Goal: Task Accomplishment & Management: Manage account settings

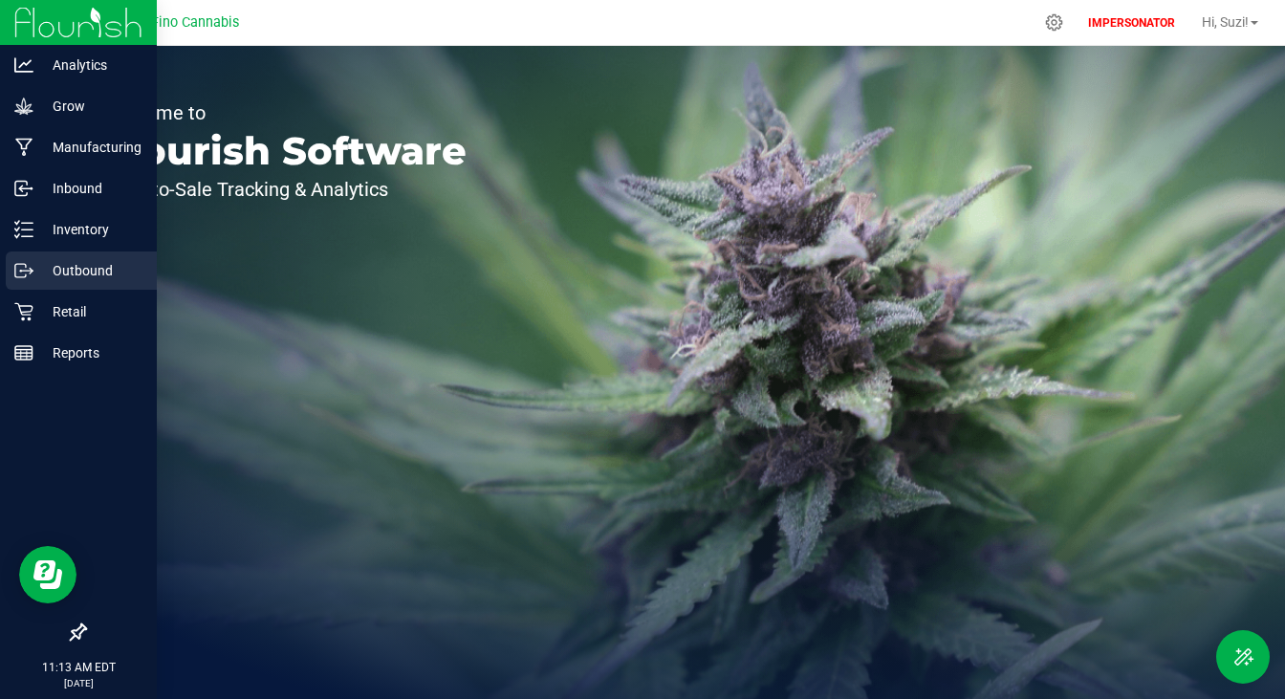
click at [86, 267] on p "Outbound" at bounding box center [90, 270] width 115 height 23
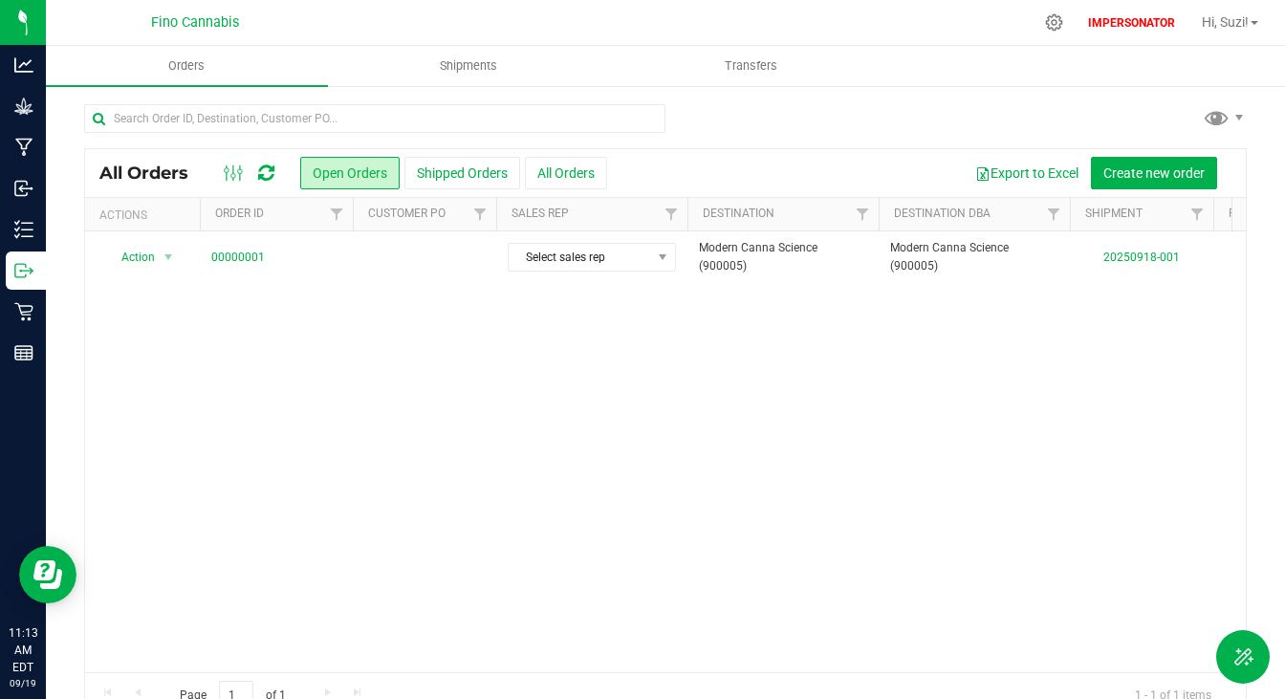
click at [477, 88] on div "All Orders Open Orders Shipped Orders All Orders Export to Excel Create new ord…" at bounding box center [665, 410] width 1239 height 653
click at [477, 58] on span "Shipments" at bounding box center [468, 65] width 109 height 17
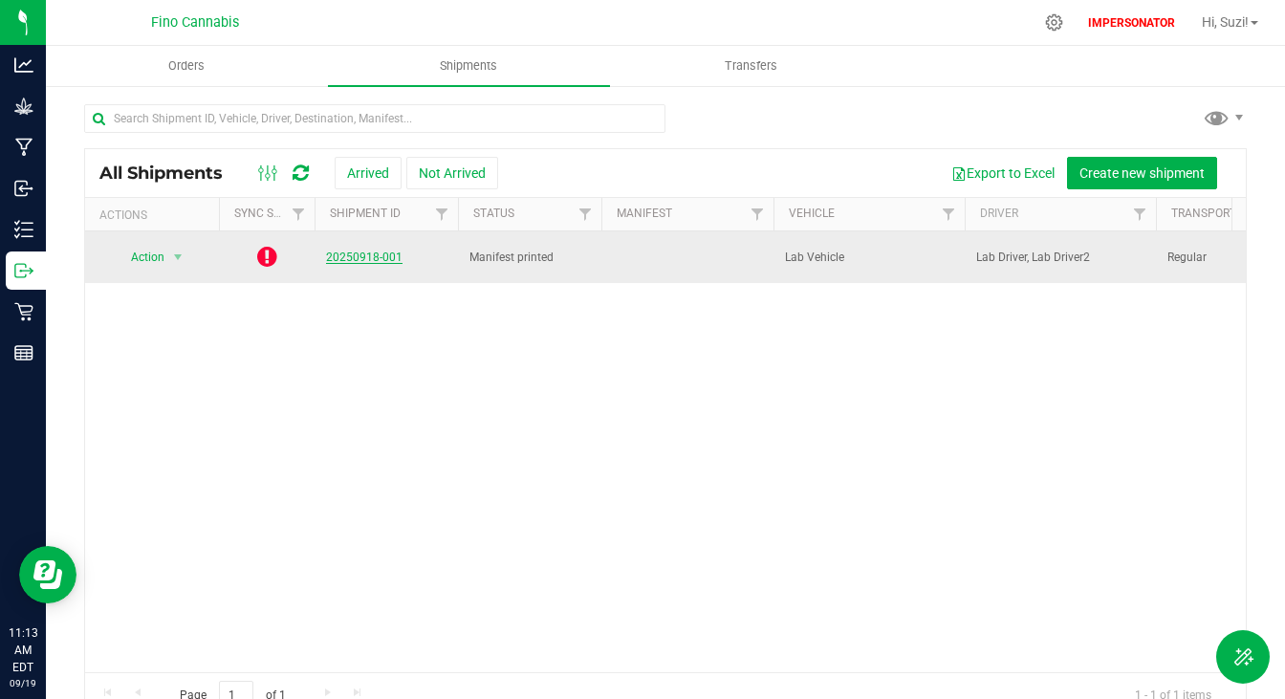
click at [357, 252] on link "20250918-001" at bounding box center [364, 257] width 77 height 13
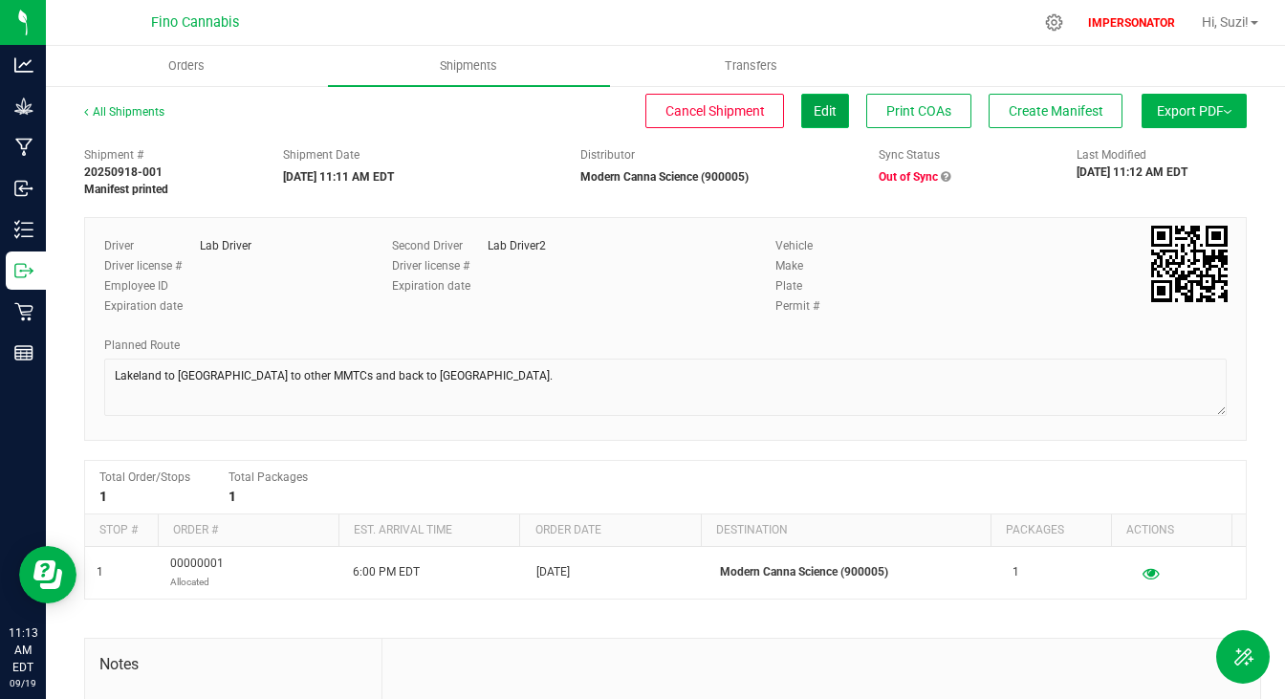
click at [814, 116] on span "Edit" at bounding box center [825, 110] width 23 height 15
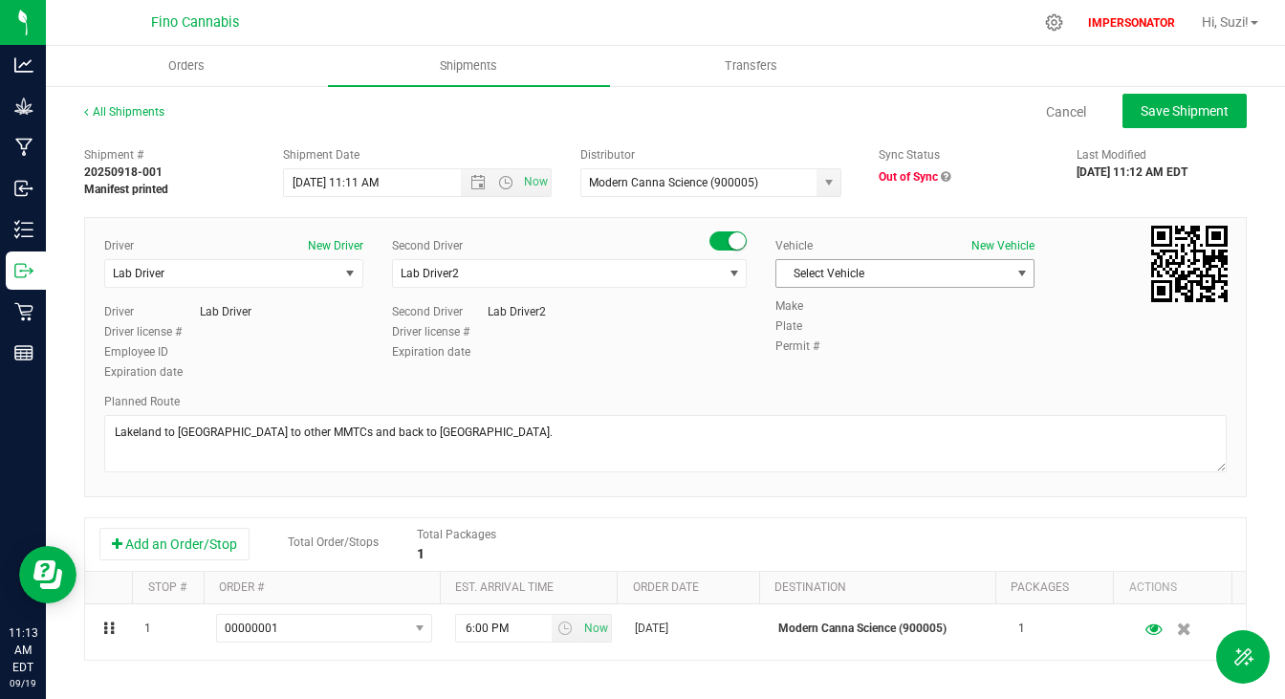
click at [906, 271] on span "Select Vehicle" at bounding box center [893, 273] width 233 height 27
click at [920, 365] on div "Driver New Driver Lab Driver Select Driver Lab Driver Lab Driver2 Driver Lab Dr…" at bounding box center [665, 310] width 1151 height 146
click at [941, 174] on icon at bounding box center [946, 176] width 10 height 11
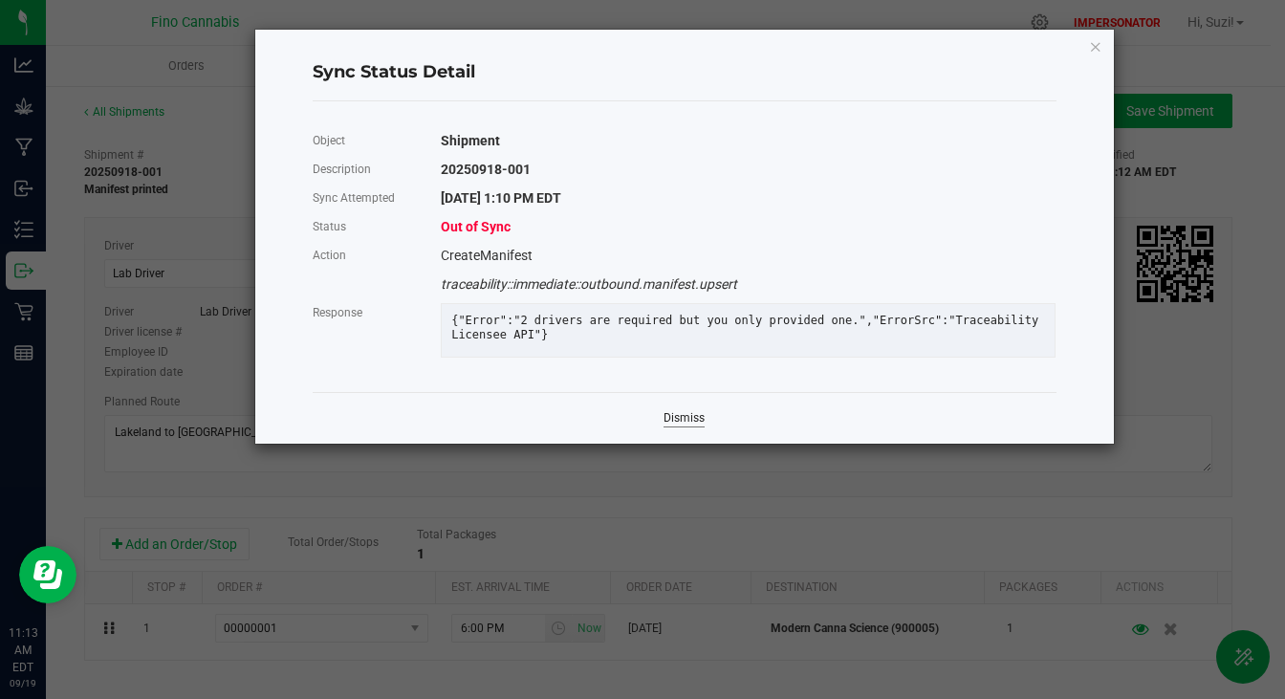
click at [682, 427] on link "Dismiss" at bounding box center [684, 418] width 41 height 16
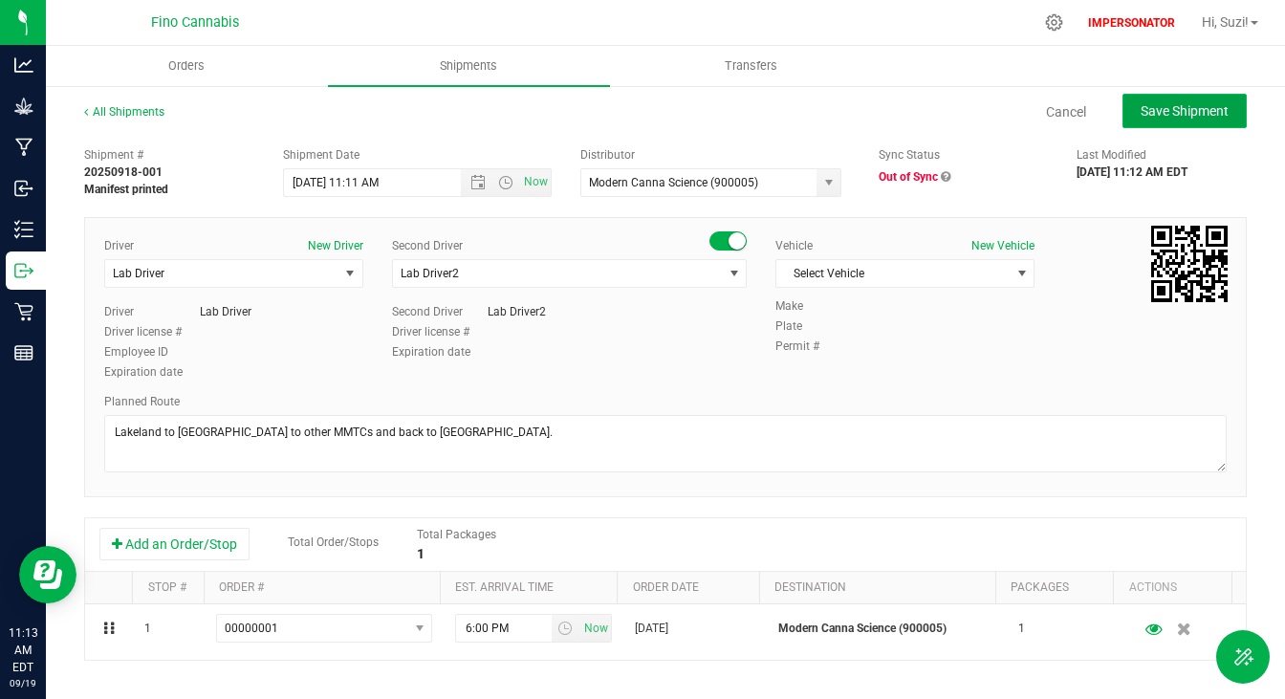
click at [1141, 106] on span "Save Shipment" at bounding box center [1185, 110] width 88 height 15
type input "9/19/2025 3:11 PM"
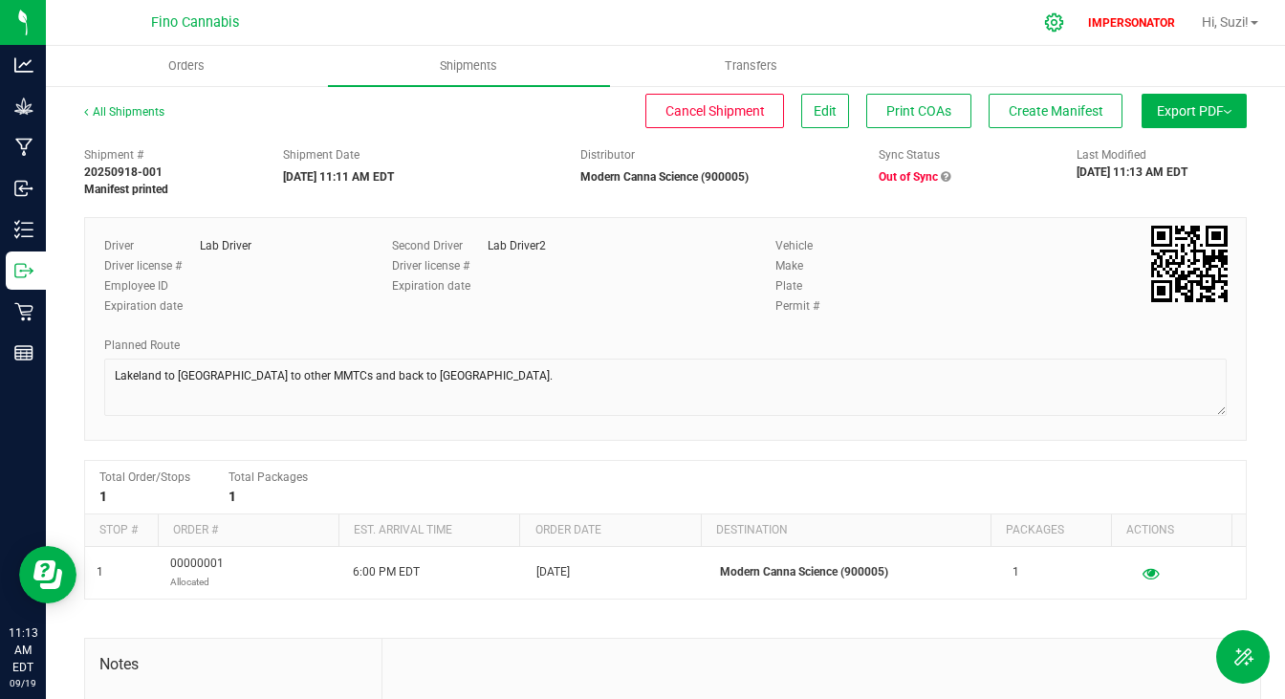
click at [1048, 17] on icon at bounding box center [1054, 22] width 20 height 20
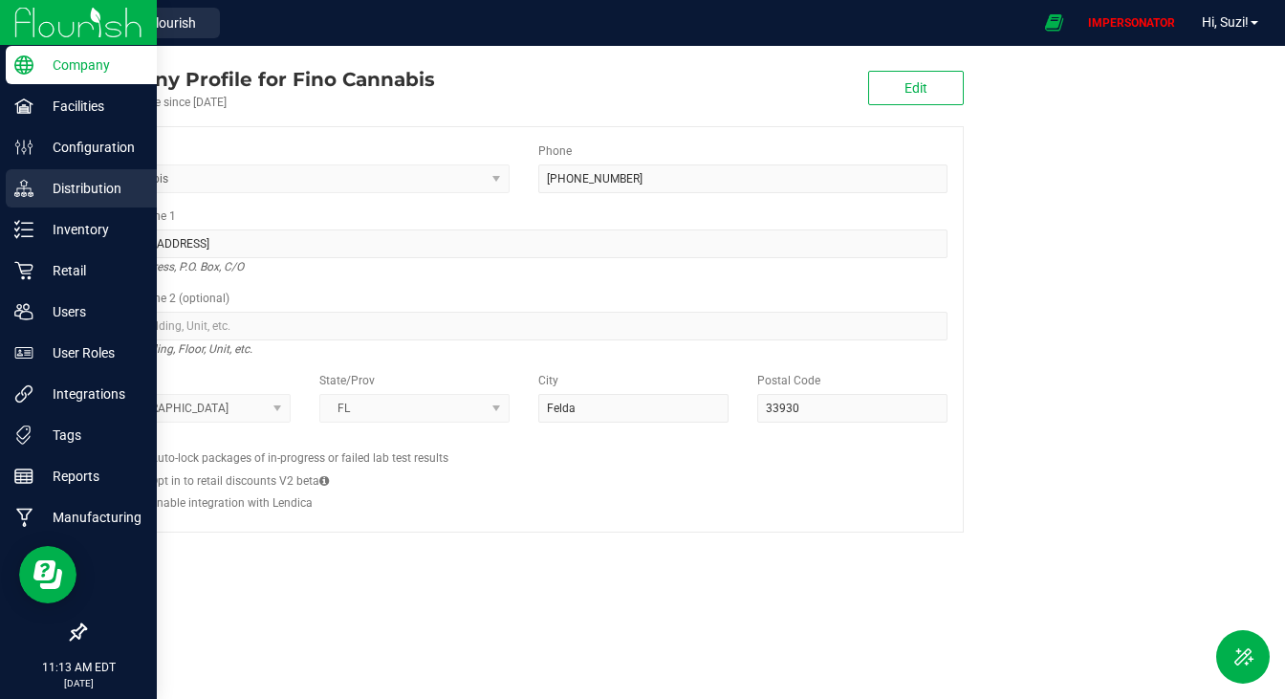
click at [74, 190] on p "Distribution" at bounding box center [90, 188] width 115 height 23
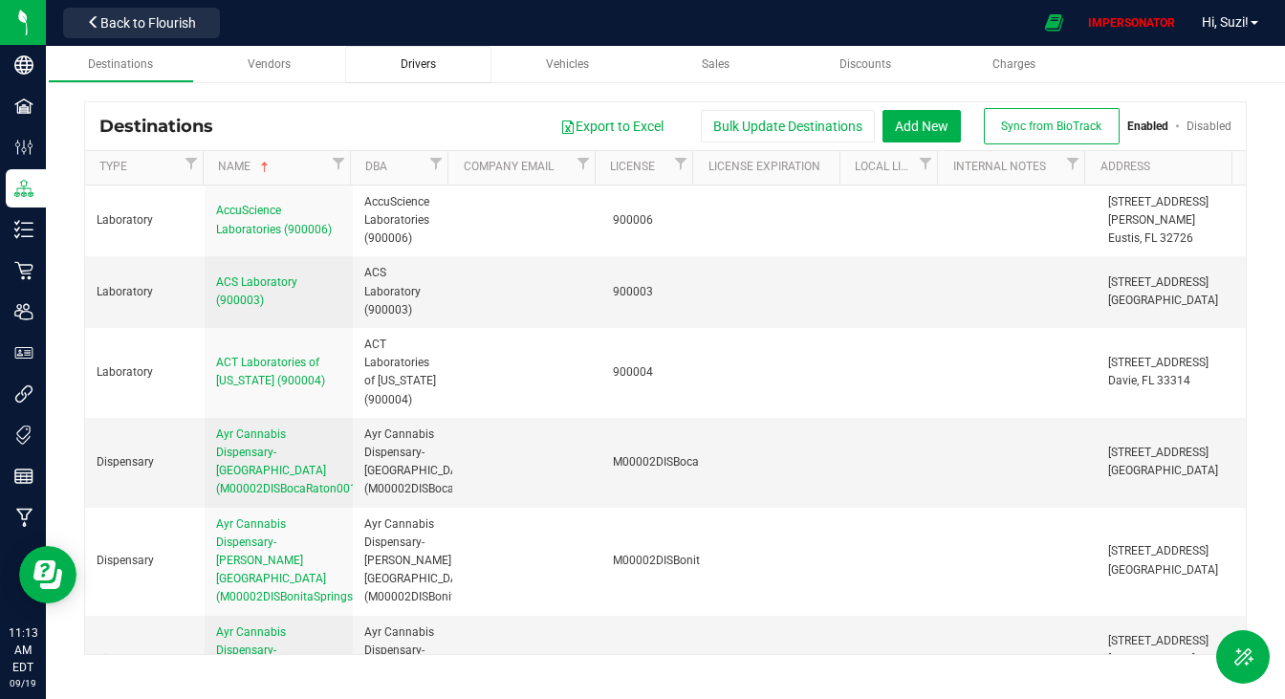
click at [415, 68] on span "Drivers" at bounding box center [418, 63] width 35 height 13
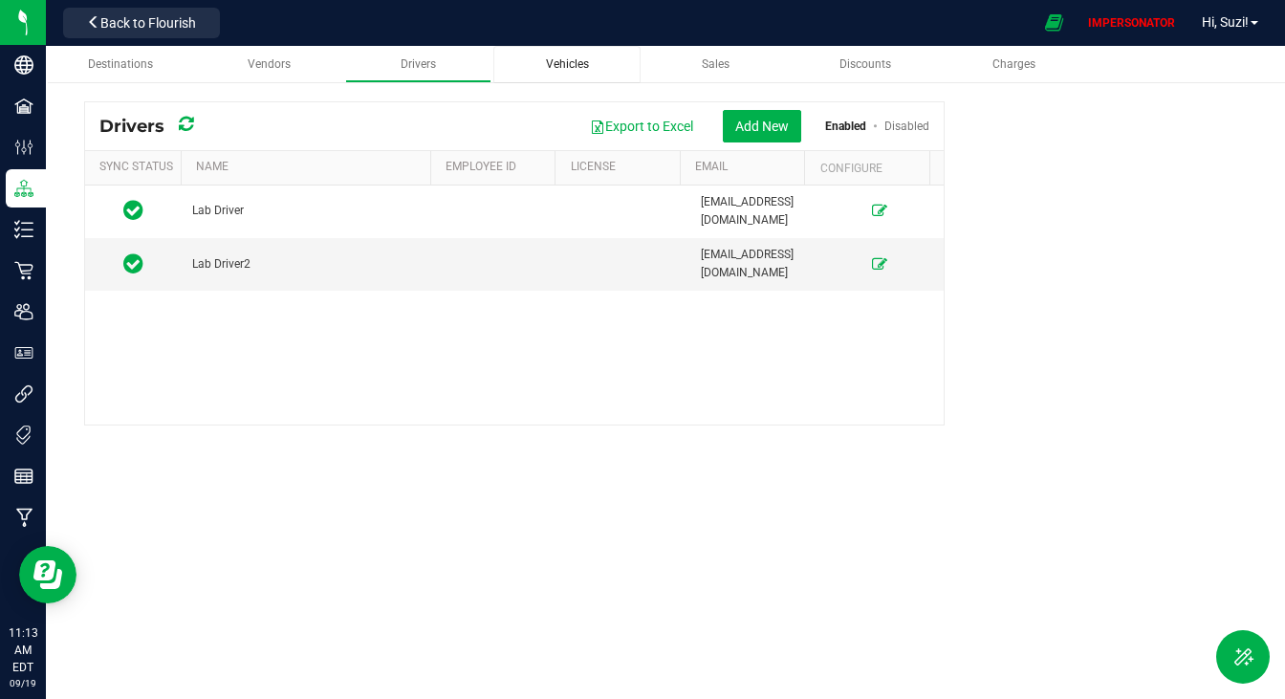
click at [576, 61] on span "Vehicles" at bounding box center [567, 63] width 43 height 13
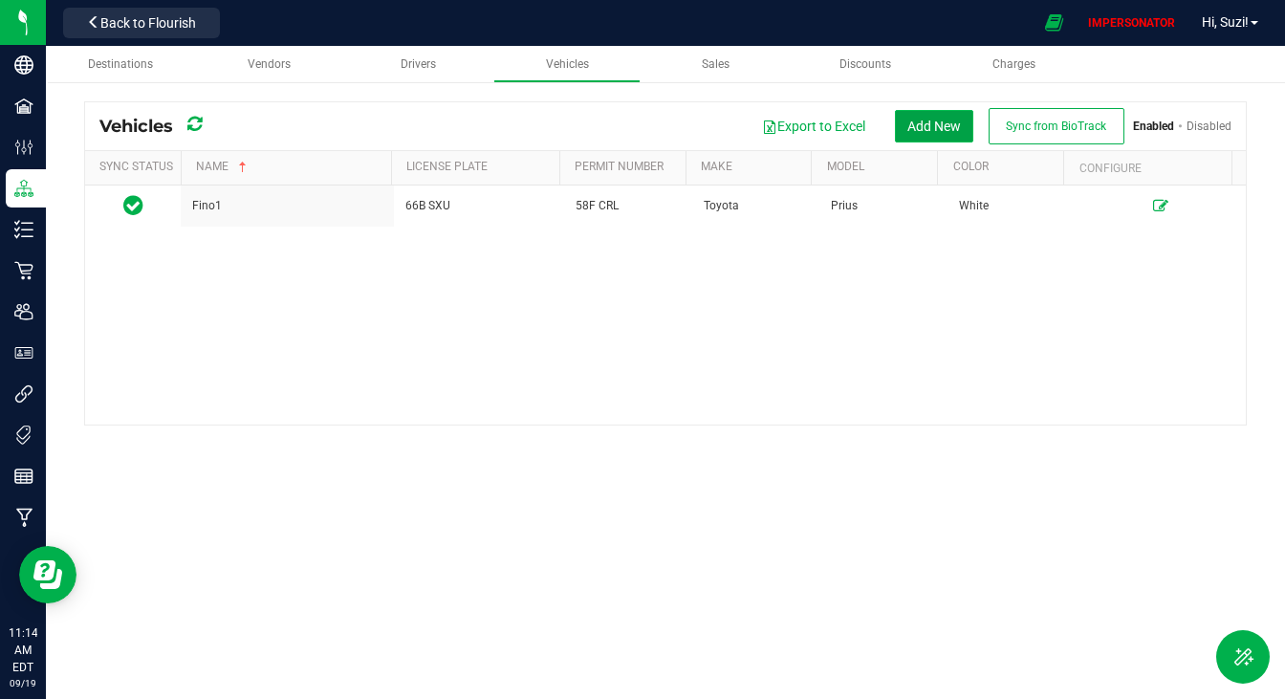
click at [917, 122] on button "Add New" at bounding box center [934, 126] width 78 height 33
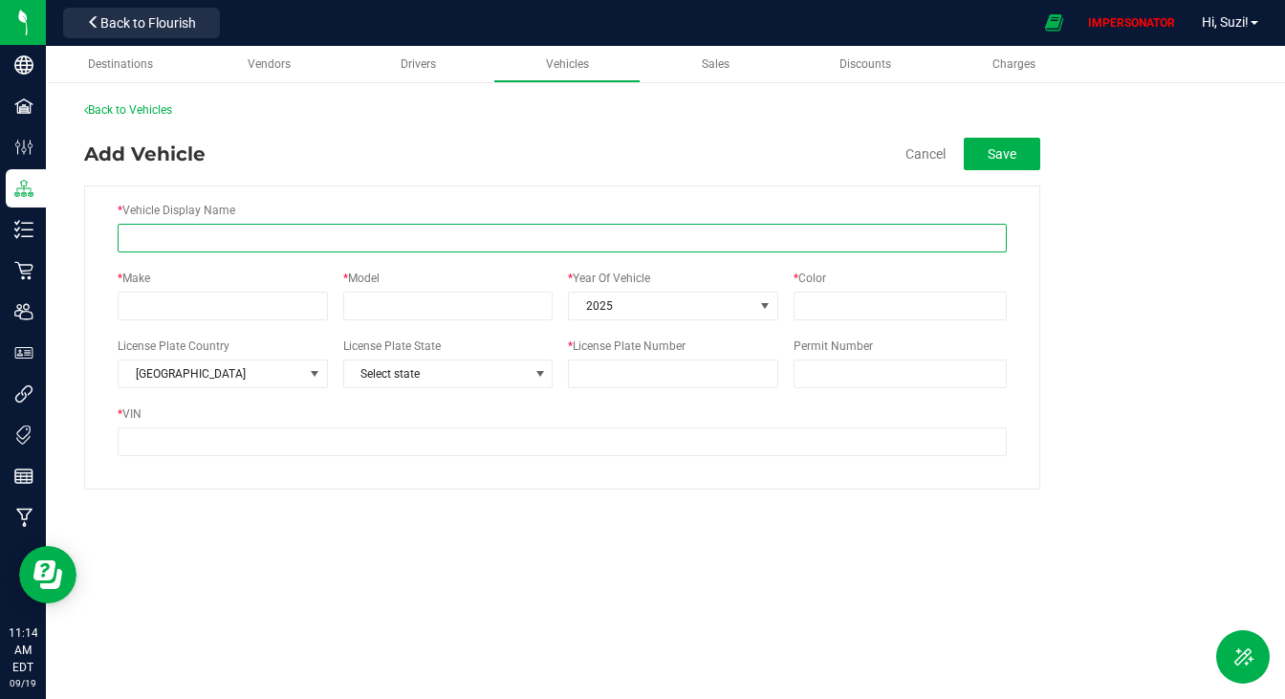
click at [252, 235] on input "* Vehicle Display Name" at bounding box center [562, 238] width 889 height 29
type input "l"
type input "Lab Vehicle"
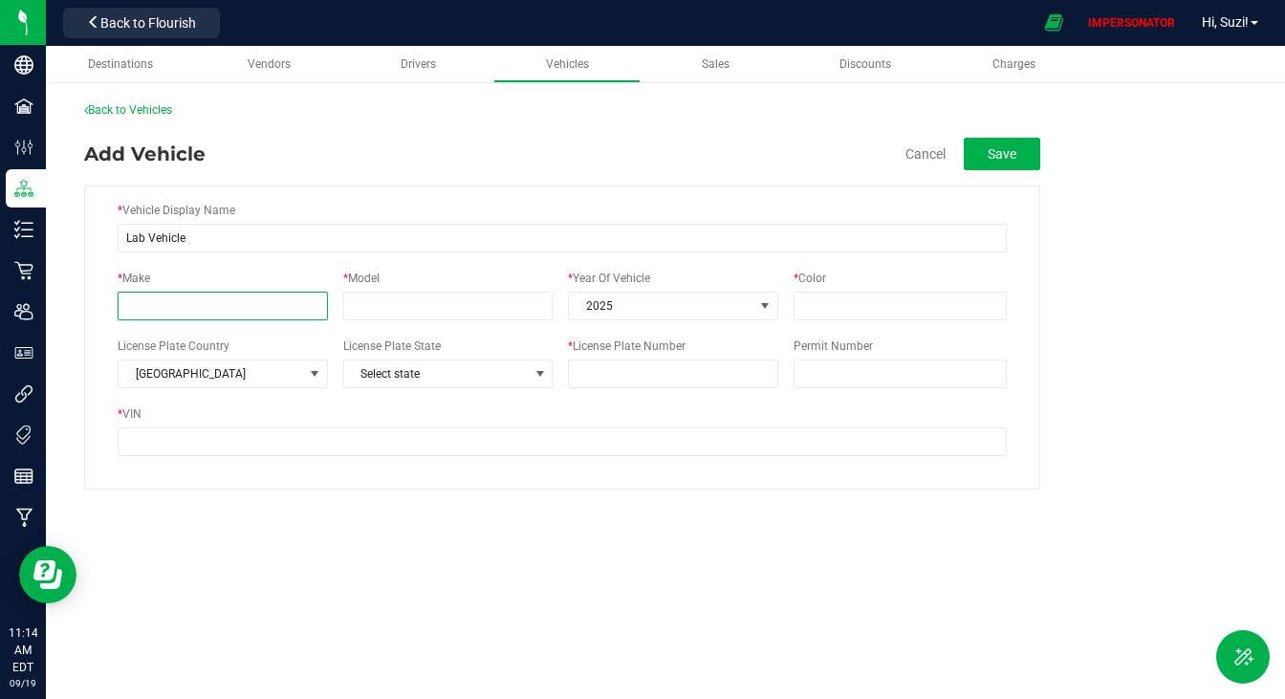
click at [144, 318] on input "* Make" at bounding box center [223, 306] width 210 height 29
type input "Toyota"
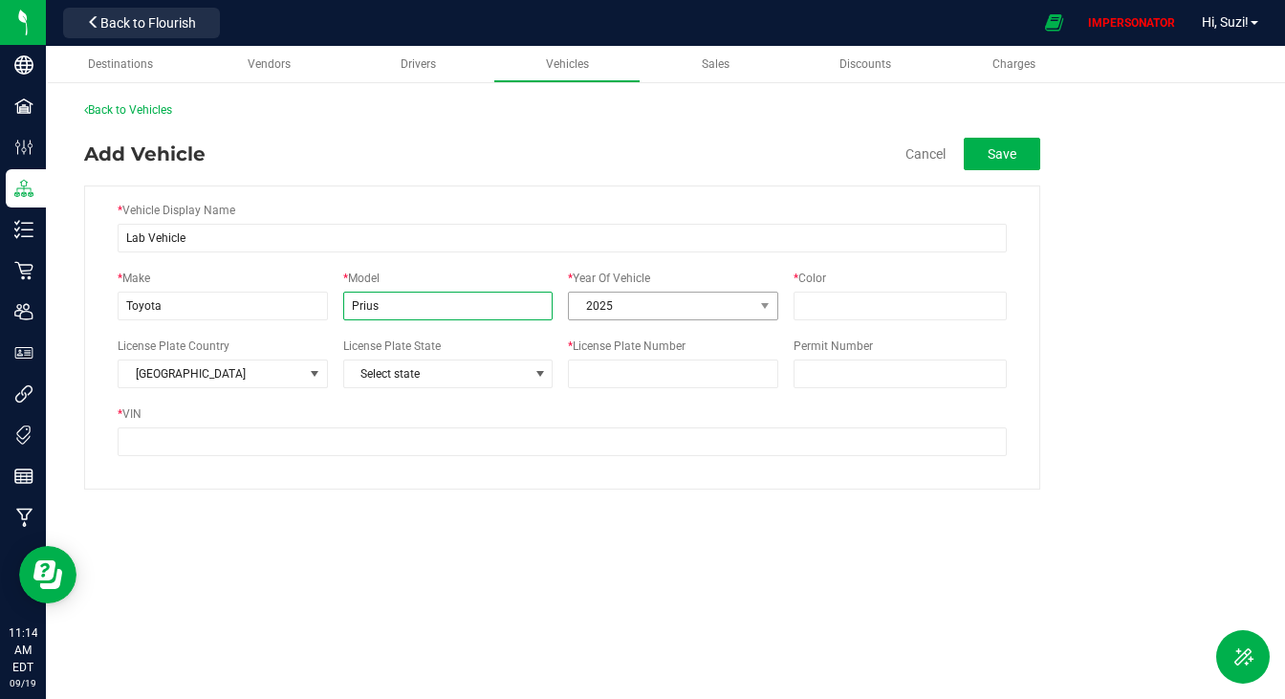
type input "Prius"
click at [714, 299] on span "2025" at bounding box center [661, 306] width 185 height 27
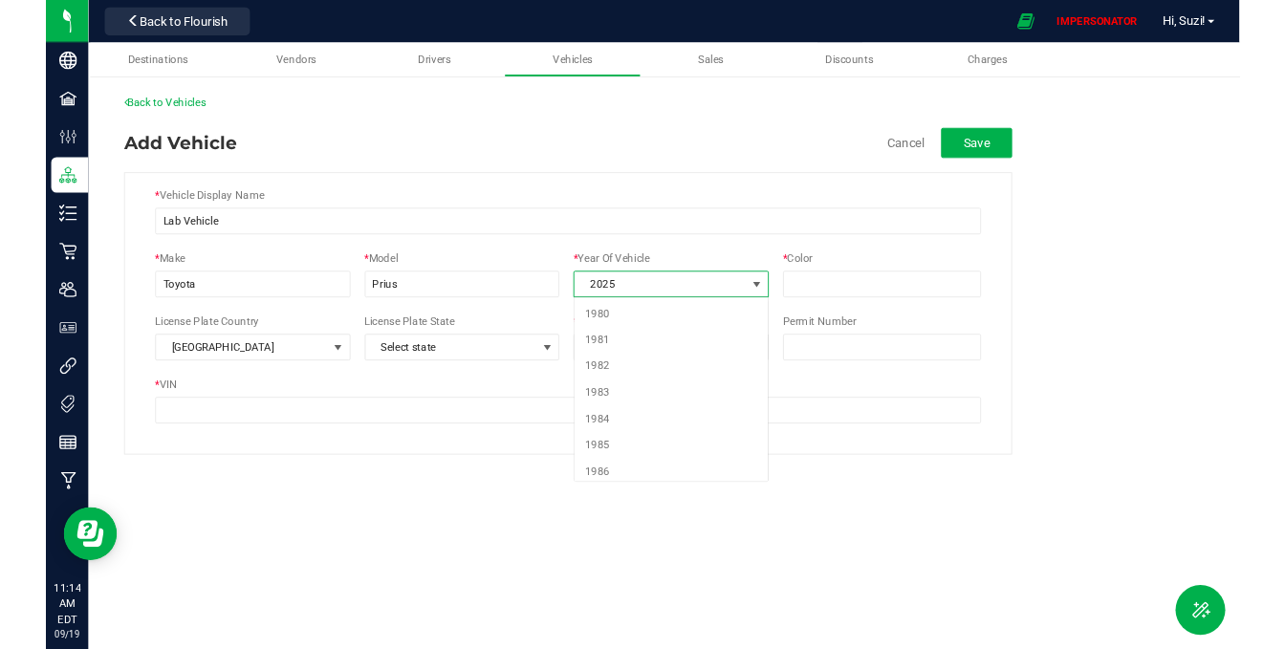
scroll to position [1116, 0]
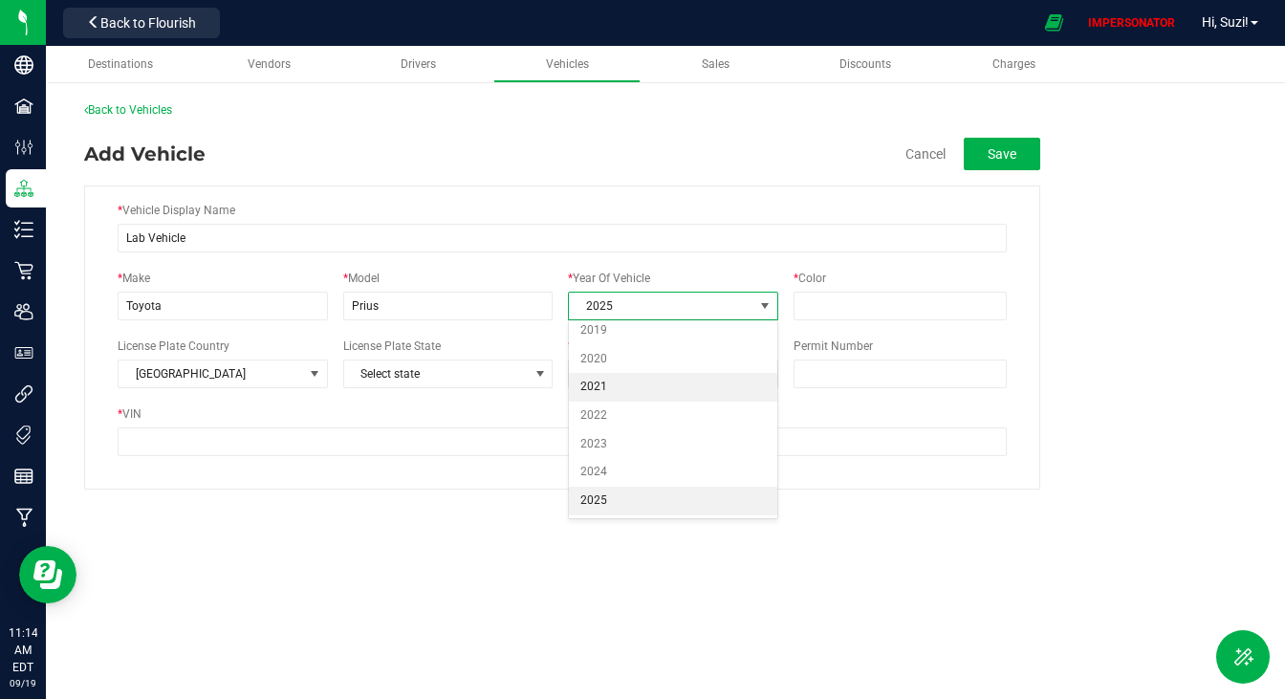
click at [682, 386] on li "2021" at bounding box center [673, 387] width 208 height 29
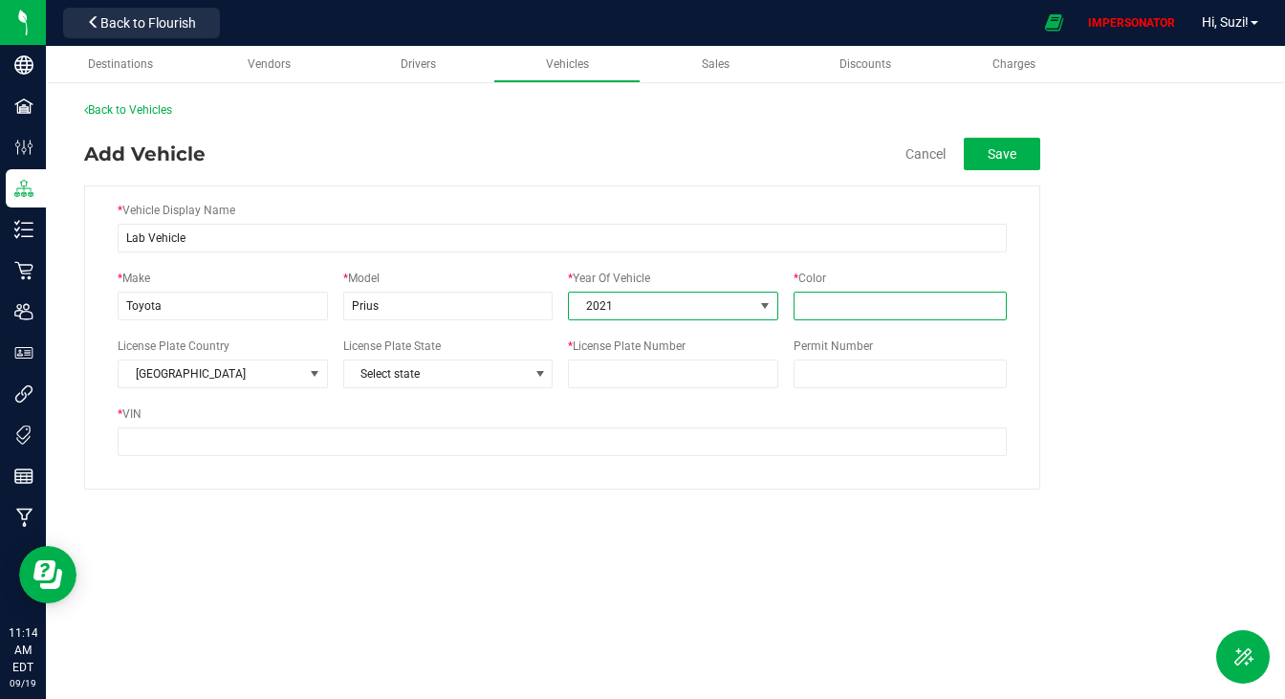
click at [853, 295] on input "* Color" at bounding box center [900, 306] width 213 height 29
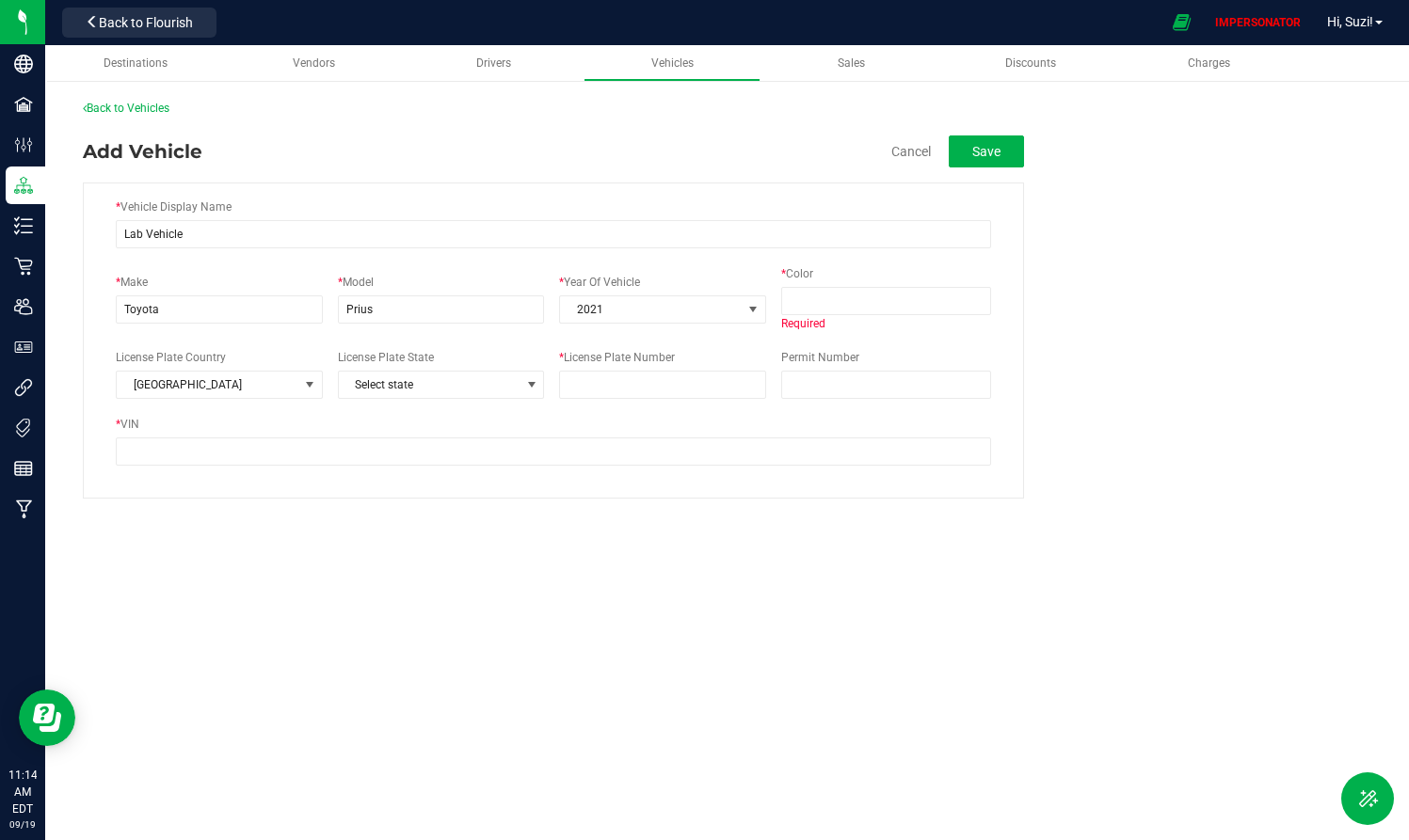
click at [610, 150] on div "Add Vehicle Cancel Save" at bounding box center [553, 151] width 941 height 32
click at [815, 320] on div "Required" at bounding box center [886, 323] width 210 height 17
click at [830, 296] on input "* Color" at bounding box center [886, 301] width 210 height 29
click at [790, 224] on input "Lab Vehicle" at bounding box center [553, 234] width 875 height 29
click at [770, 178] on fieldset "* Vehicle Display Name Lab Vehicle * Make Toyota * Model Prius * Year Of Vehicl…" at bounding box center [726, 332] width 1288 height 331
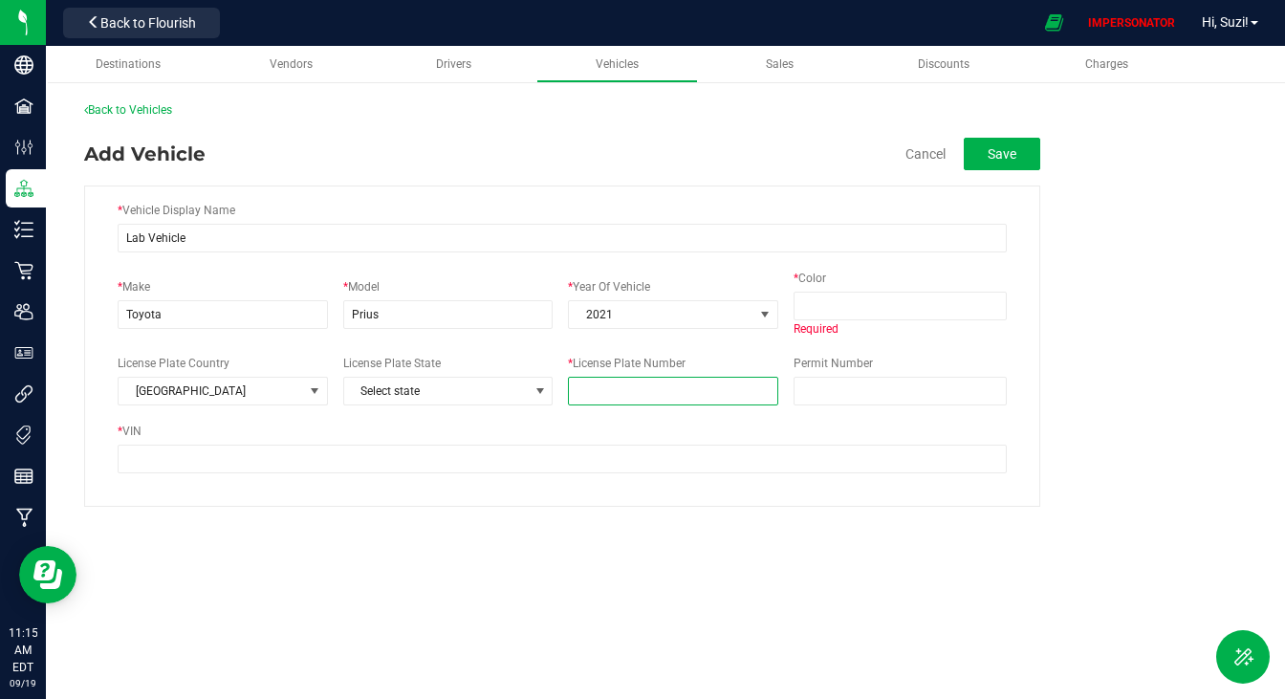
click at [653, 399] on input "* License Plate Number" at bounding box center [673, 391] width 210 height 29
type input "12BNUT"
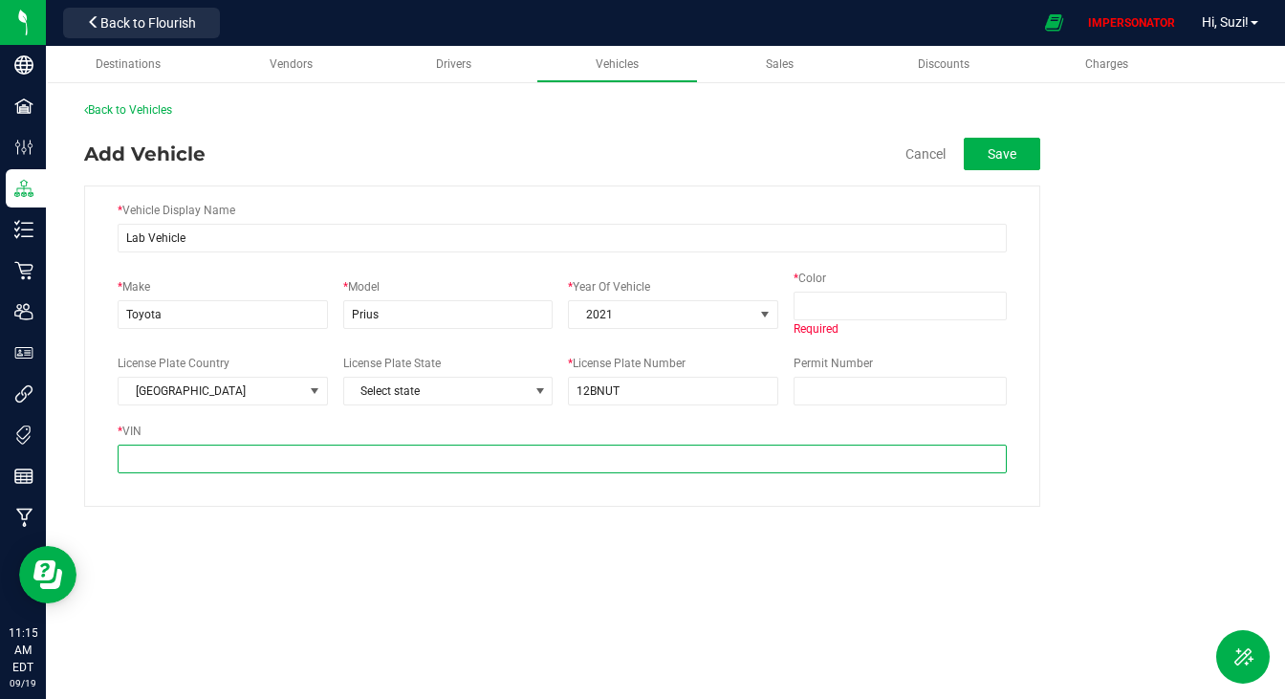
click at [550, 455] on input "* VIN" at bounding box center [562, 459] width 889 height 29
type input "JTDKAMFU5M3138449"
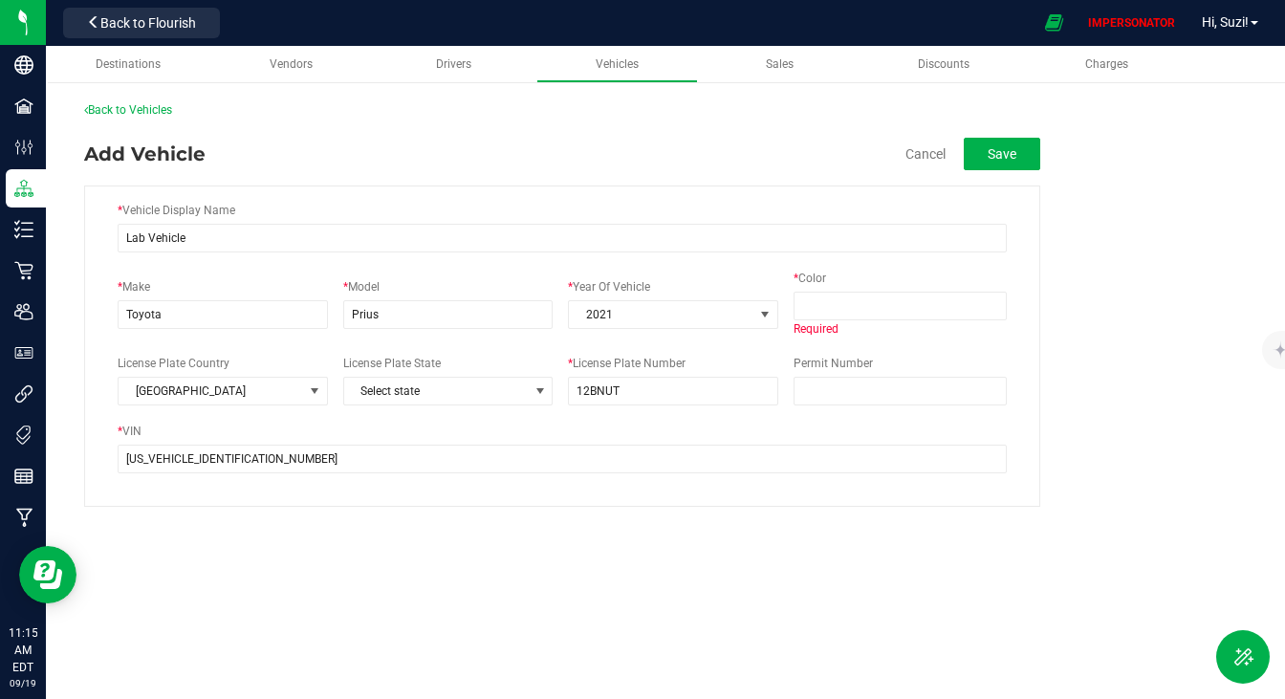
click at [1023, 671] on div "Destinations Vendors Drivers Vehicles Sales Discounts Charges Back to Vehicles …" at bounding box center [665, 372] width 1239 height 653
click at [893, 302] on input "* Color" at bounding box center [900, 306] width 213 height 29
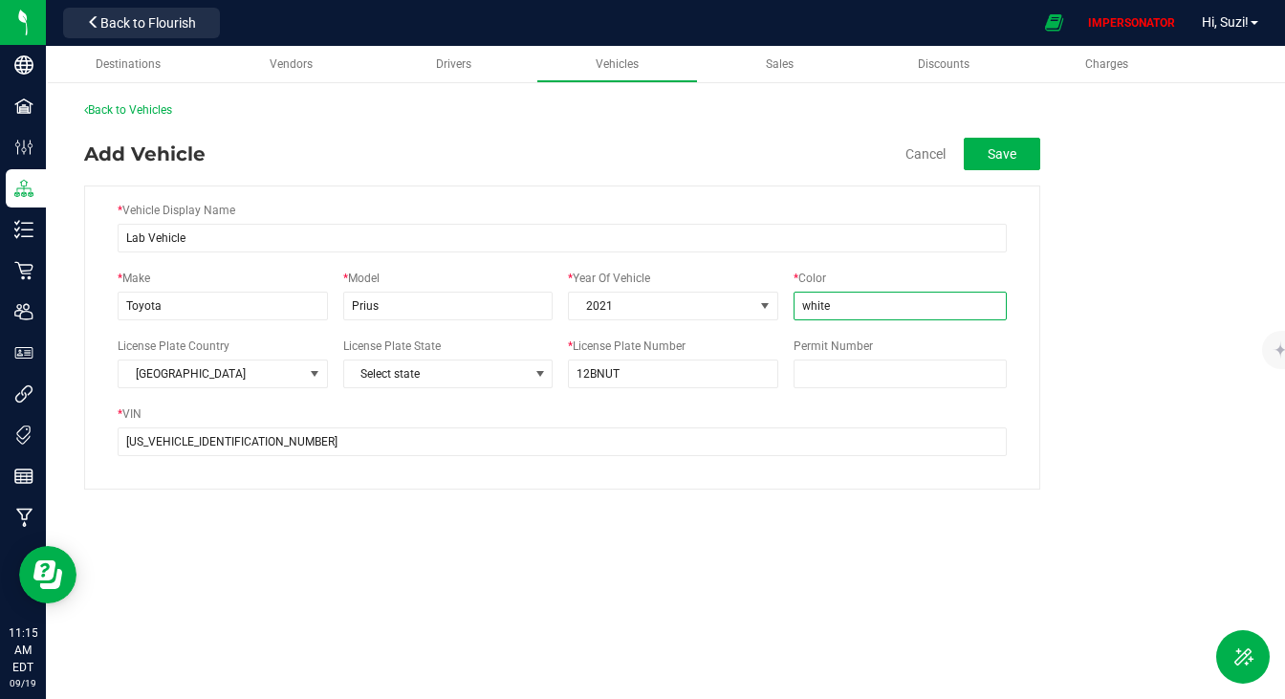
click at [807, 310] on input "white" at bounding box center [900, 306] width 213 height 29
type input "White"
click at [1014, 244] on div "* Vehicle Display Name Lab Vehicle * Make Toyota * Model Prius * Year Of Vehicl…" at bounding box center [562, 338] width 956 height 304
click at [1006, 152] on button "Save" at bounding box center [1002, 154] width 77 height 33
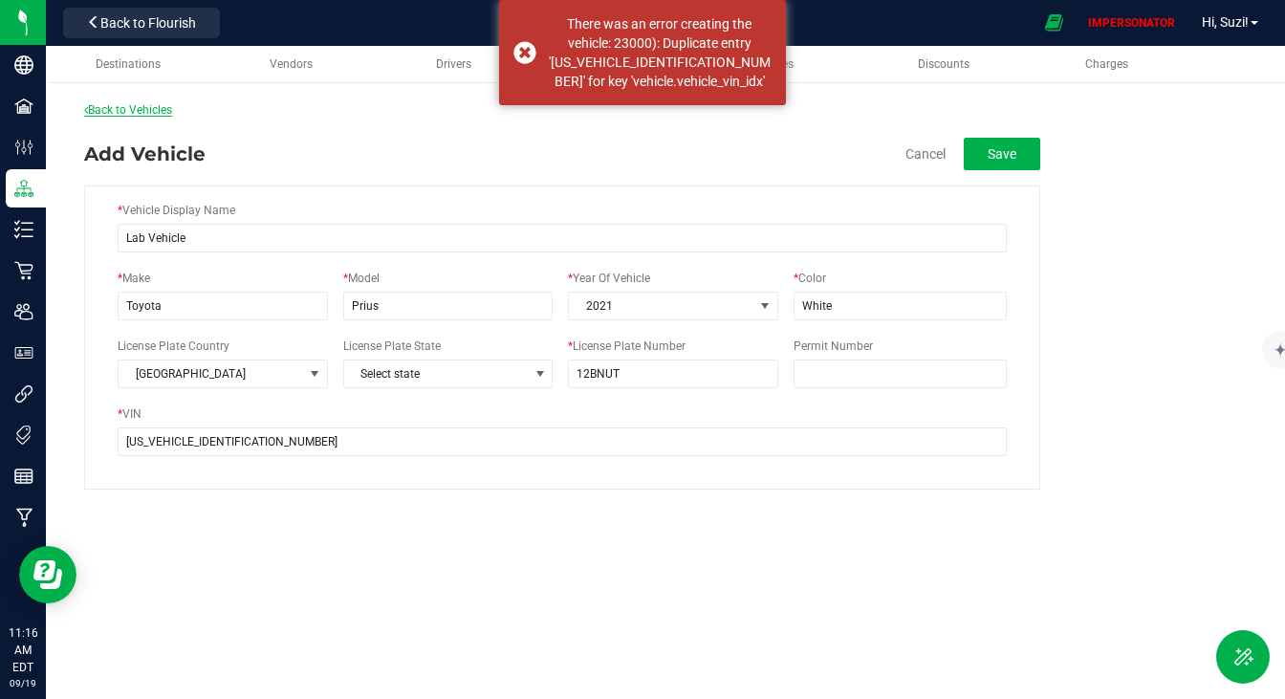
click at [172, 109] on link "Back to Vehicles" at bounding box center [128, 109] width 88 height 13
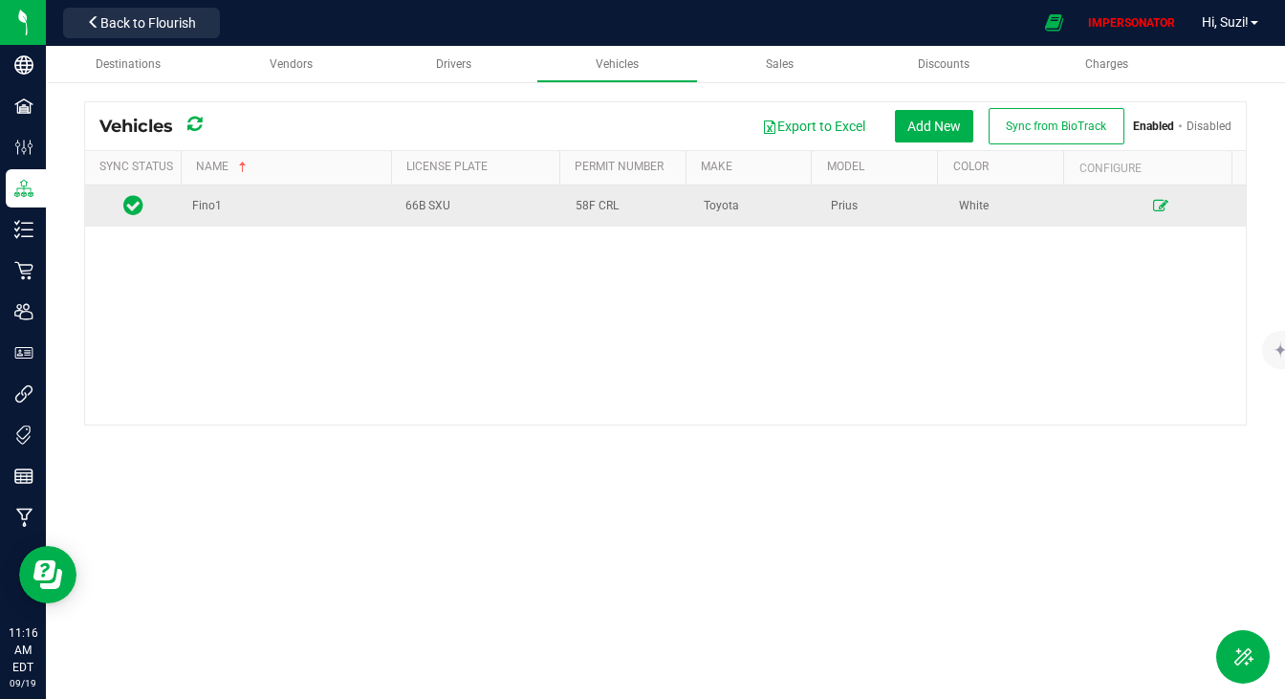
click at [211, 202] on span "Fino1" at bounding box center [207, 205] width 30 height 13
click at [1153, 208] on icon at bounding box center [1160, 205] width 15 height 11
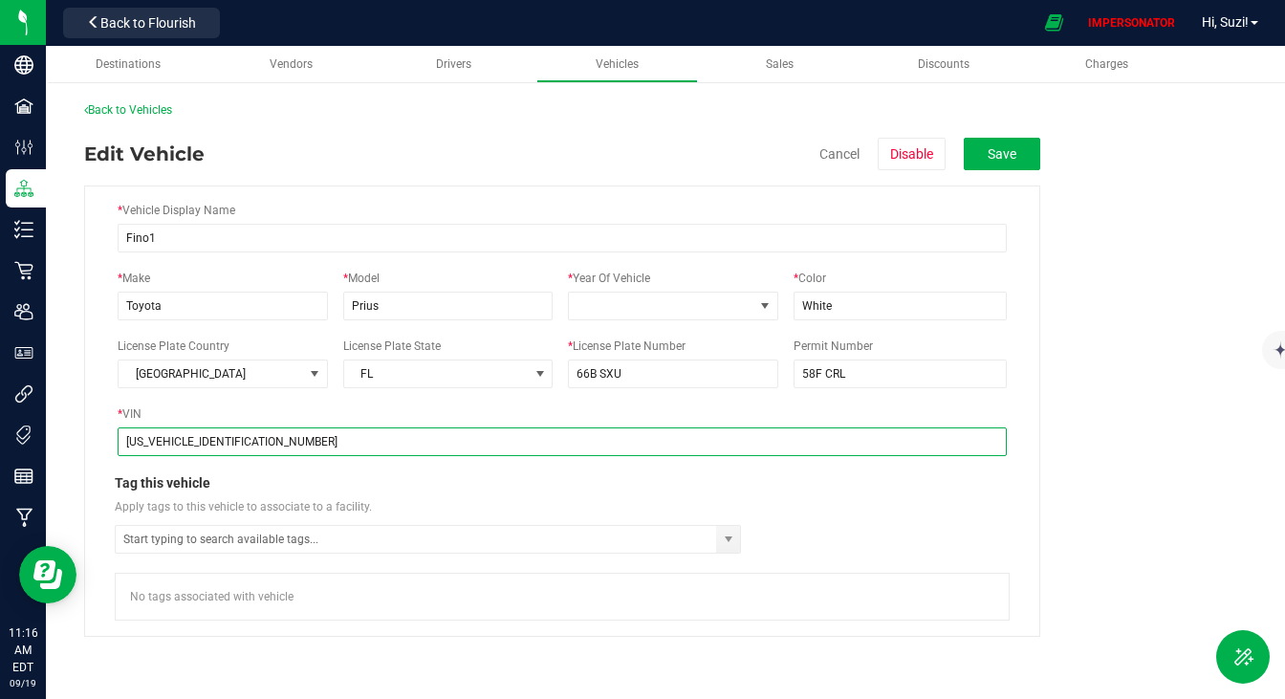
click at [256, 447] on input "JTDKAMFU5N3173607" at bounding box center [562, 441] width 889 height 29
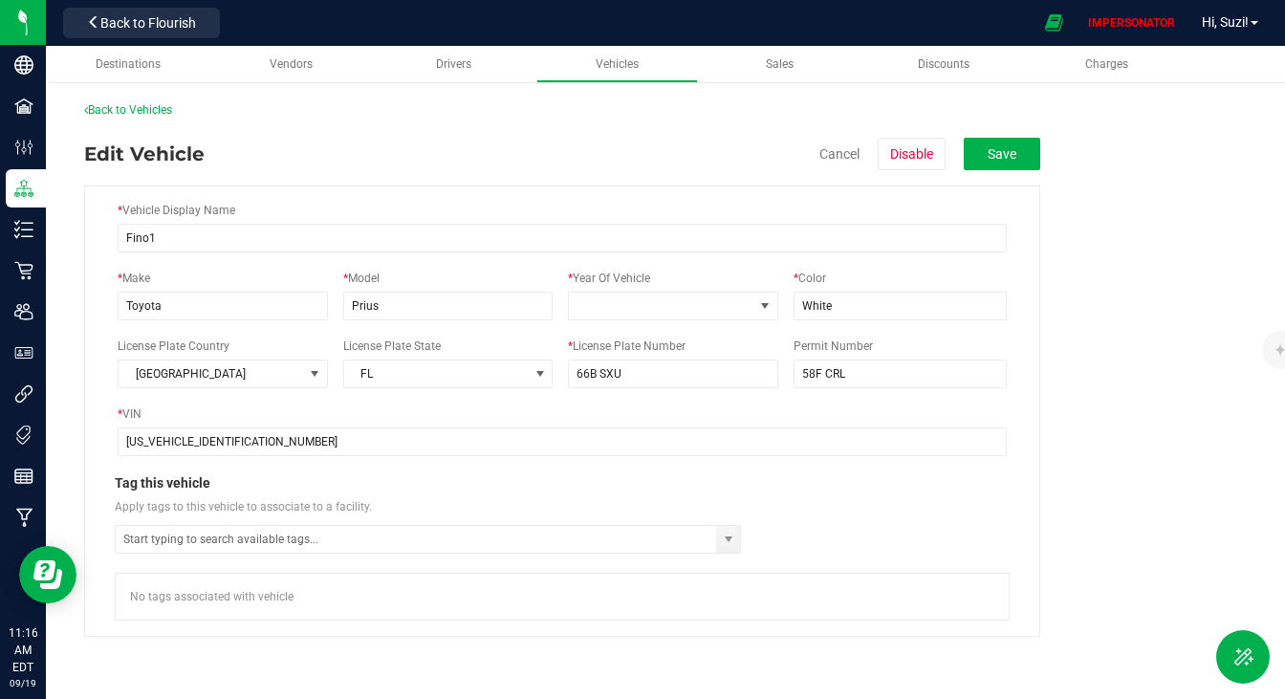
click at [306, 457] on div "* Vehicle Display Name Fino1 * Make Toyota * Model Prius * Year Of Vehicle 1980…" at bounding box center [562, 411] width 956 height 451
click at [844, 154] on button "Cancel" at bounding box center [840, 153] width 40 height 19
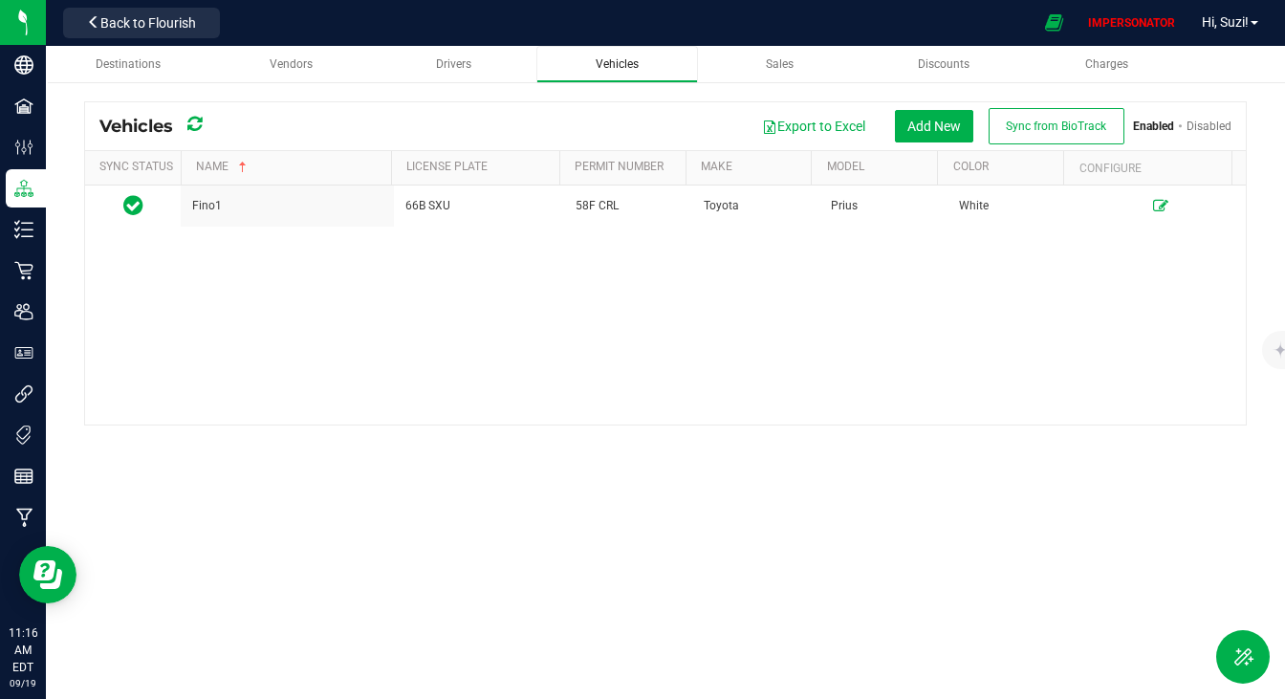
click at [577, 70] on div "Vehicles" at bounding box center [617, 64] width 131 height 16
click at [1022, 132] on span "Sync from BioTrack" at bounding box center [1056, 126] width 100 height 13
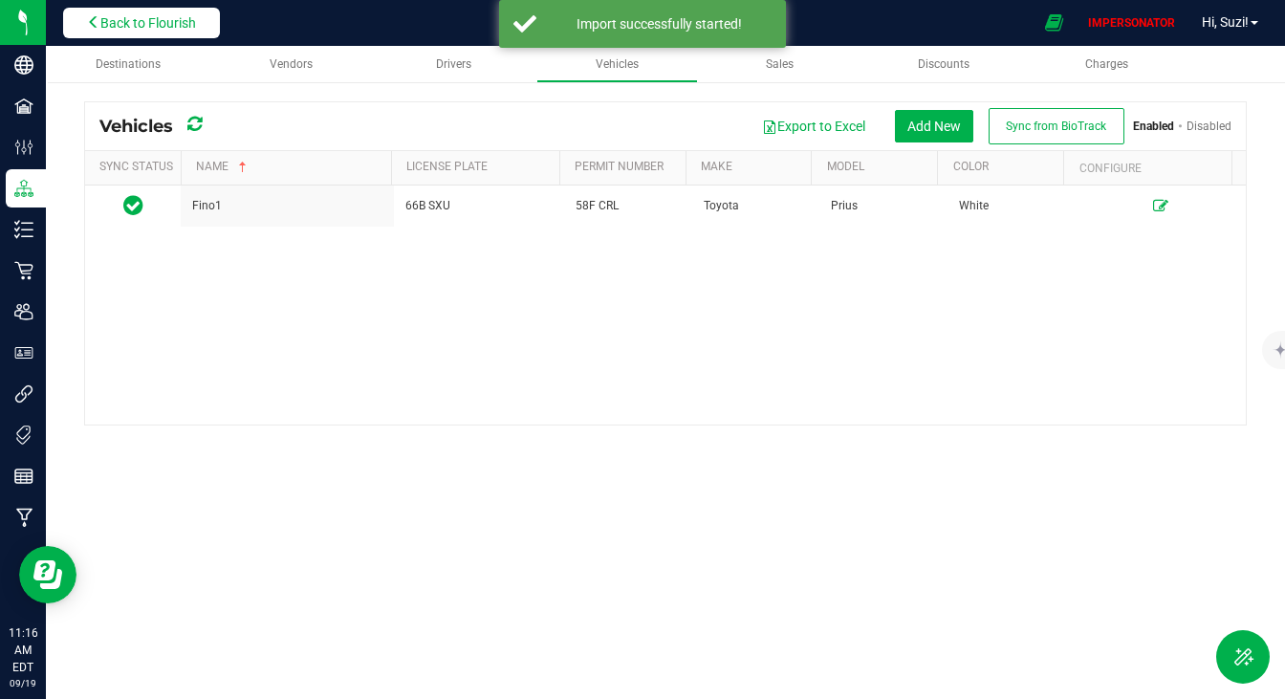
click at [155, 17] on span "Back to Flourish" at bounding box center [148, 22] width 96 height 15
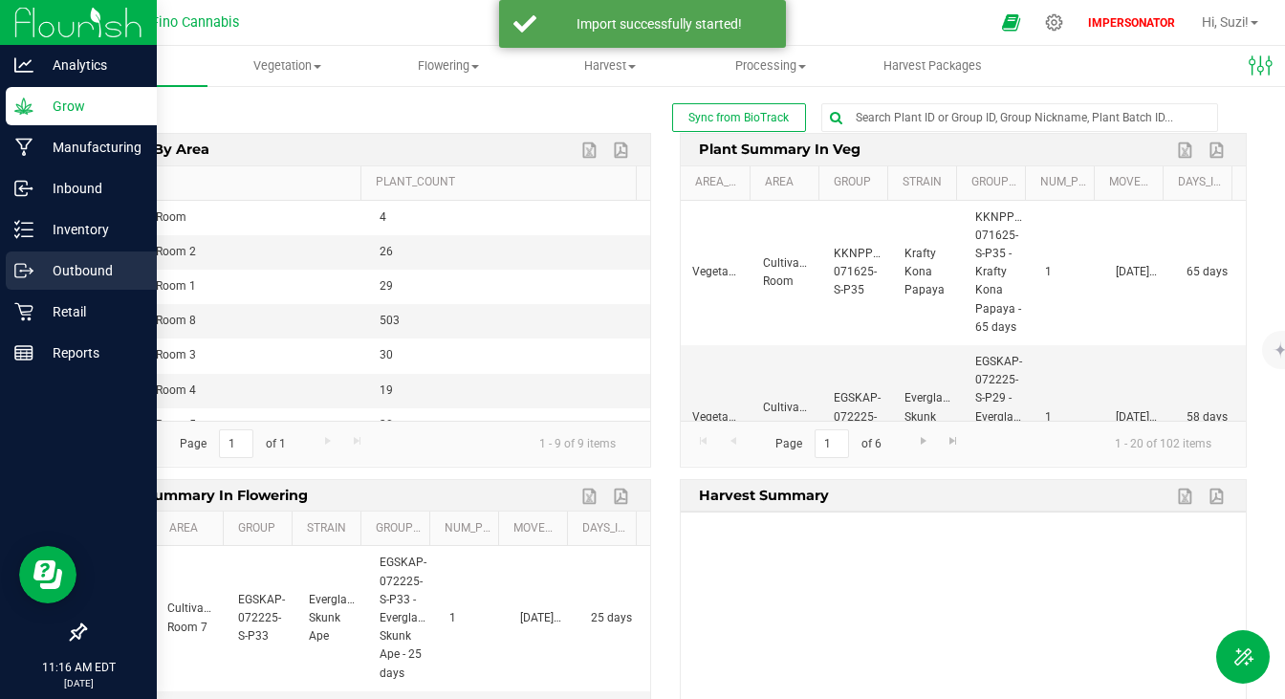
click at [34, 276] on p "Outbound" at bounding box center [90, 270] width 115 height 23
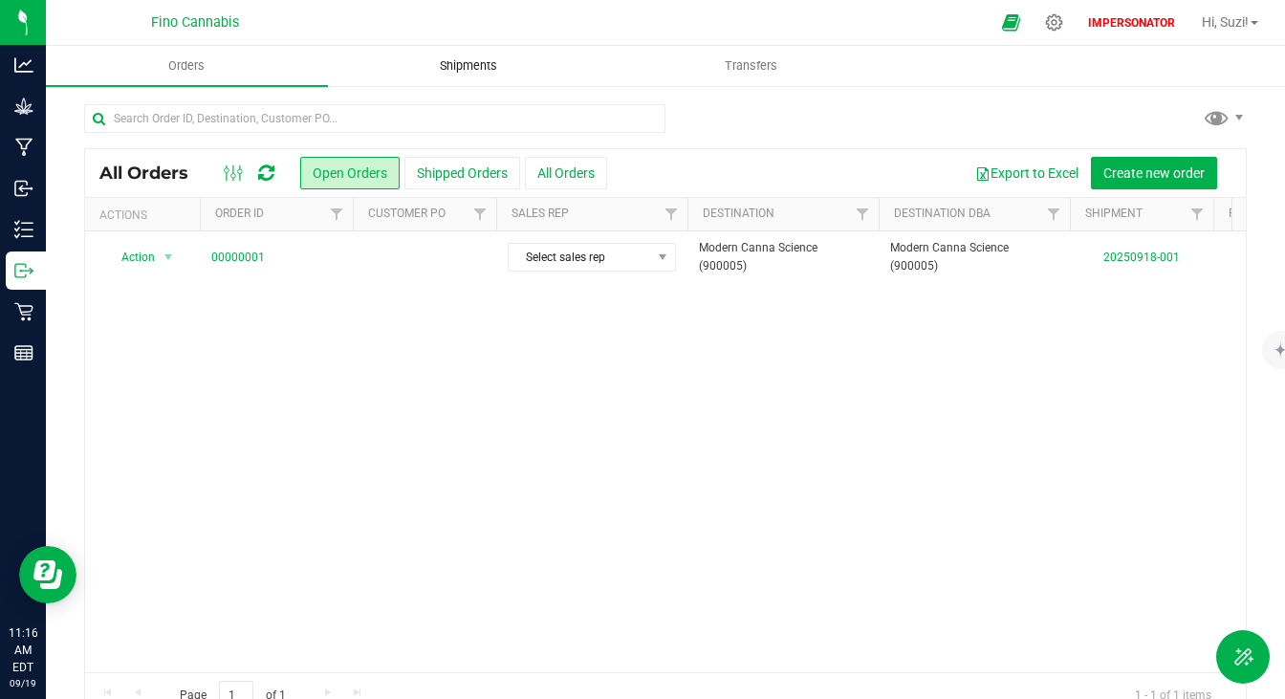
click at [465, 54] on uib-tab-heading "Shipments" at bounding box center [469, 66] width 280 height 38
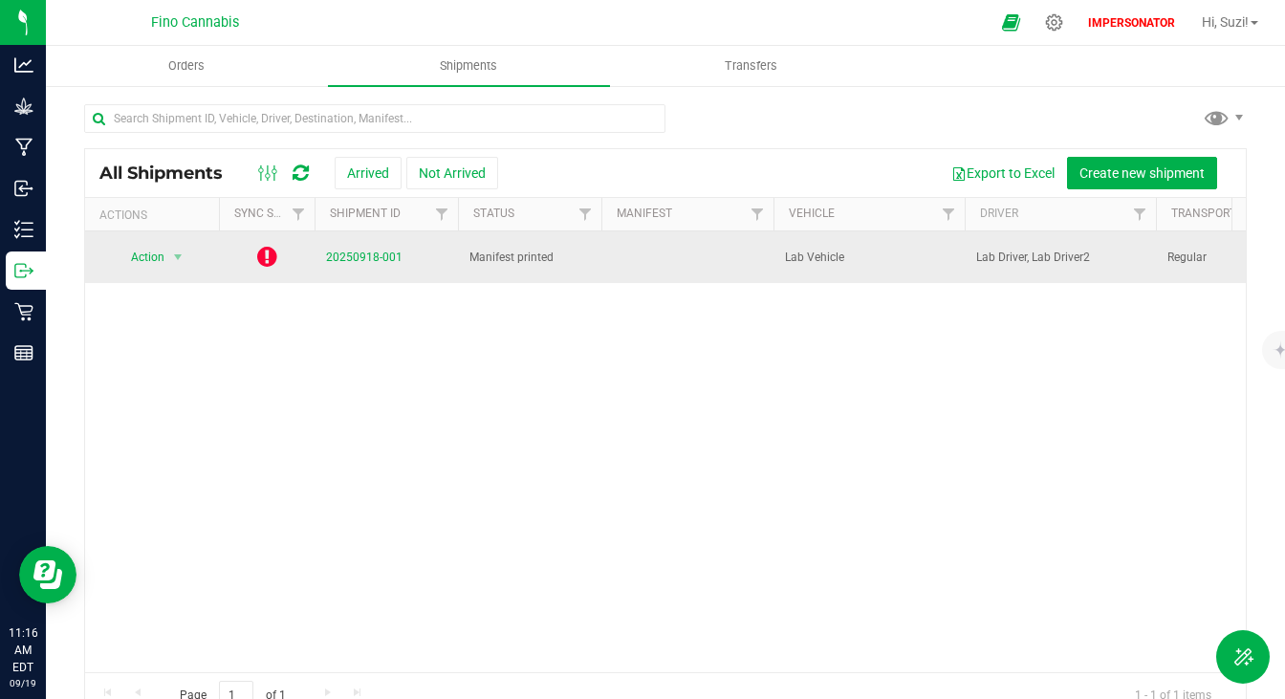
click at [264, 248] on icon at bounding box center [267, 256] width 20 height 23
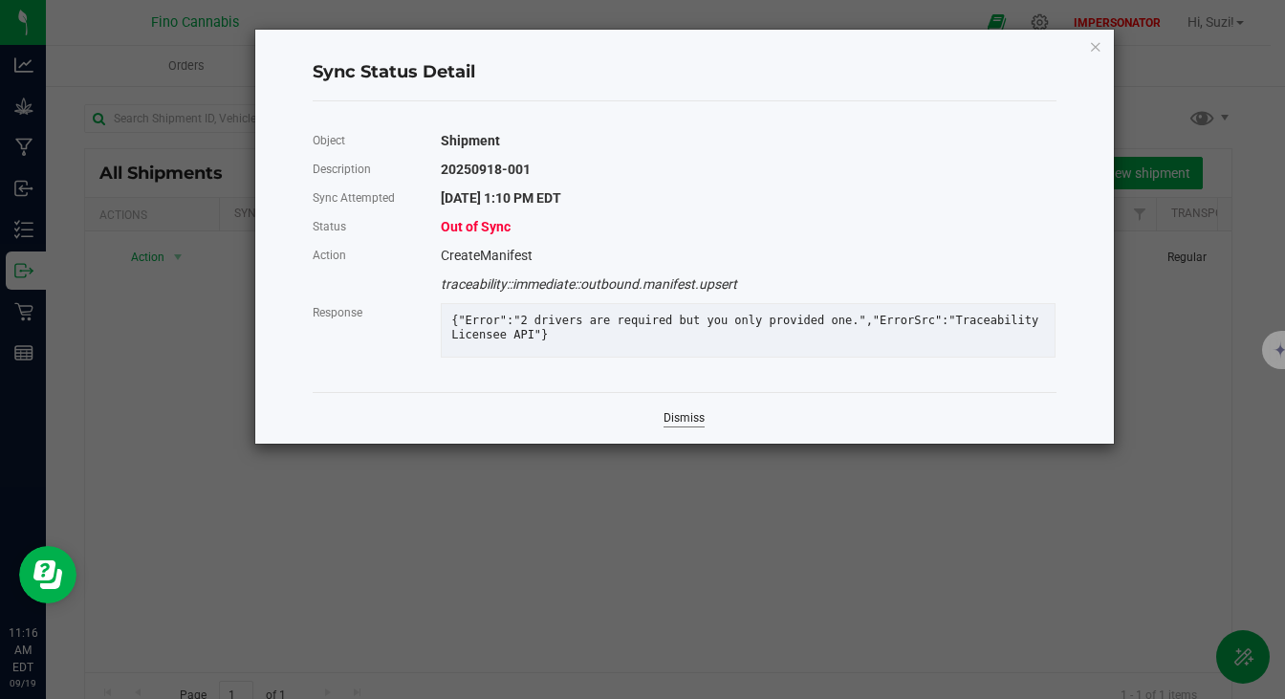
click at [676, 427] on link "Dismiss" at bounding box center [684, 418] width 41 height 16
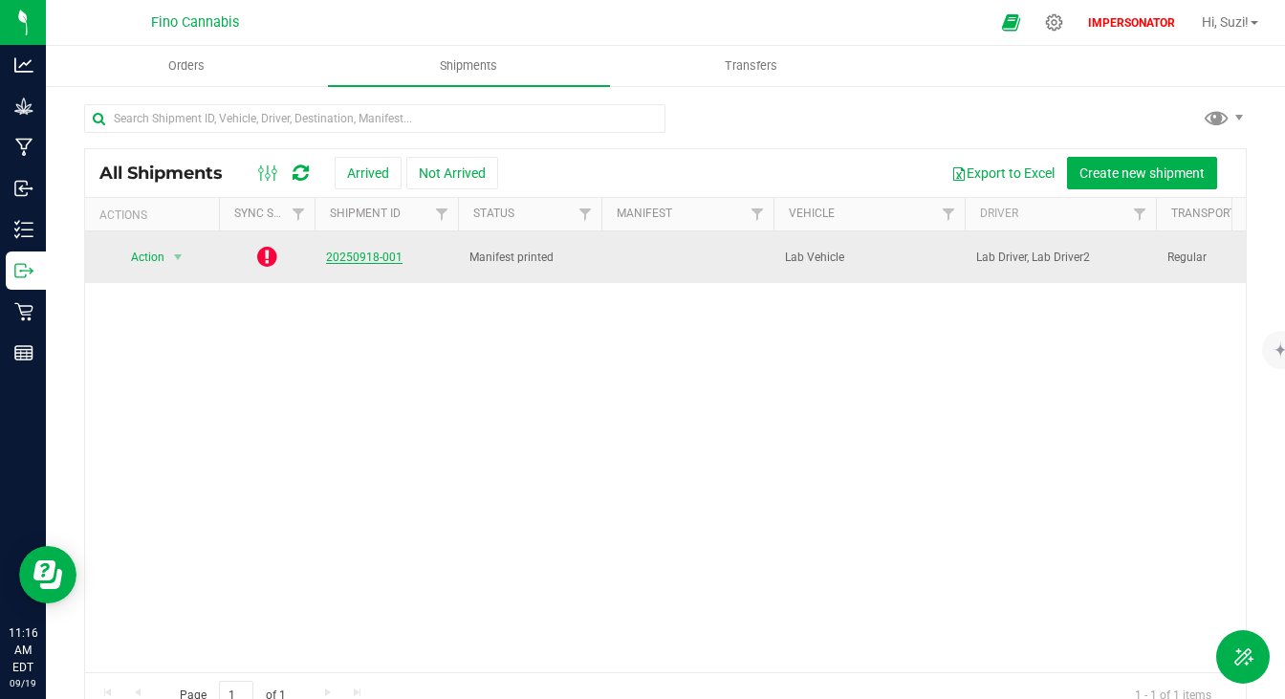
click at [362, 254] on link "20250918-001" at bounding box center [364, 257] width 77 height 13
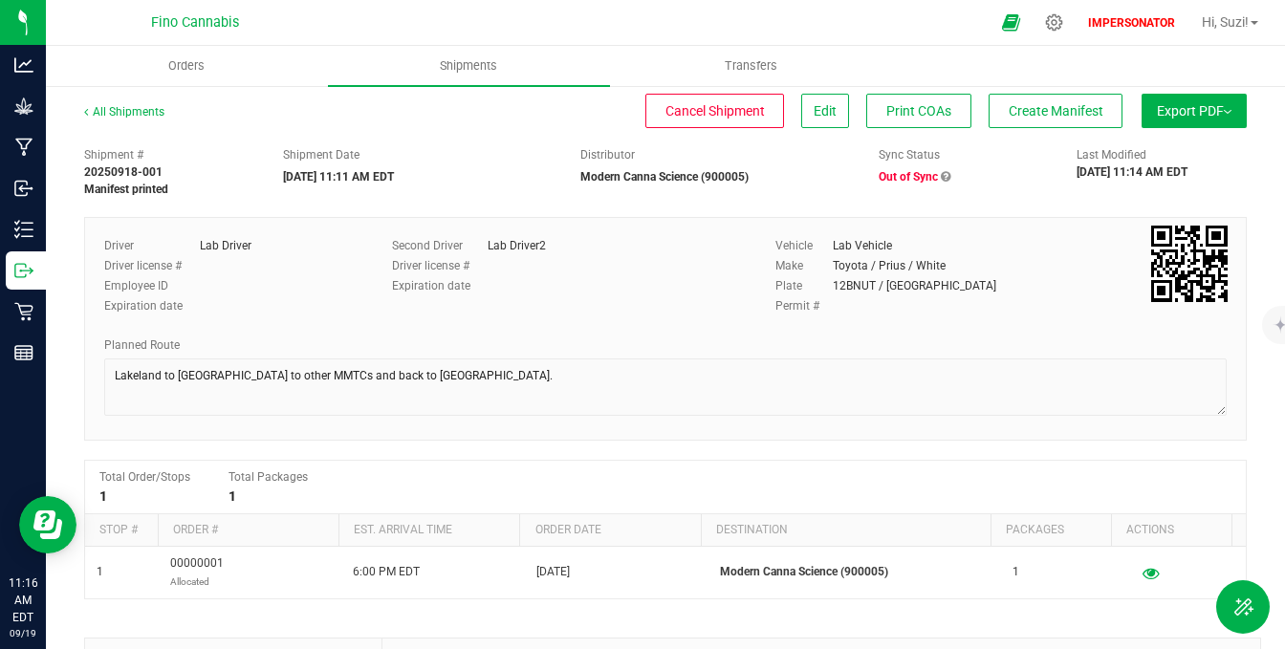
drag, startPoint x: 824, startPoint y: 247, endPoint x: 971, endPoint y: 325, distance: 166.0
click at [972, 326] on div "Driver Lab Driver Driver license # Employee ID Expiration date Second Driver La…" at bounding box center [665, 282] width 1151 height 90
click at [971, 325] on div "Driver Lab Driver Driver license # Employee ID Expiration date Second Driver La…" at bounding box center [665, 282] width 1151 height 90
click at [1050, 27] on icon at bounding box center [1054, 22] width 20 height 20
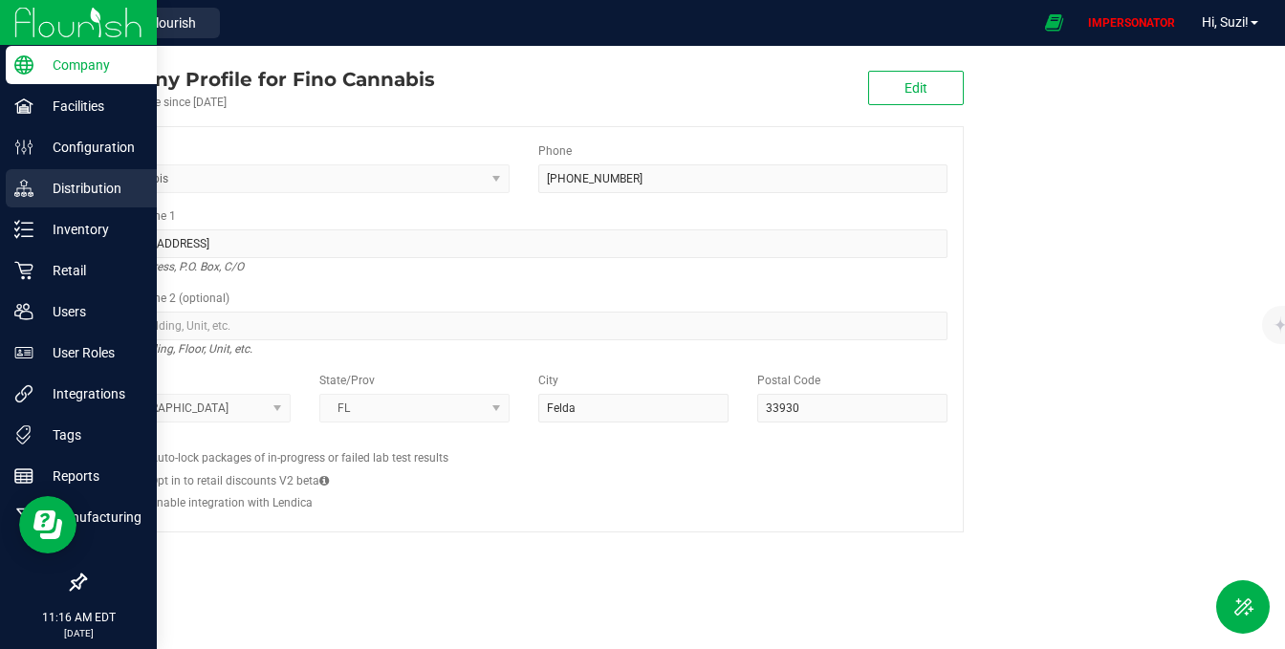
click at [73, 194] on p "Distribution" at bounding box center [90, 188] width 115 height 23
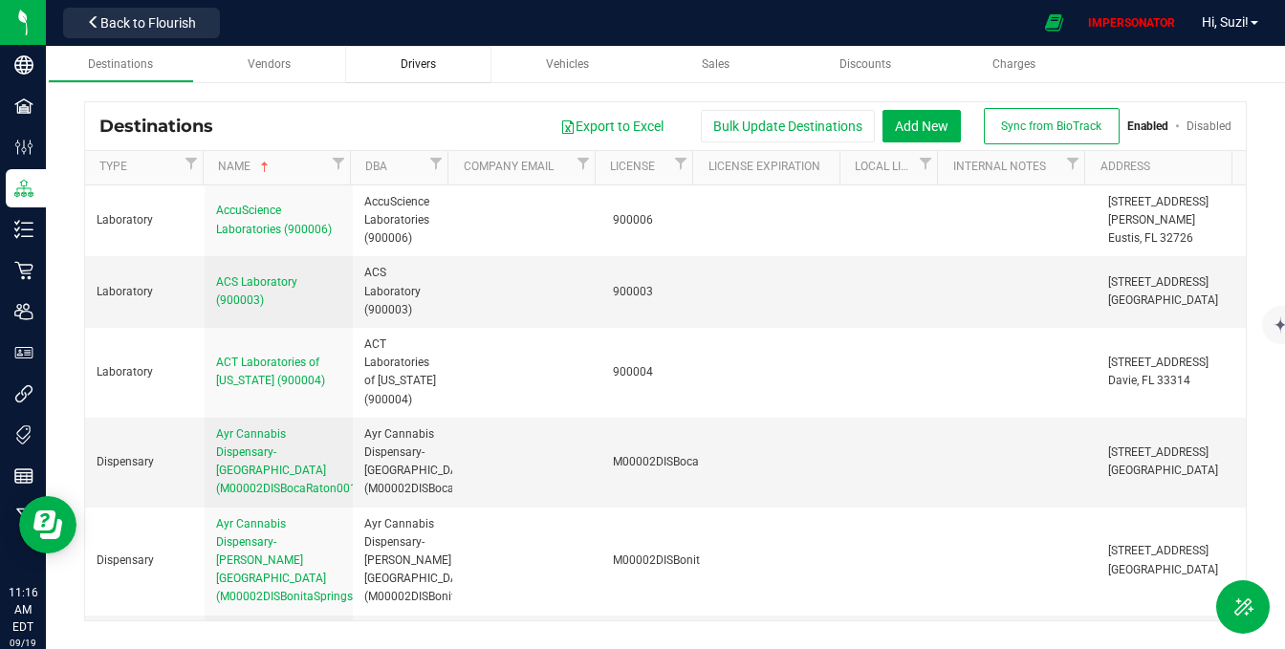
click at [418, 67] on span "Drivers" at bounding box center [418, 63] width 35 height 13
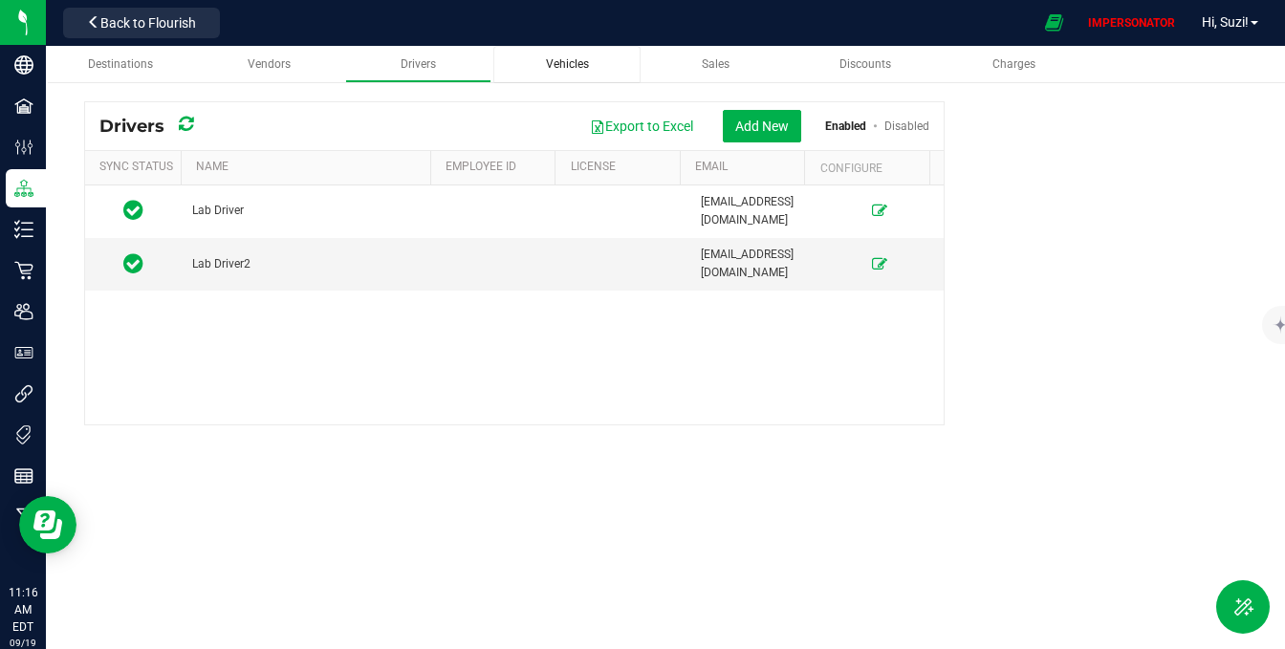
click at [547, 51] on link "Vehicles" at bounding box center [566, 64] width 147 height 37
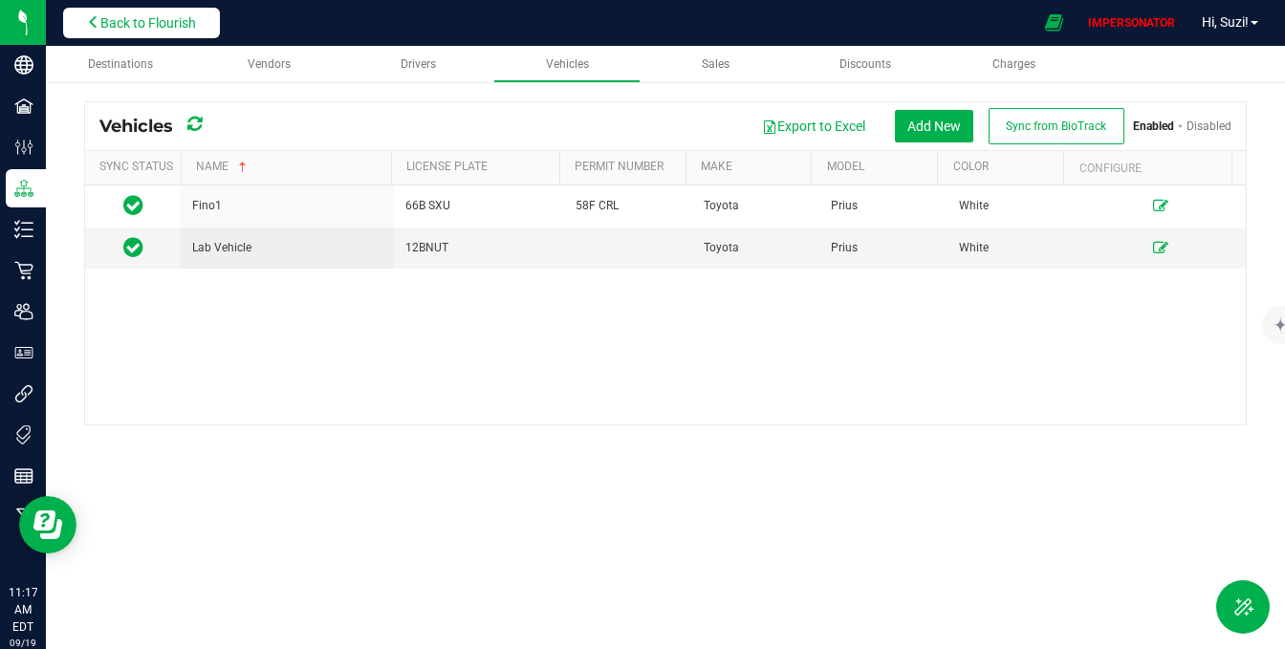
click at [167, 33] on button "Back to Flourish" at bounding box center [141, 23] width 157 height 31
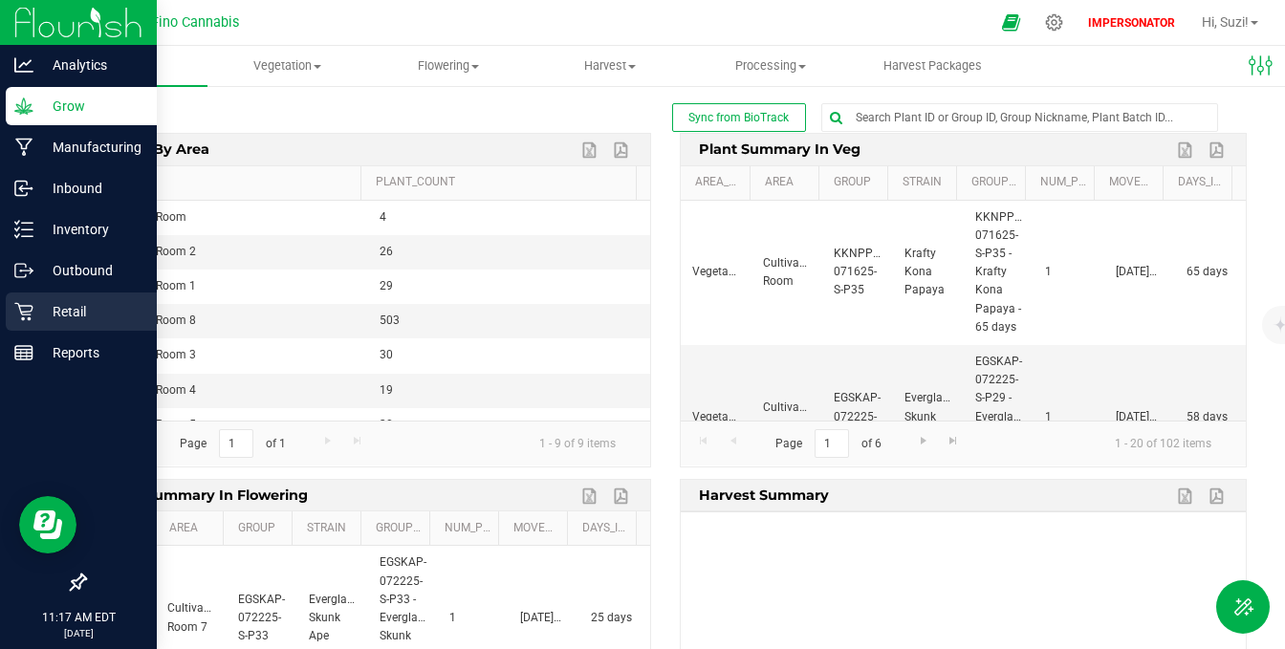
click at [38, 325] on div "Retail" at bounding box center [81, 312] width 151 height 38
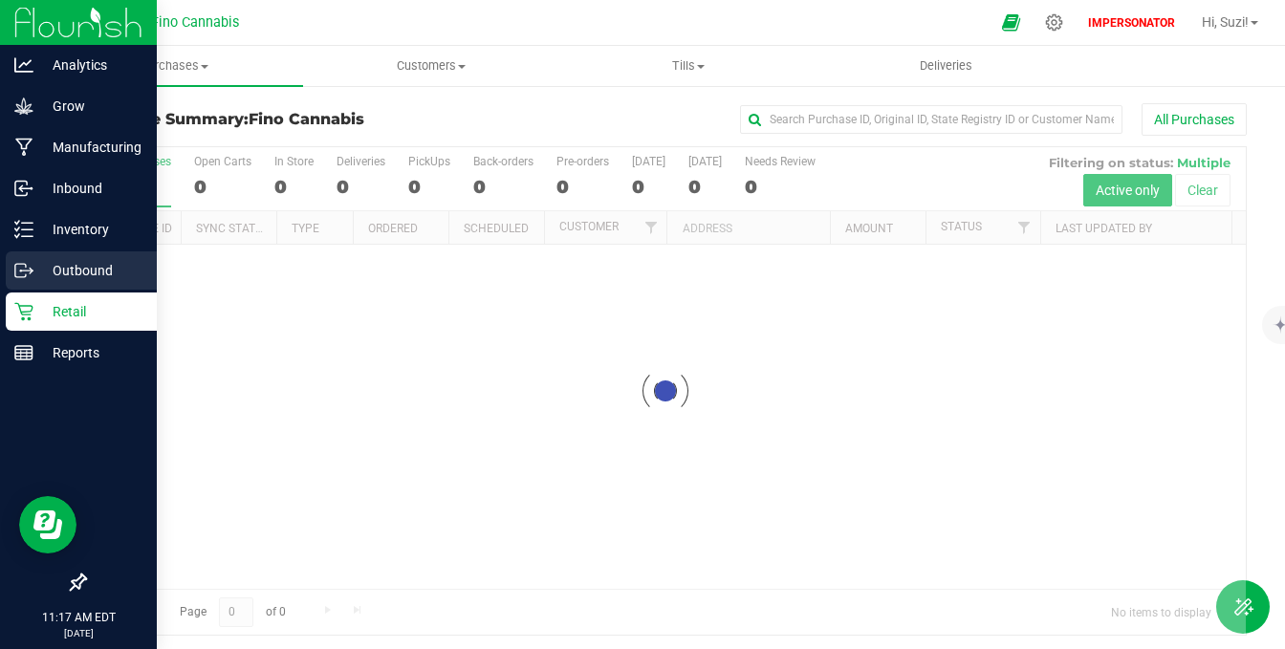
click at [56, 268] on p "Outbound" at bounding box center [90, 270] width 115 height 23
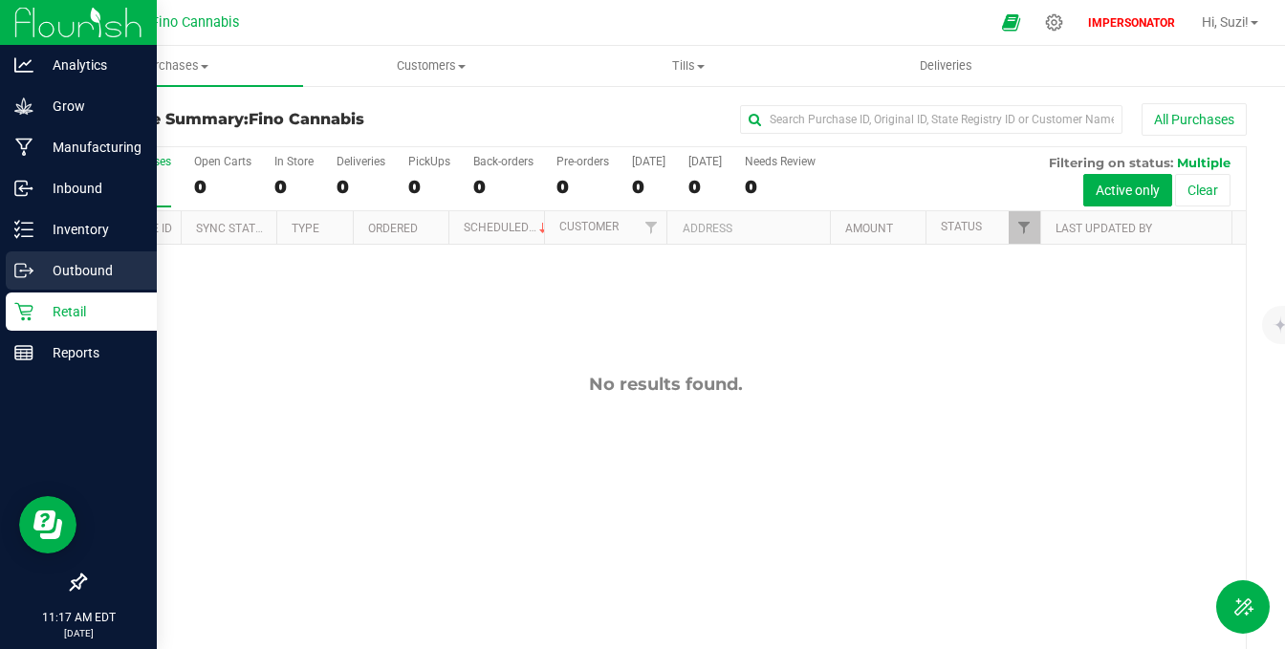
click at [56, 268] on p "Outbound" at bounding box center [90, 270] width 115 height 23
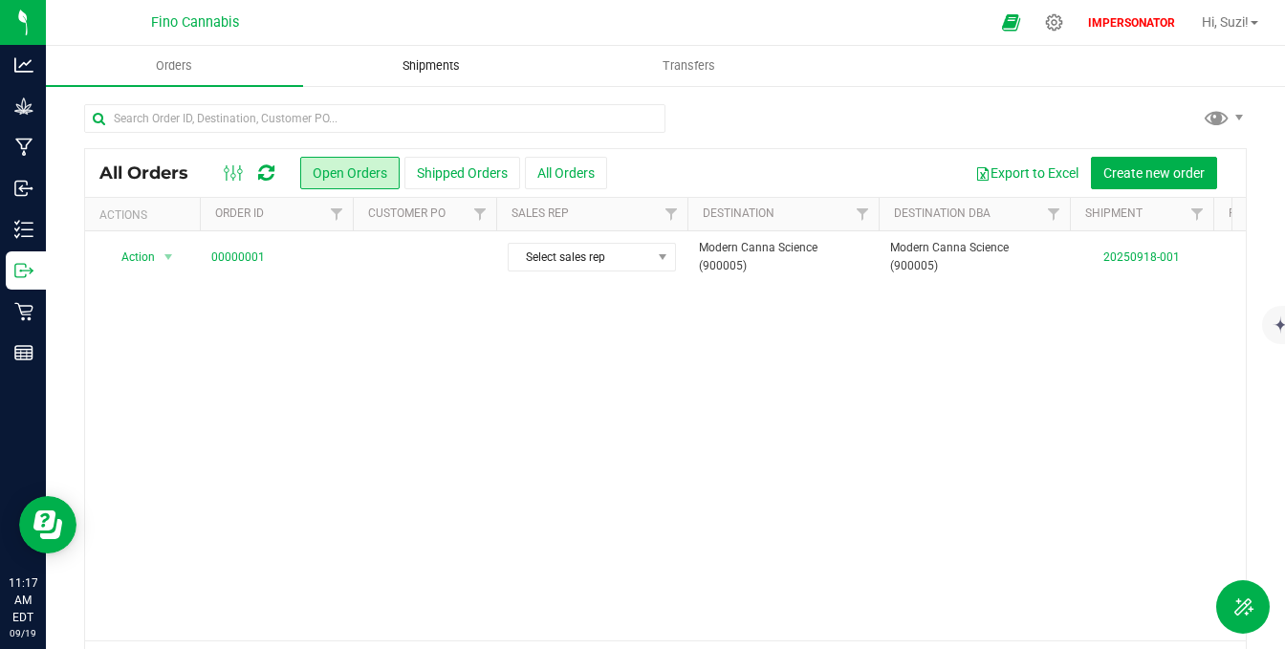
click at [480, 59] on span "Shipments" at bounding box center [431, 65] width 109 height 17
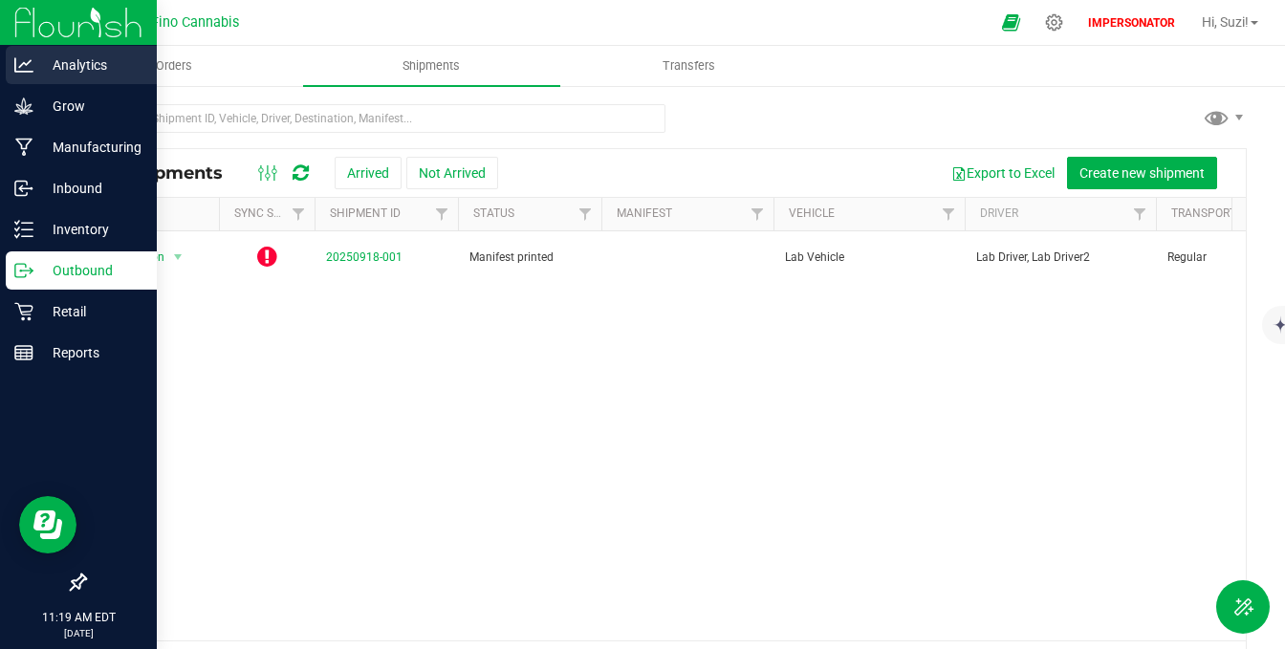
click at [46, 58] on p "Analytics" at bounding box center [90, 65] width 115 height 23
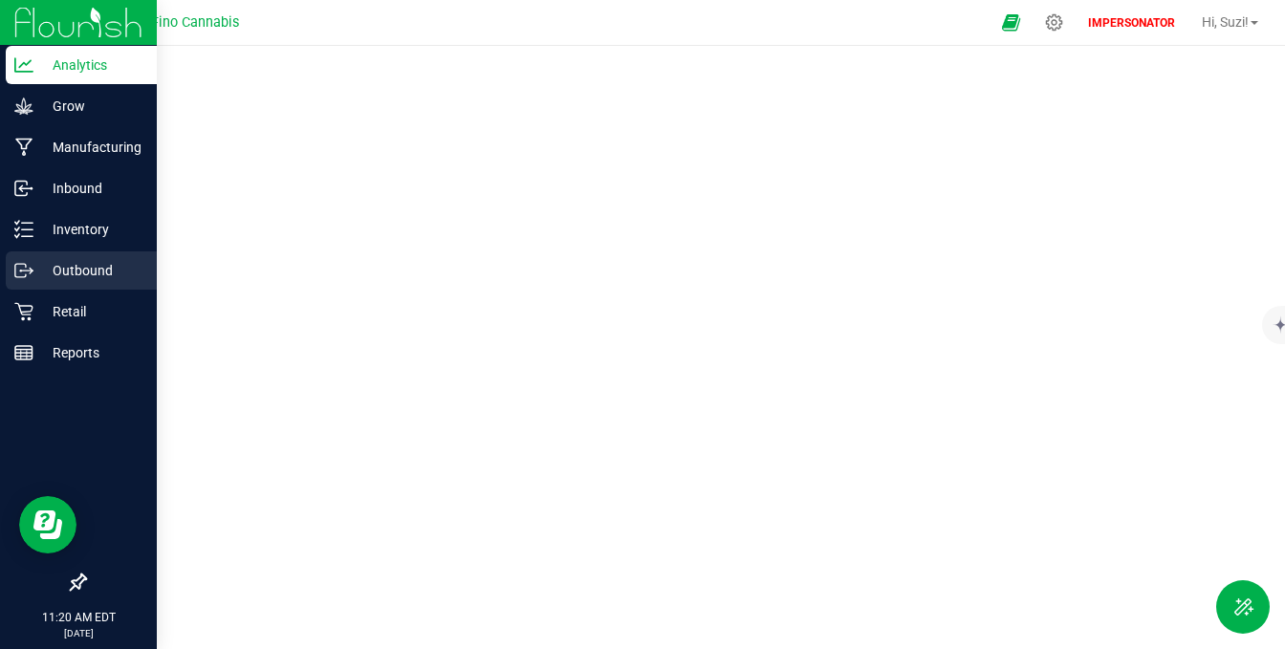
click at [11, 271] on div "Outbound" at bounding box center [81, 271] width 151 height 38
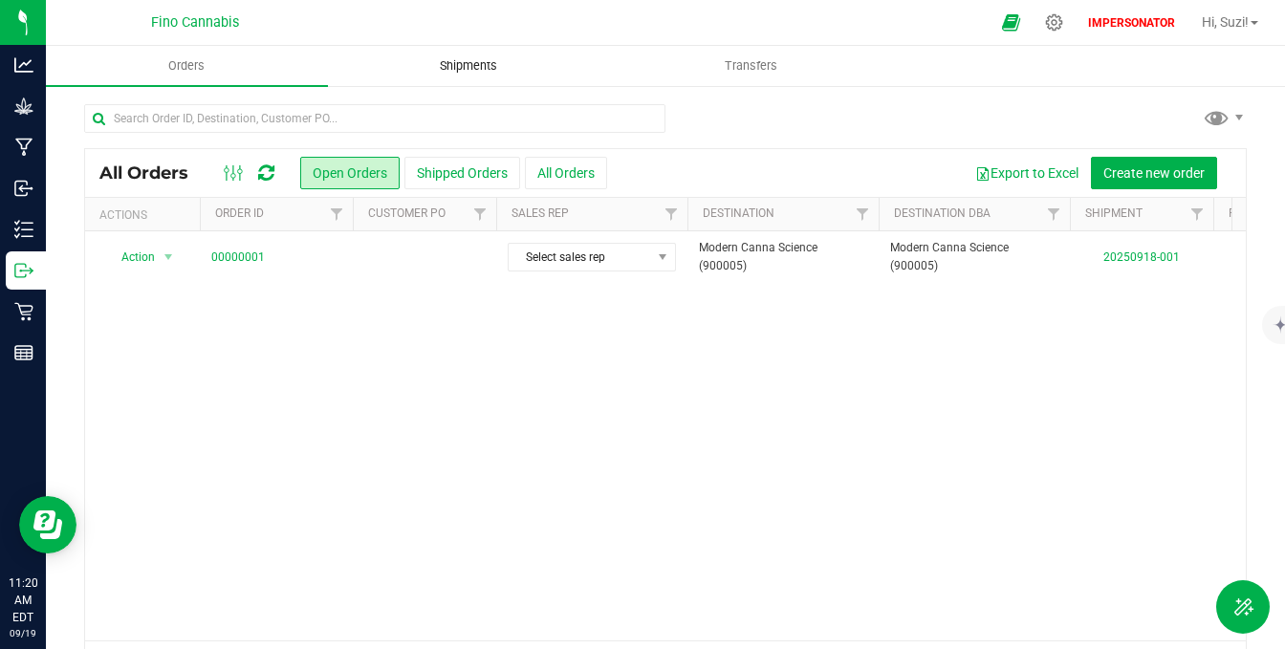
click at [493, 61] on span "Shipments" at bounding box center [468, 65] width 109 height 17
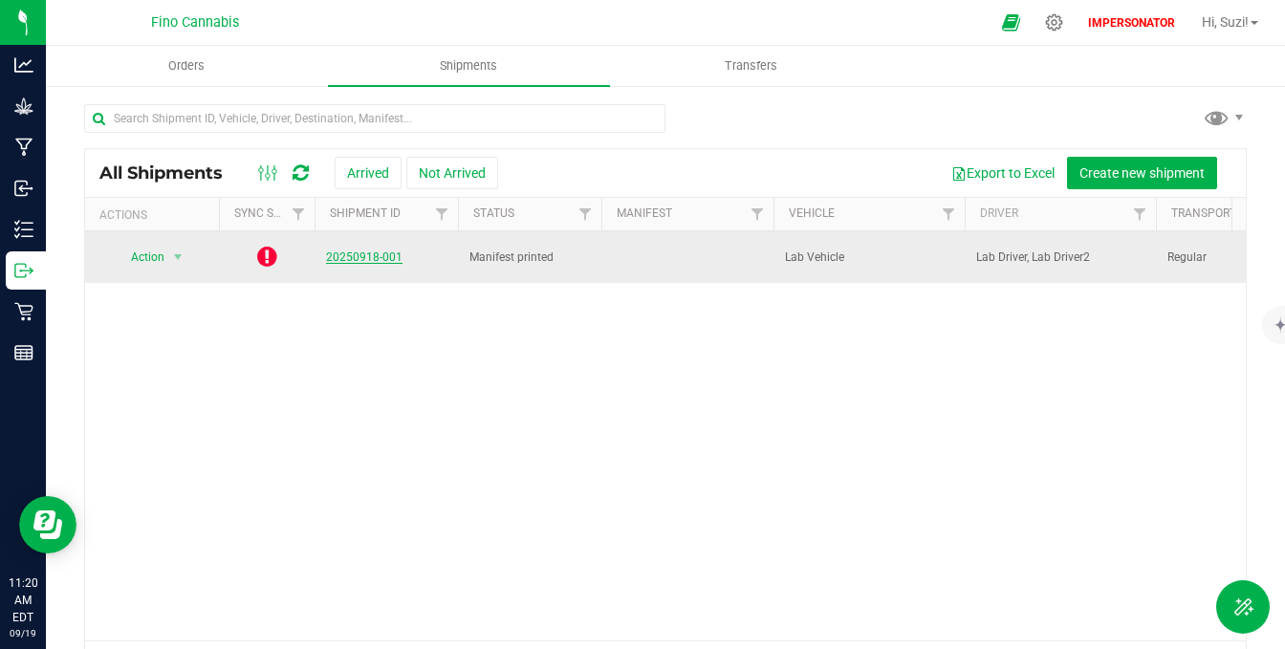
click at [353, 251] on link "20250918-001" at bounding box center [364, 257] width 77 height 13
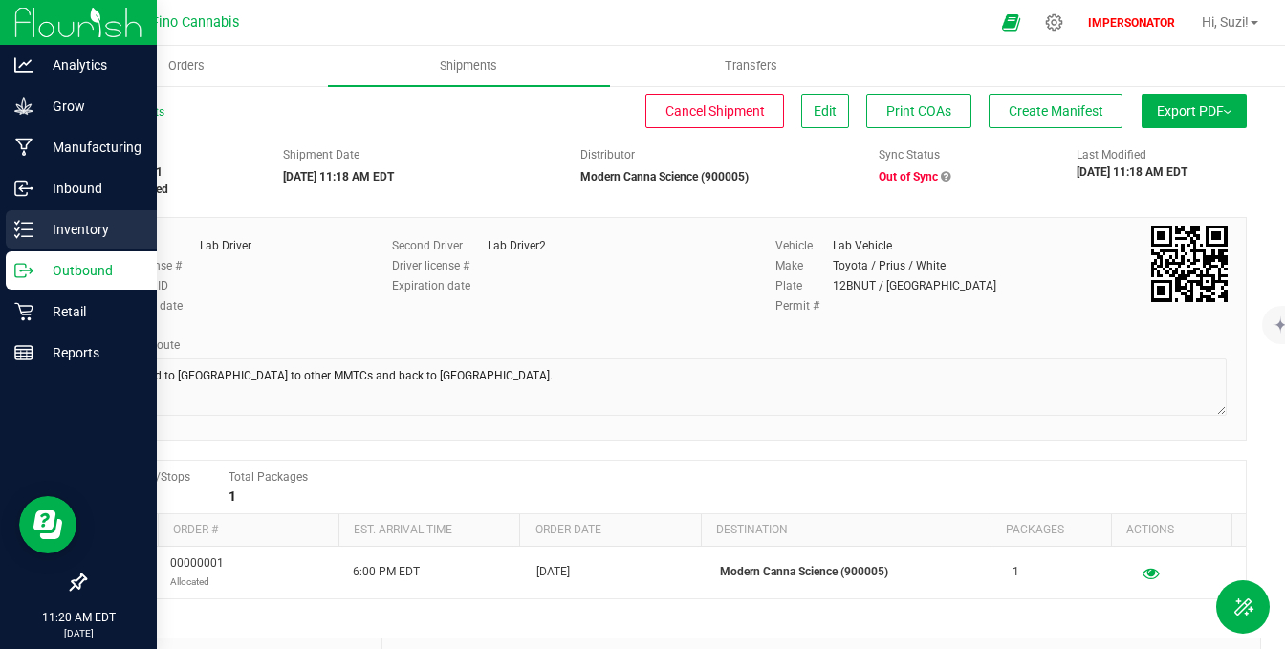
click at [66, 226] on p "Inventory" at bounding box center [90, 229] width 115 height 23
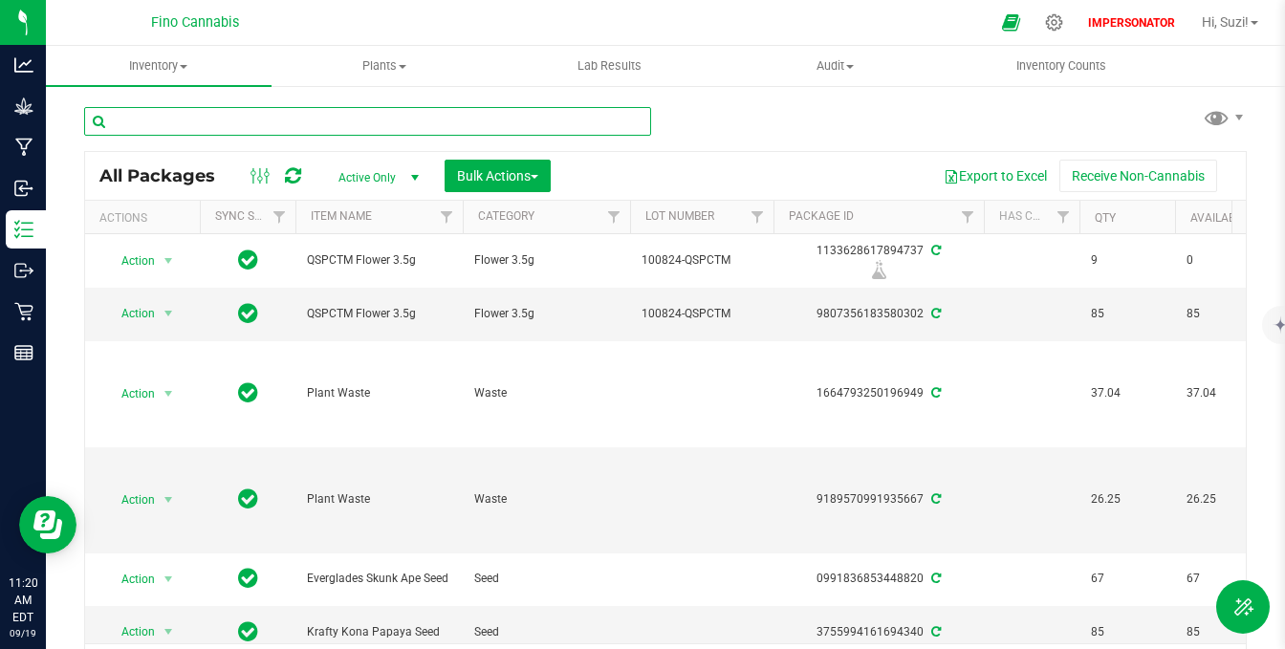
click at [305, 107] on input "text" at bounding box center [367, 121] width 567 height 29
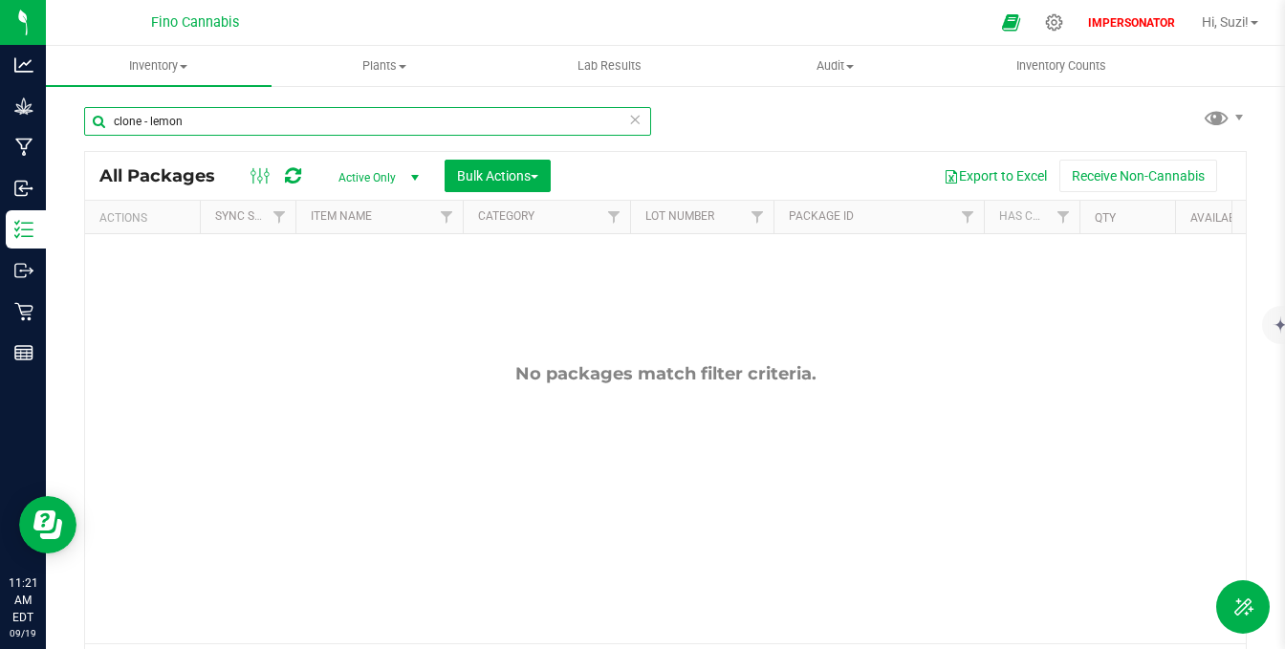
type input "clone - lemon"
click at [361, 170] on span "Active Only" at bounding box center [374, 177] width 105 height 27
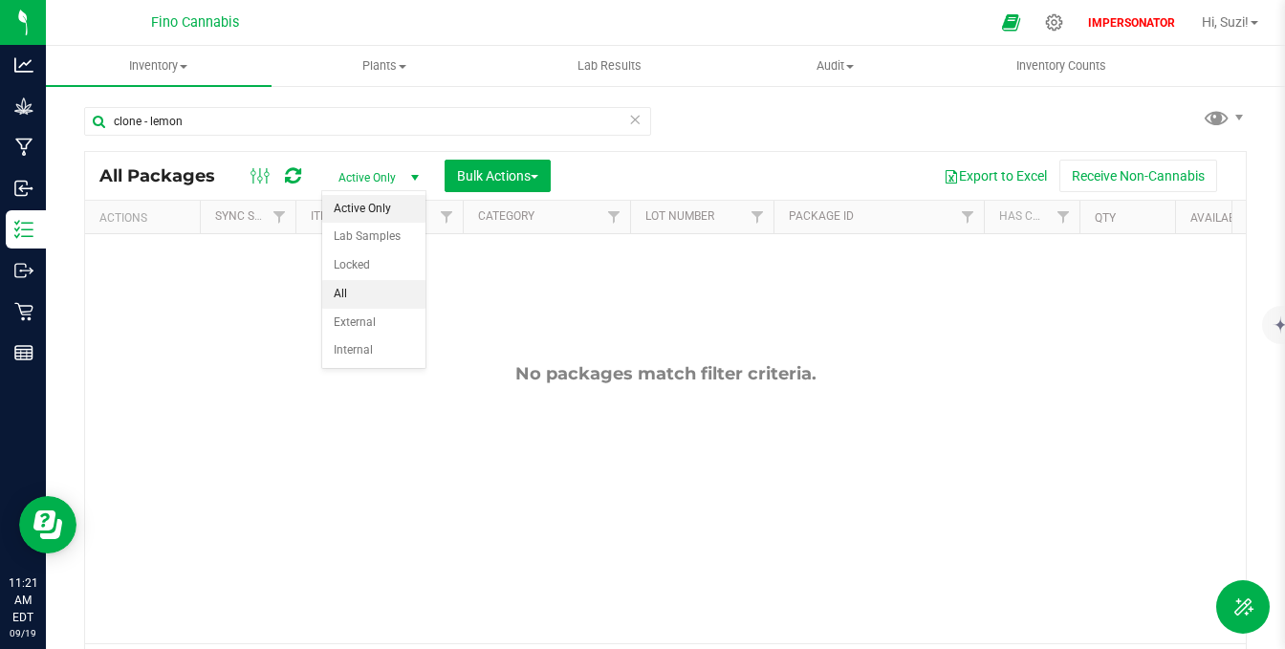
click at [349, 291] on li "All" at bounding box center [373, 294] width 103 height 29
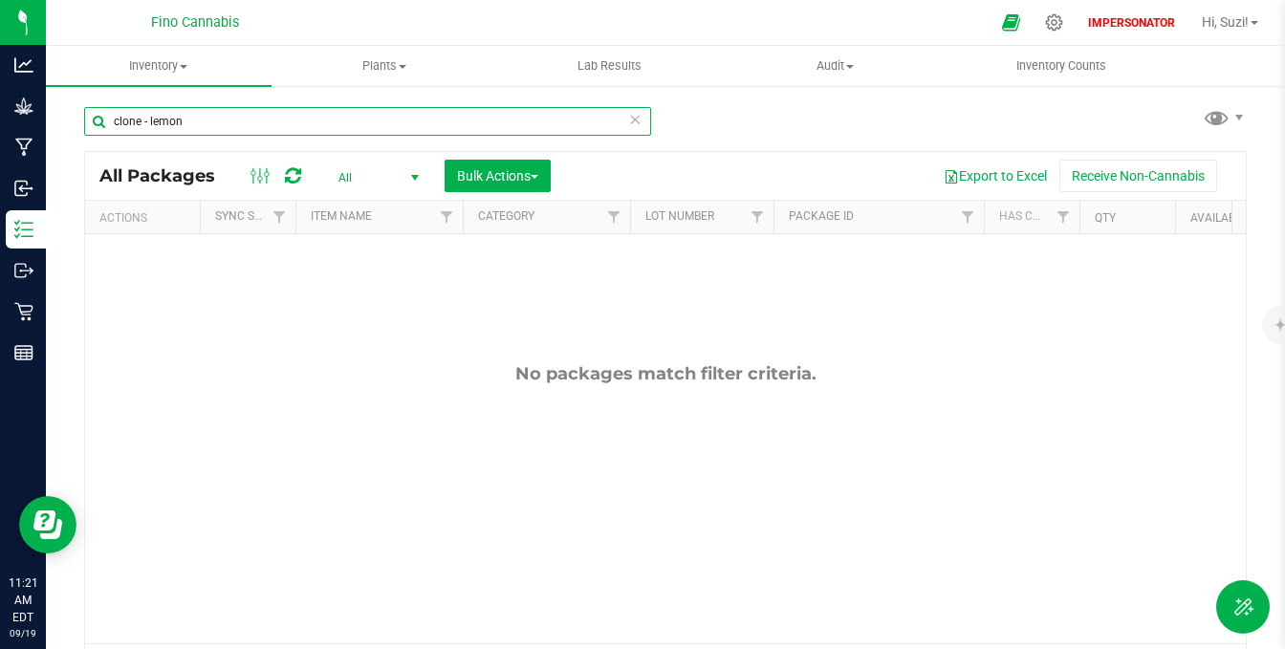
click at [222, 114] on input "clone - lemon" at bounding box center [367, 121] width 567 height 29
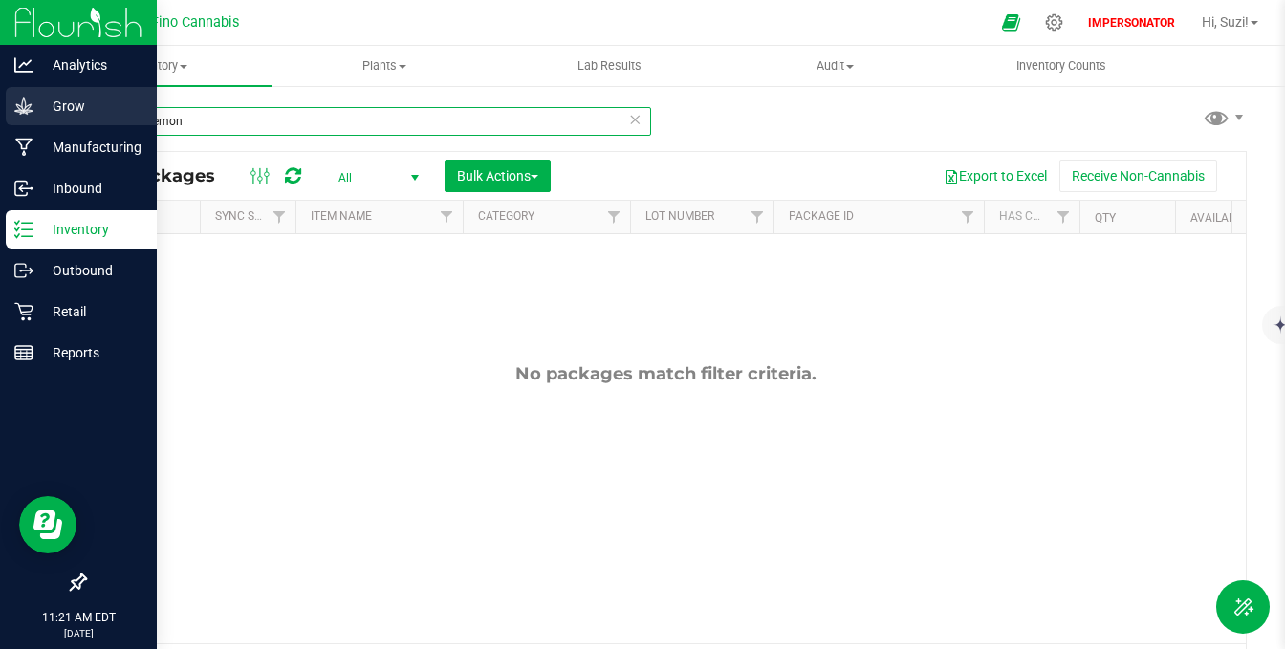
drag, startPoint x: 197, startPoint y: 115, endPoint x: 35, endPoint y: 120, distance: 161.7
click at [36, 120] on div "Analytics Grow Manufacturing Inbound Inventory Outbound Retail Reports 11:21 AM…" at bounding box center [642, 324] width 1285 height 649
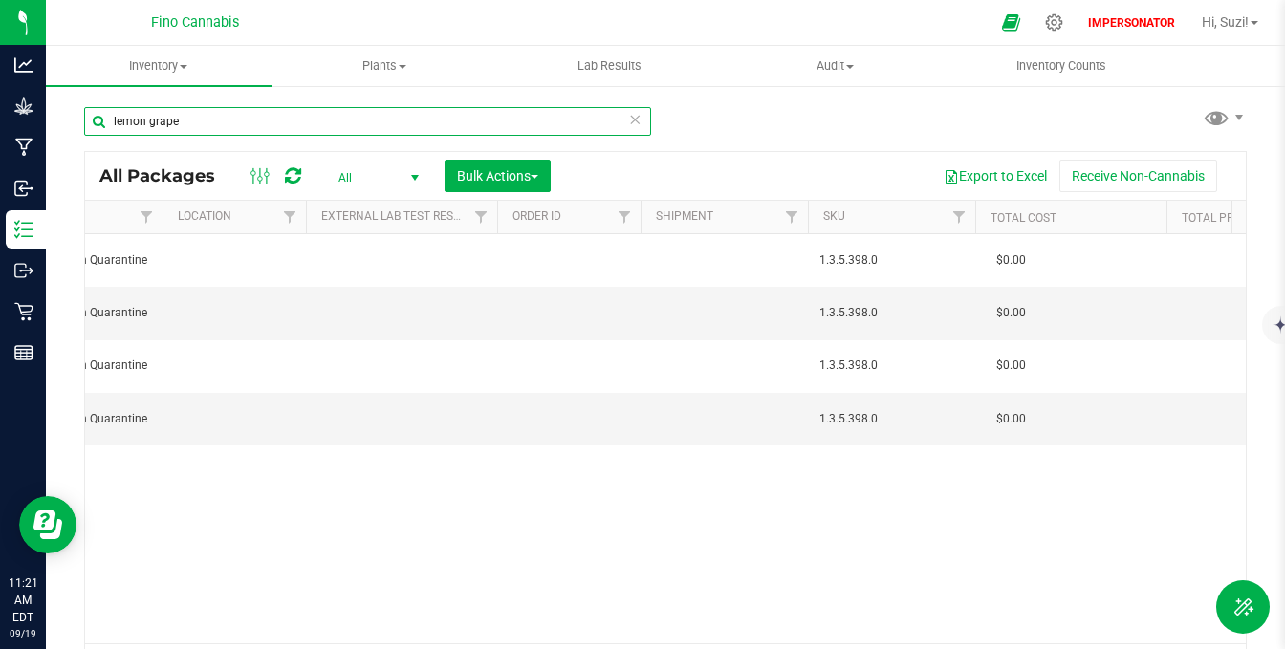
scroll to position [0, 1861]
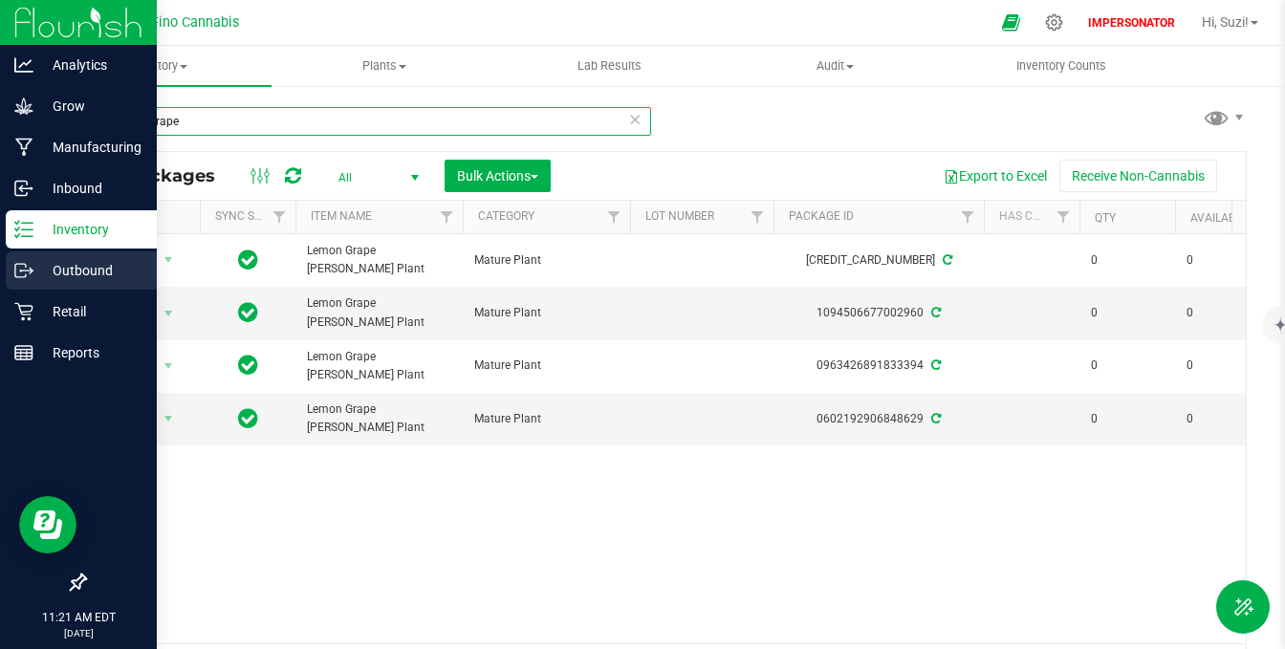
type input "lemon grape"
click at [41, 277] on p "Outbound" at bounding box center [90, 270] width 115 height 23
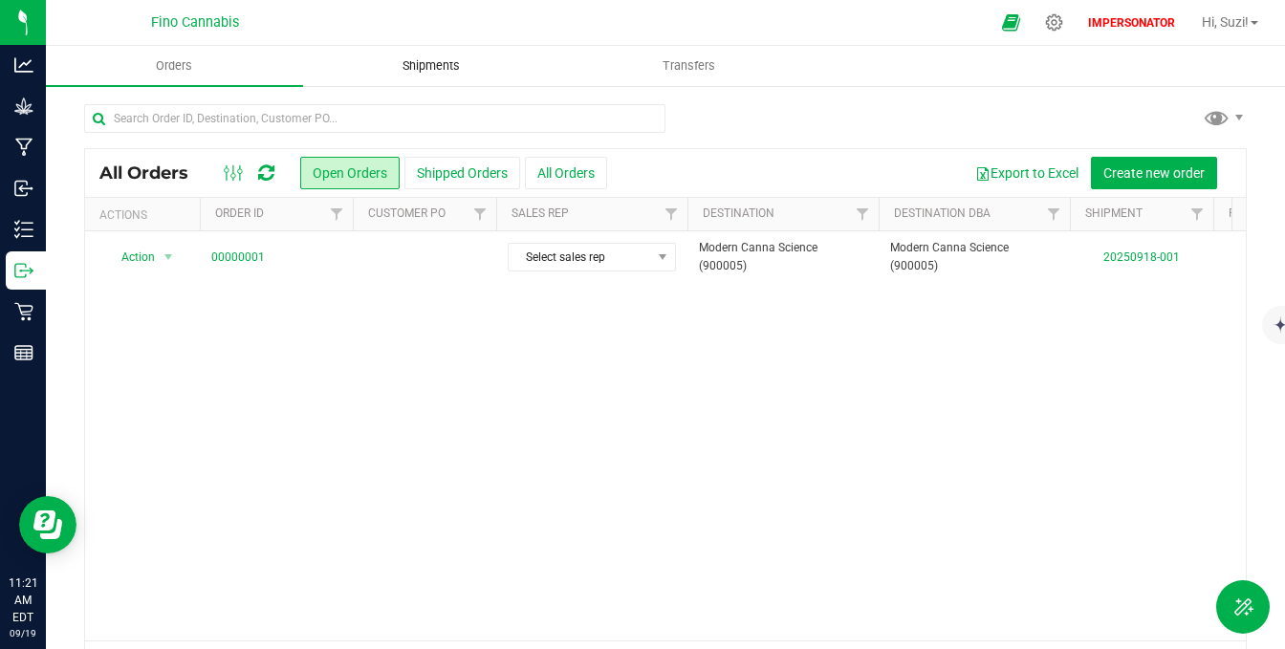
click at [454, 76] on uib-tab-heading "Shipments" at bounding box center [431, 66] width 255 height 38
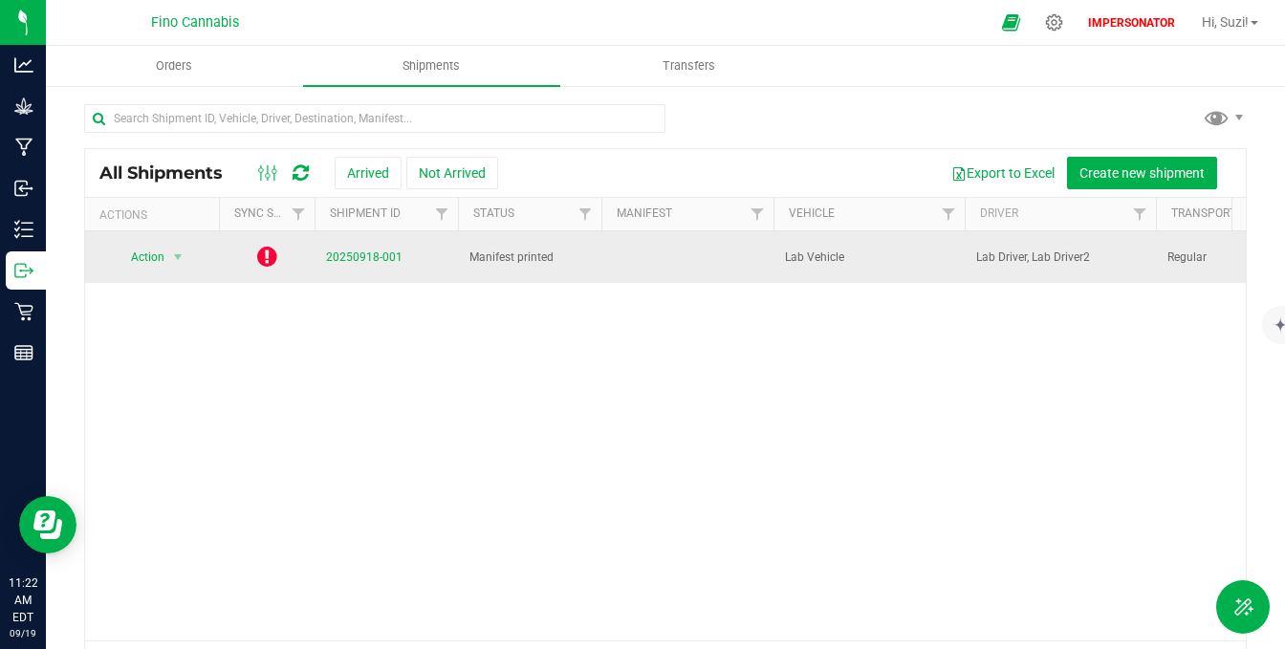
click at [362, 240] on td "20250918-001" at bounding box center [386, 257] width 143 height 52
click at [361, 251] on link "20250918-001" at bounding box center [364, 257] width 77 height 13
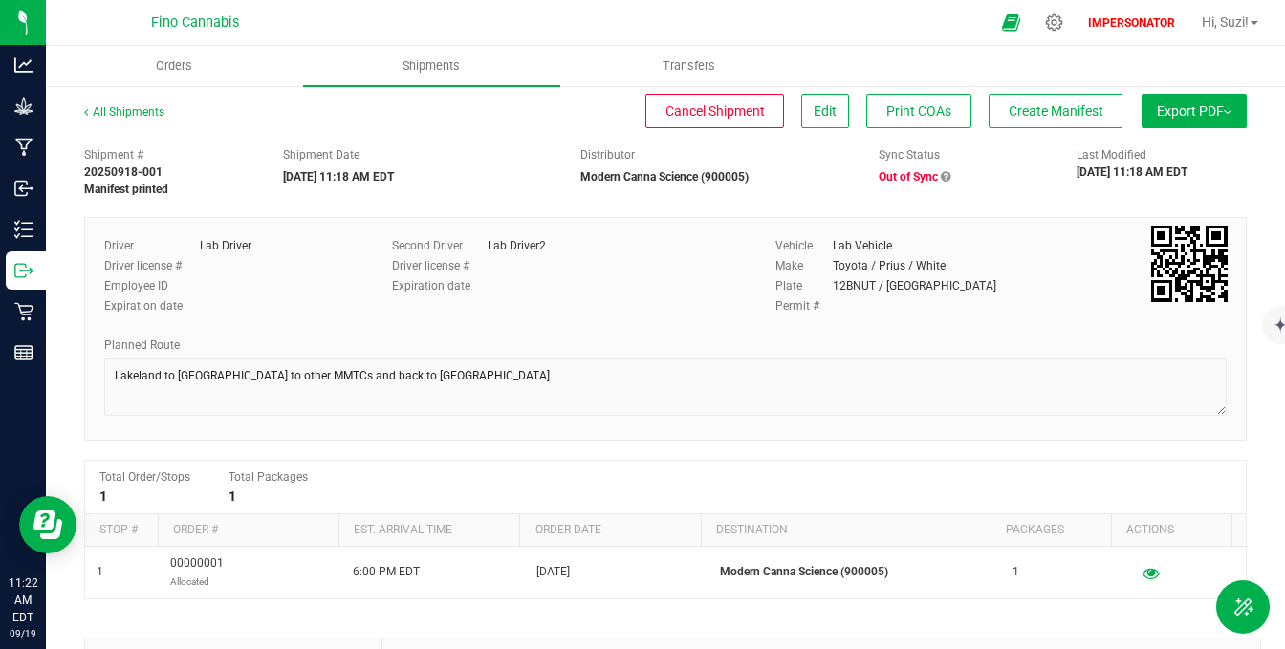
click at [997, 372] on div "Driver Lab Driver Driver license # Employee ID Expiration date Second Driver La…" at bounding box center [665, 329] width 1163 height 224
click at [1059, 112] on span "Create Manifest" at bounding box center [1056, 110] width 95 height 15
click at [822, 108] on button "Edit" at bounding box center [825, 111] width 48 height 34
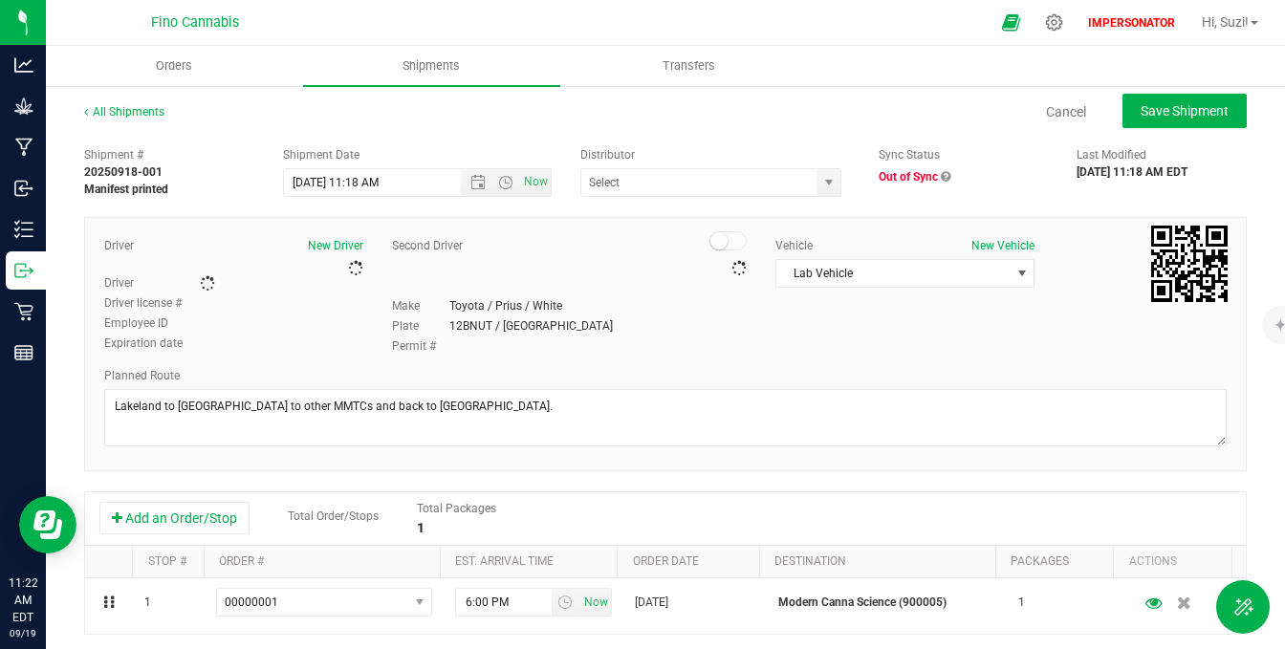
type input "Modern Canna Science (900005)"
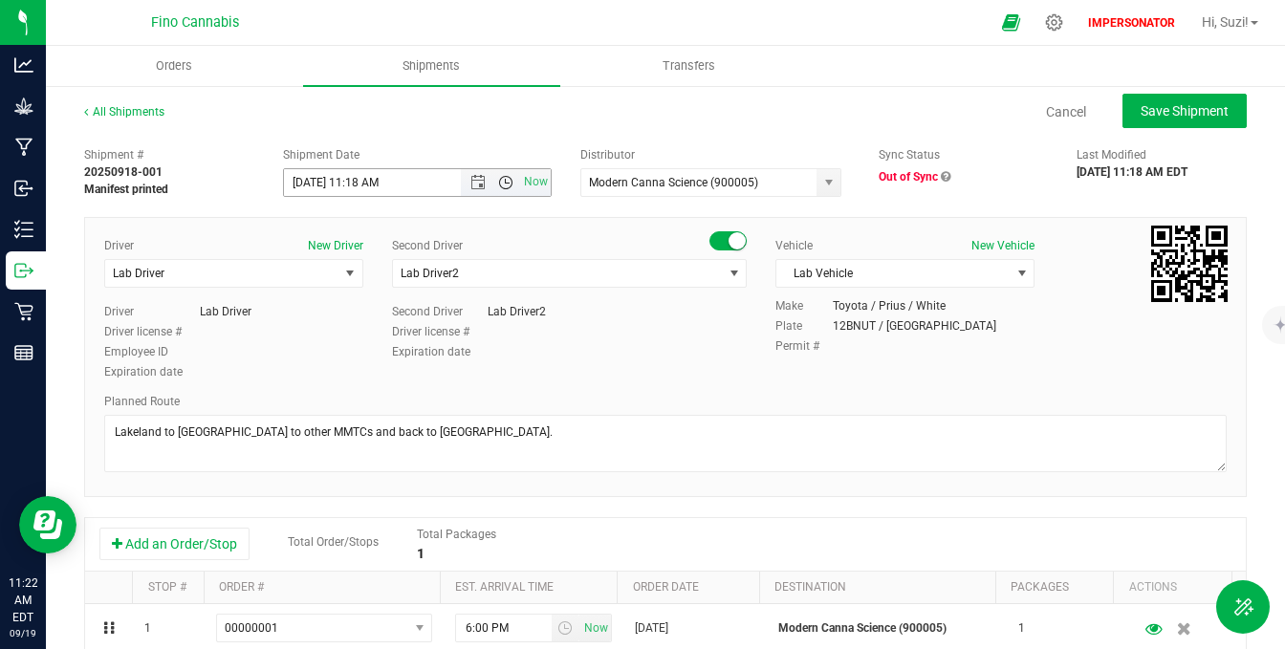
click at [502, 187] on span "Open the time view" at bounding box center [505, 182] width 15 height 15
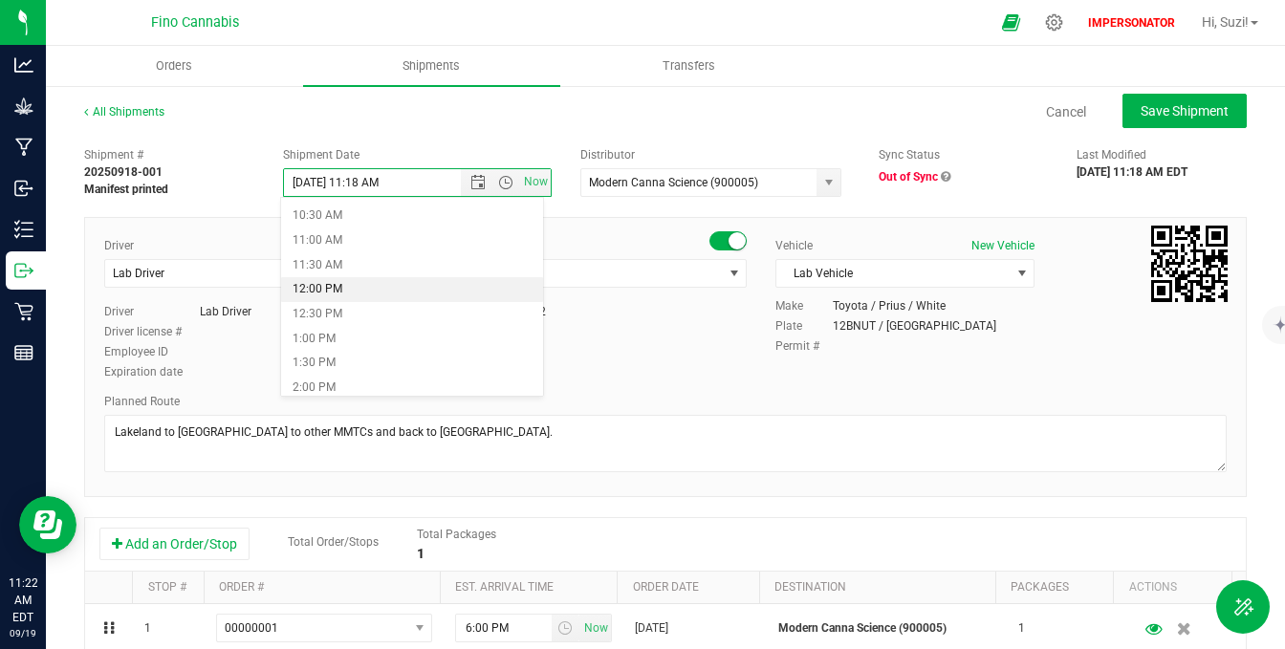
click at [371, 291] on li "12:00 PM" at bounding box center [412, 289] width 262 height 25
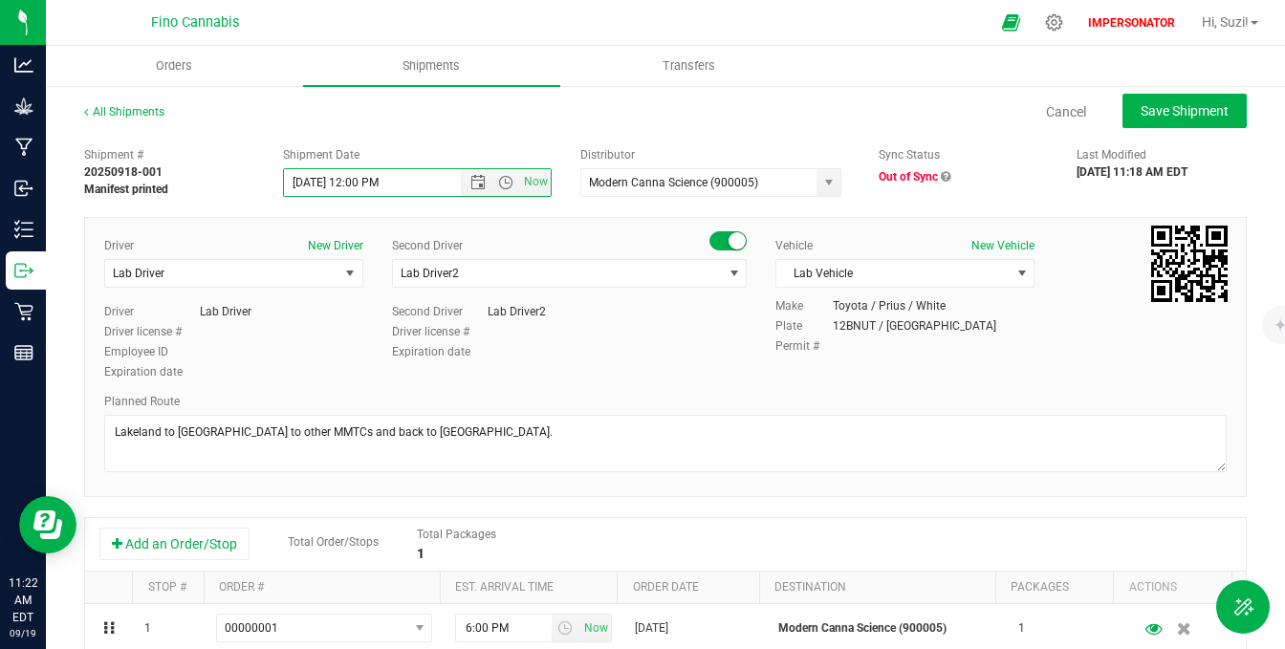
click at [526, 142] on div "Shipment # 20250918-001 Manifest printed Shipment Date 9/19/2025 12:00 PM Now D…" at bounding box center [666, 168] width 1192 height 60
click at [1192, 111] on span "Save Shipment" at bounding box center [1185, 110] width 88 height 15
type input "9/19/2025 4:00 PM"
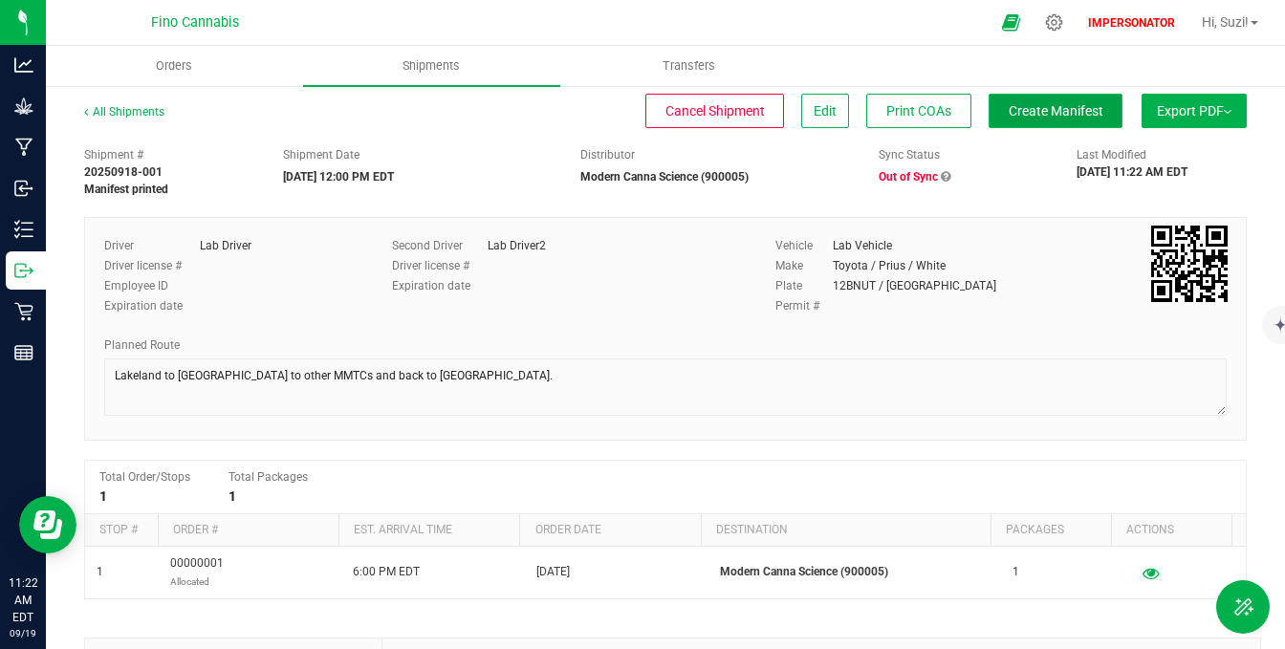
click at [1011, 105] on span "Create Manifest" at bounding box center [1056, 110] width 95 height 15
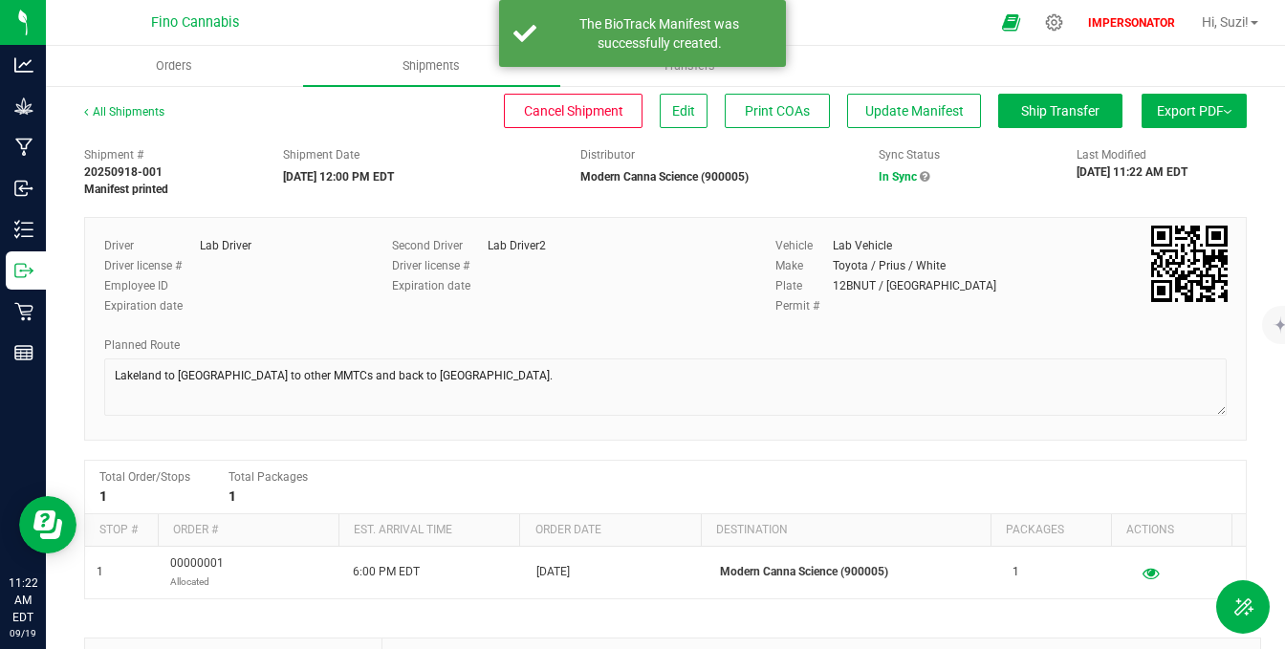
click at [920, 171] on icon at bounding box center [925, 176] width 10 height 11
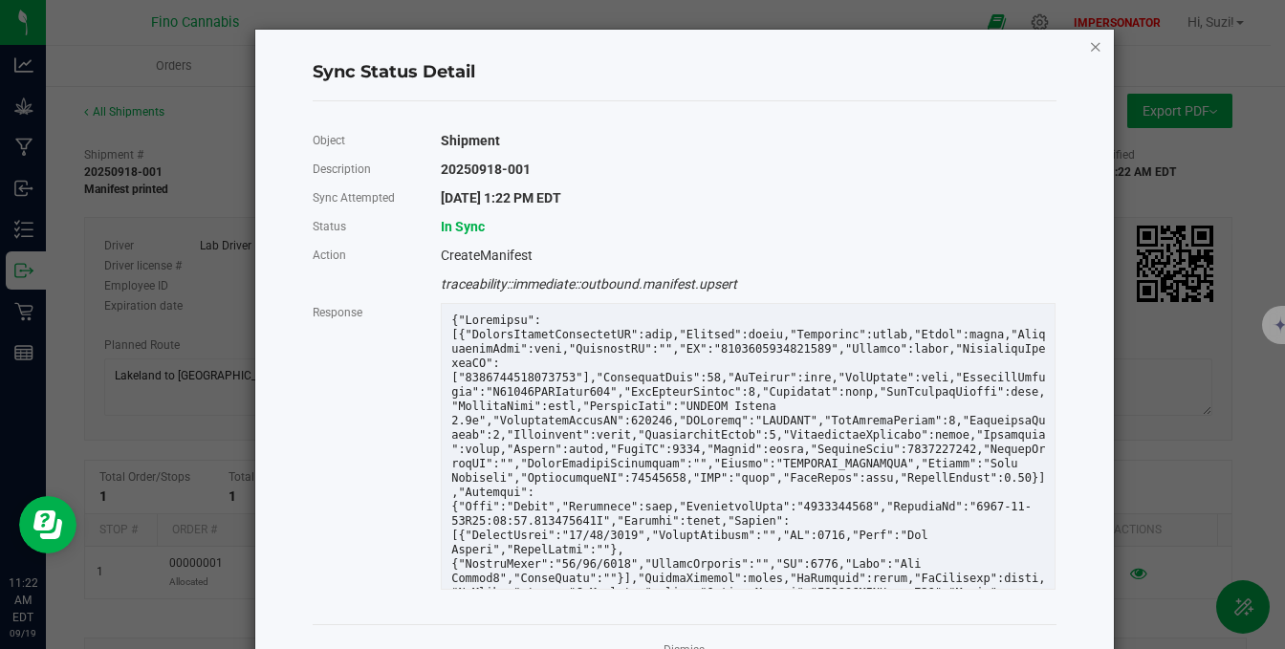
click at [1092, 42] on icon "Close" at bounding box center [1095, 45] width 13 height 23
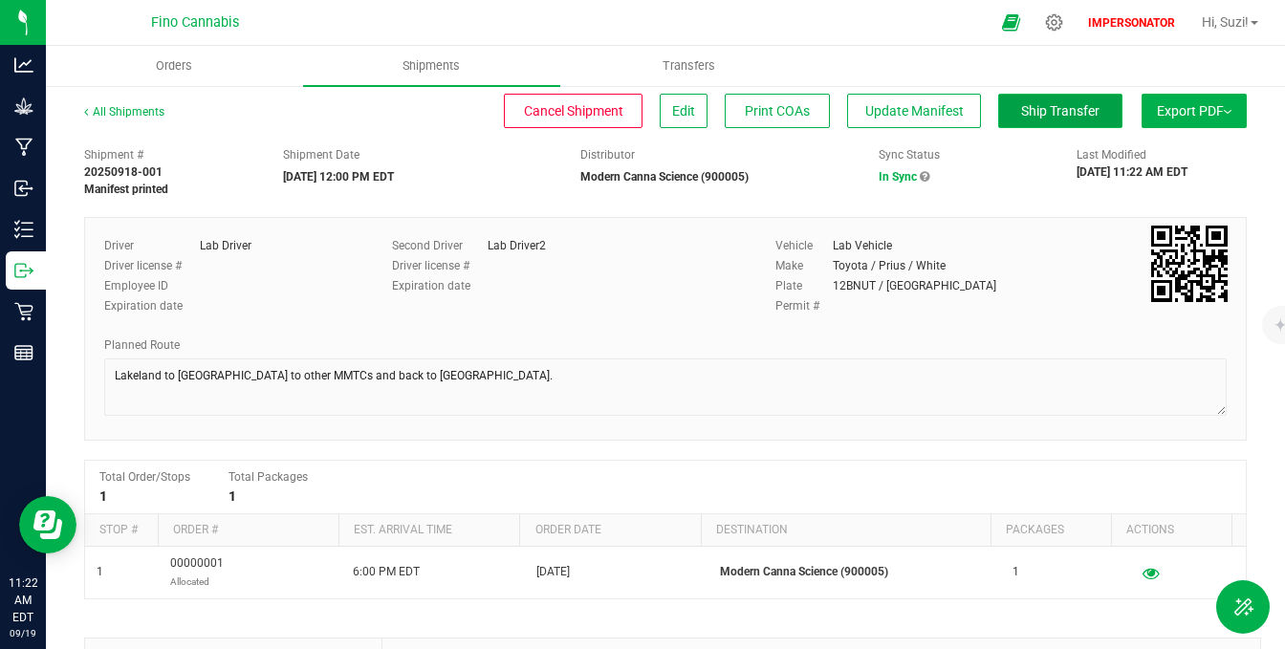
click at [1021, 106] on span "Ship Transfer" at bounding box center [1060, 110] width 78 height 15
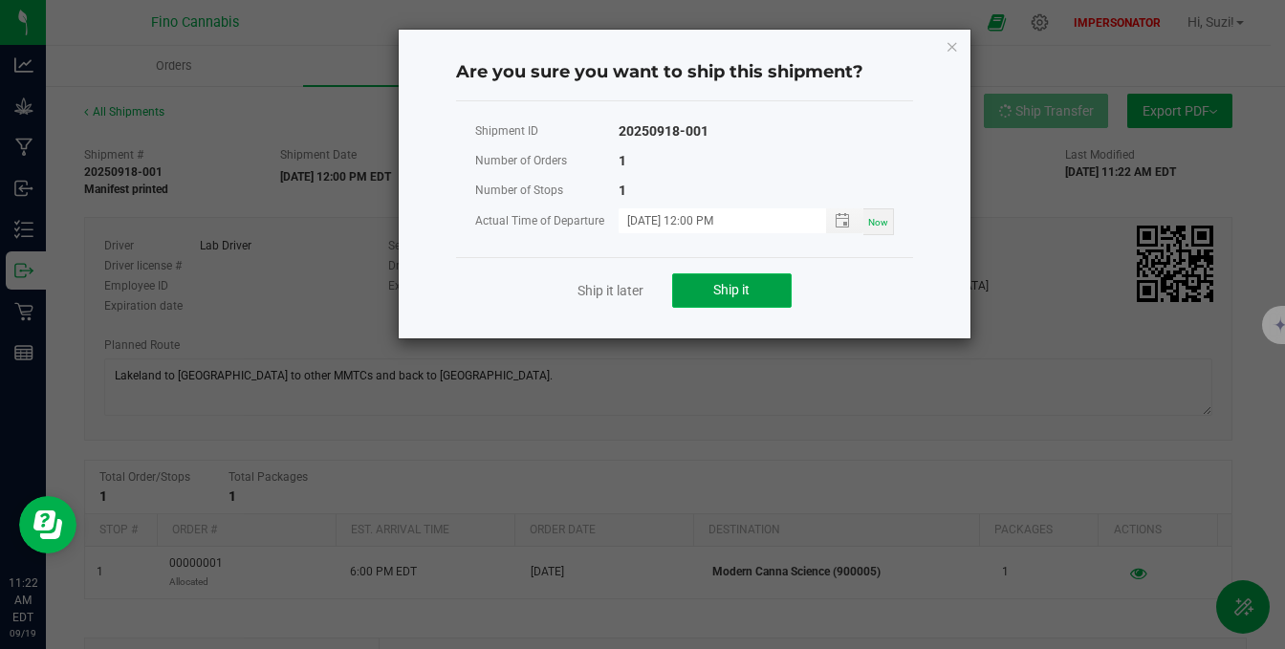
click at [730, 274] on button "Ship it" at bounding box center [732, 291] width 120 height 34
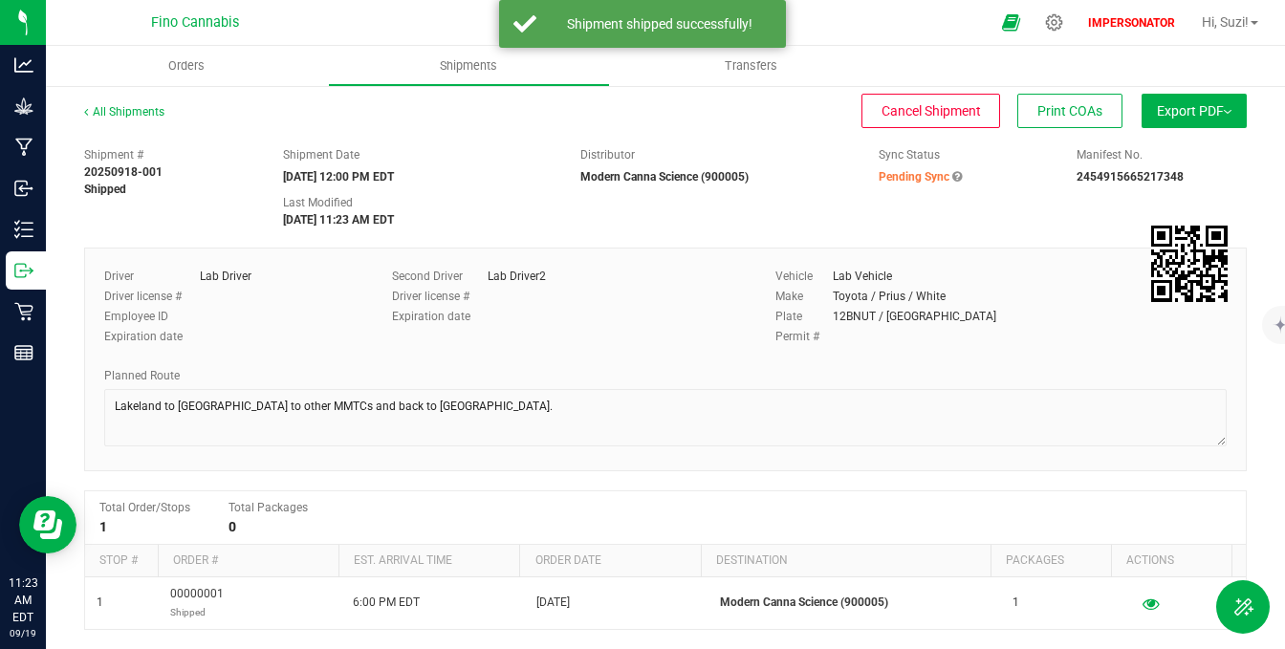
click at [953, 174] on icon at bounding box center [958, 176] width 10 height 11
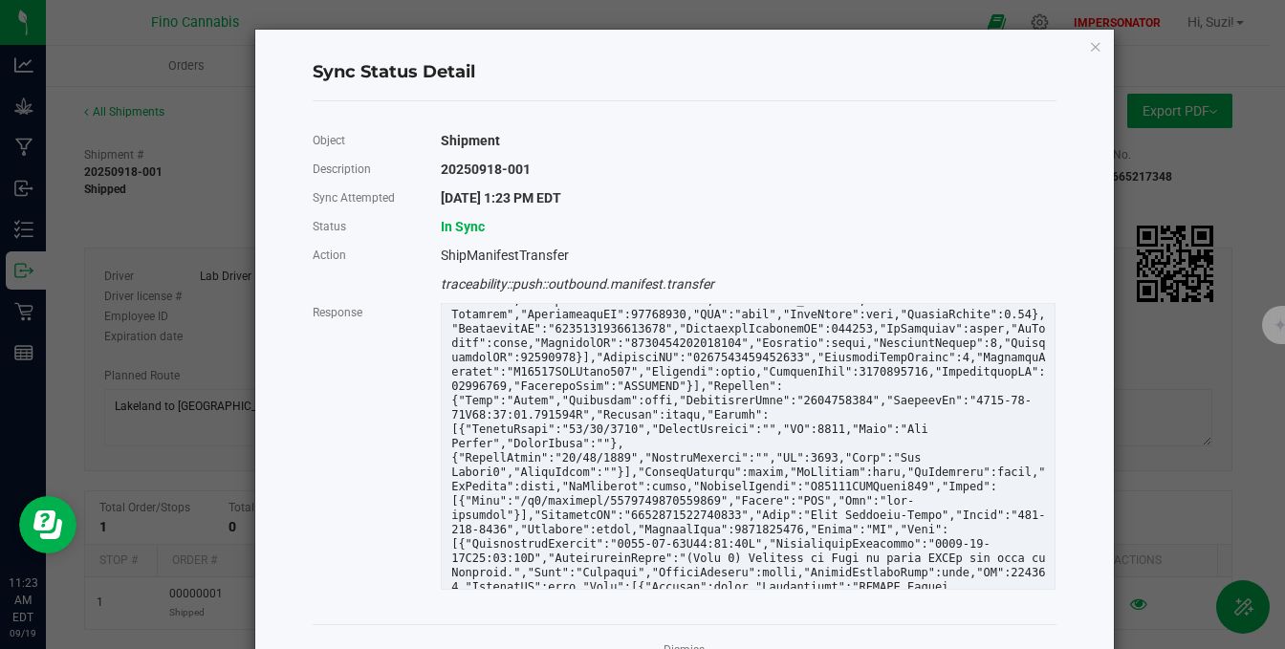
scroll to position [657, 0]
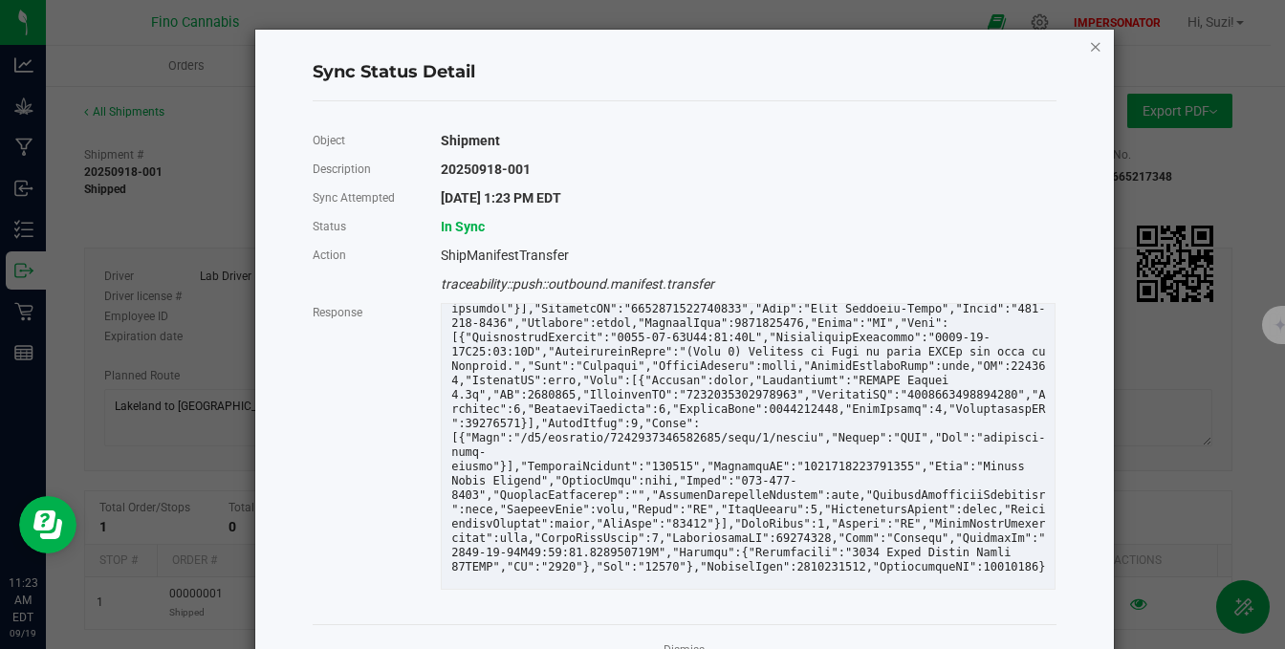
click at [1091, 43] on icon "Close" at bounding box center [1095, 45] width 13 height 23
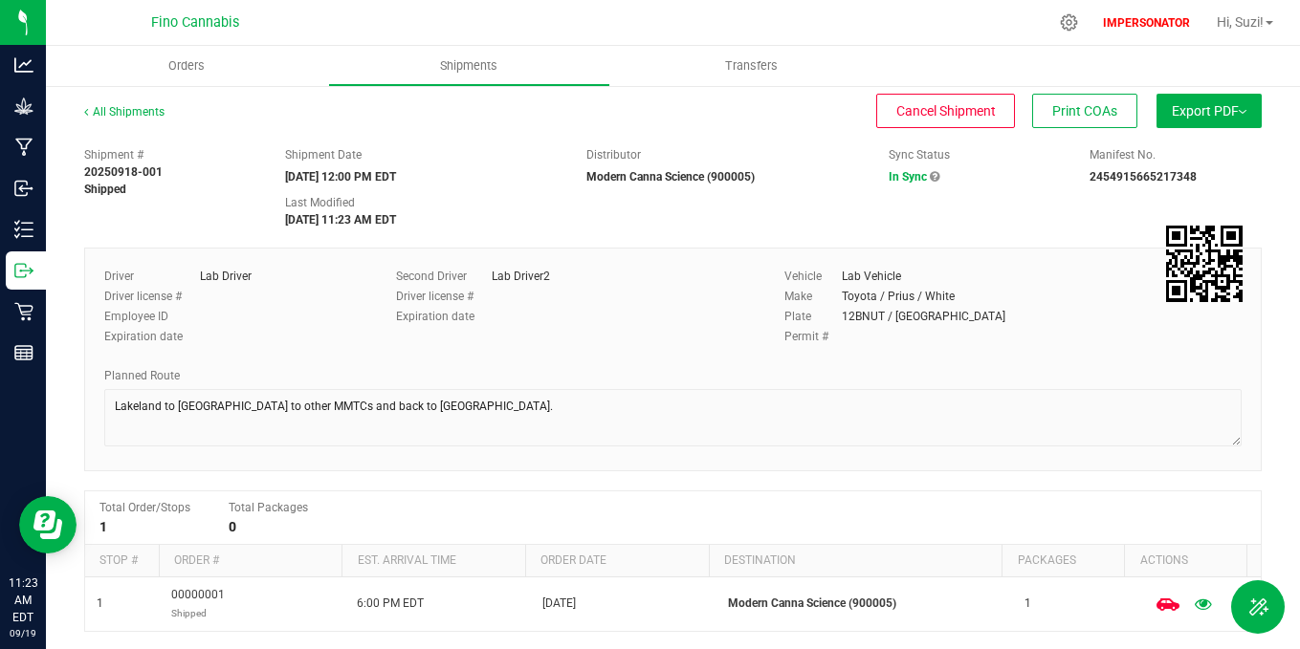
click at [930, 178] on icon at bounding box center [935, 176] width 10 height 11
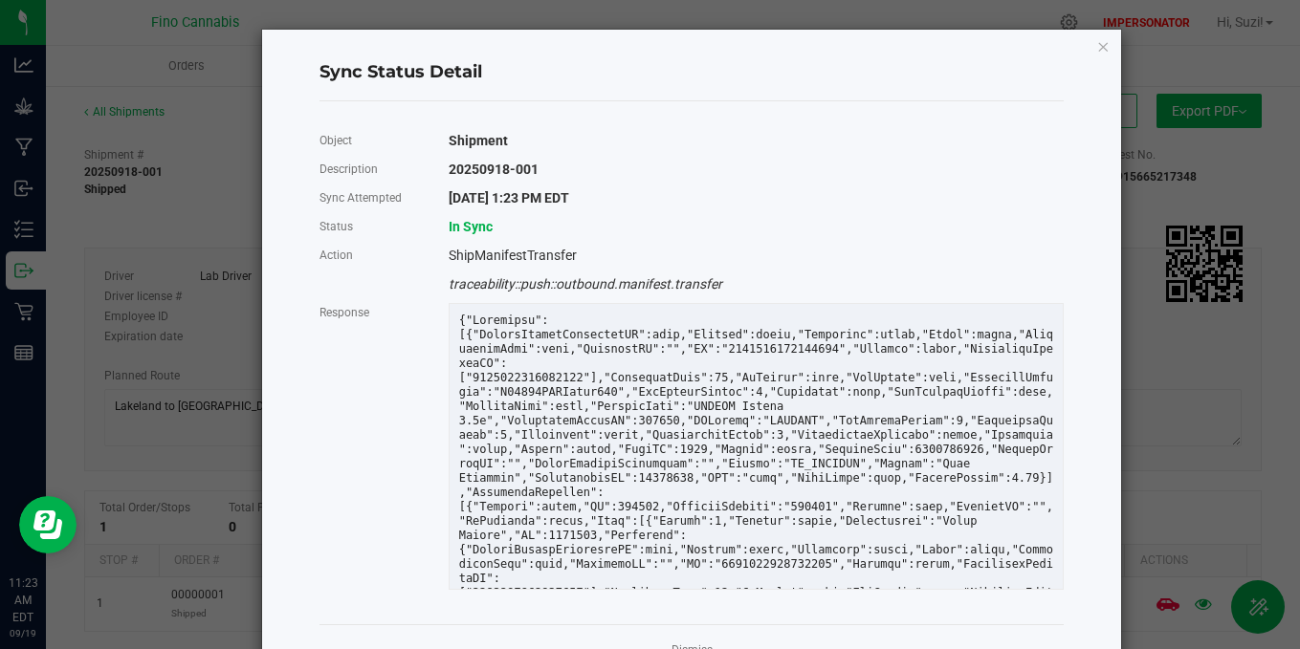
click at [1087, 53] on div "Sync Status Detail Object Shipment Description 20250918-001 Sync Attempted [DAT…" at bounding box center [691, 353] width 859 height 647
click at [1096, 50] on icon "Close" at bounding box center [1102, 45] width 13 height 23
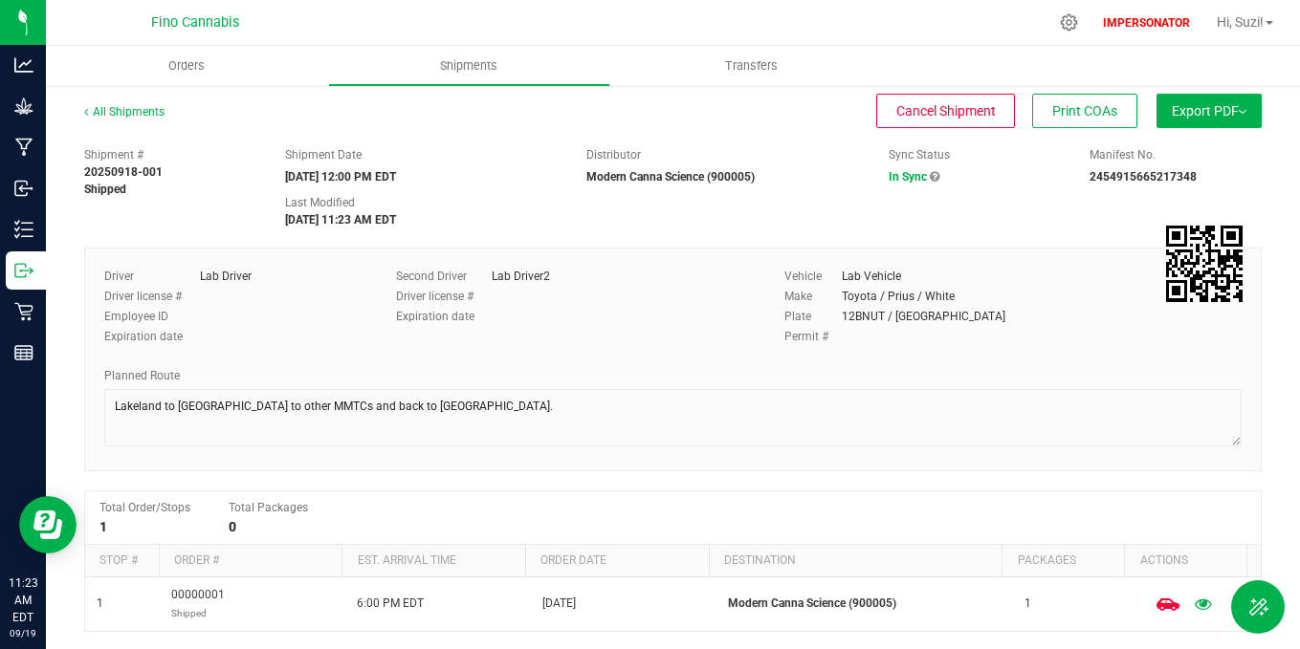
drag, startPoint x: 203, startPoint y: 274, endPoint x: 287, endPoint y: 309, distance: 90.9
click at [287, 309] on div "Driver Lab Driver Driver license # Employee ID Expiration date" at bounding box center [235, 313] width 263 height 90
click at [287, 309] on div "Employee ID" at bounding box center [235, 316] width 263 height 17
drag, startPoint x: 838, startPoint y: 277, endPoint x: 936, endPoint y: 352, distance: 123.6
click at [936, 352] on div "Driver Lab Driver Driver license # Employee ID Expiration date Second Driver La…" at bounding box center [673, 313] width 1166 height 90
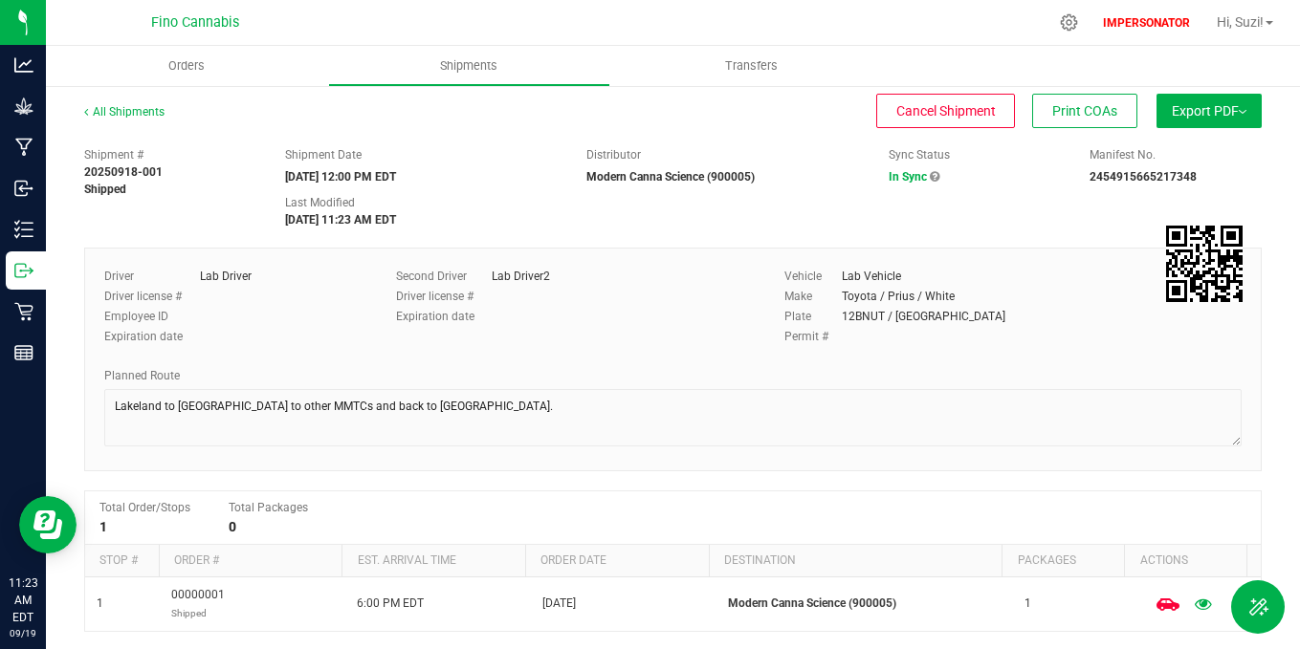
click at [936, 352] on div "Driver Lab Driver Driver license # Employee ID Expiration date Second Driver La…" at bounding box center [673, 313] width 1166 height 90
drag, startPoint x: 327, startPoint y: 220, endPoint x: 417, endPoint y: 219, distance: 89.9
click at [396, 219] on strong "[DATE] 11:23 AM EDT" at bounding box center [340, 219] width 111 height 13
click at [488, 212] on div "Shipment # 20250918-001 Shipped Shipment Date [DATE] 12:00 PM EDT Distributor M…" at bounding box center [673, 183] width 1206 height 91
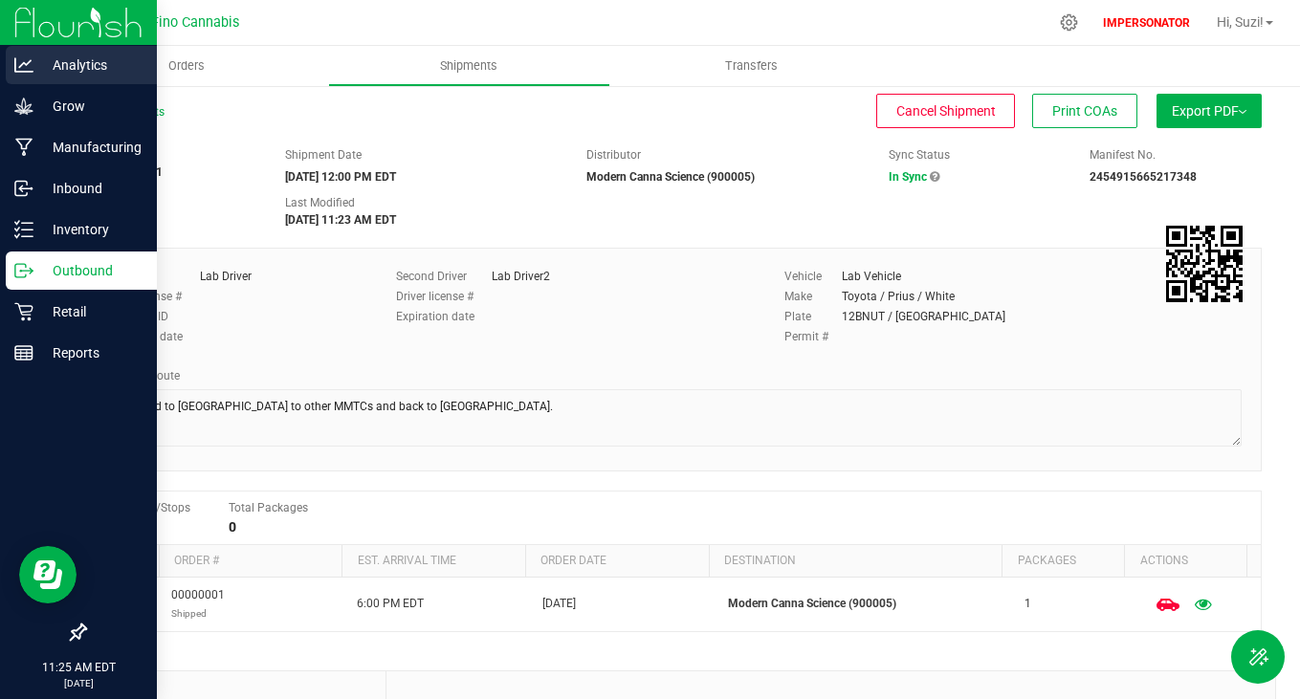
click at [52, 77] on div "Analytics" at bounding box center [81, 65] width 151 height 38
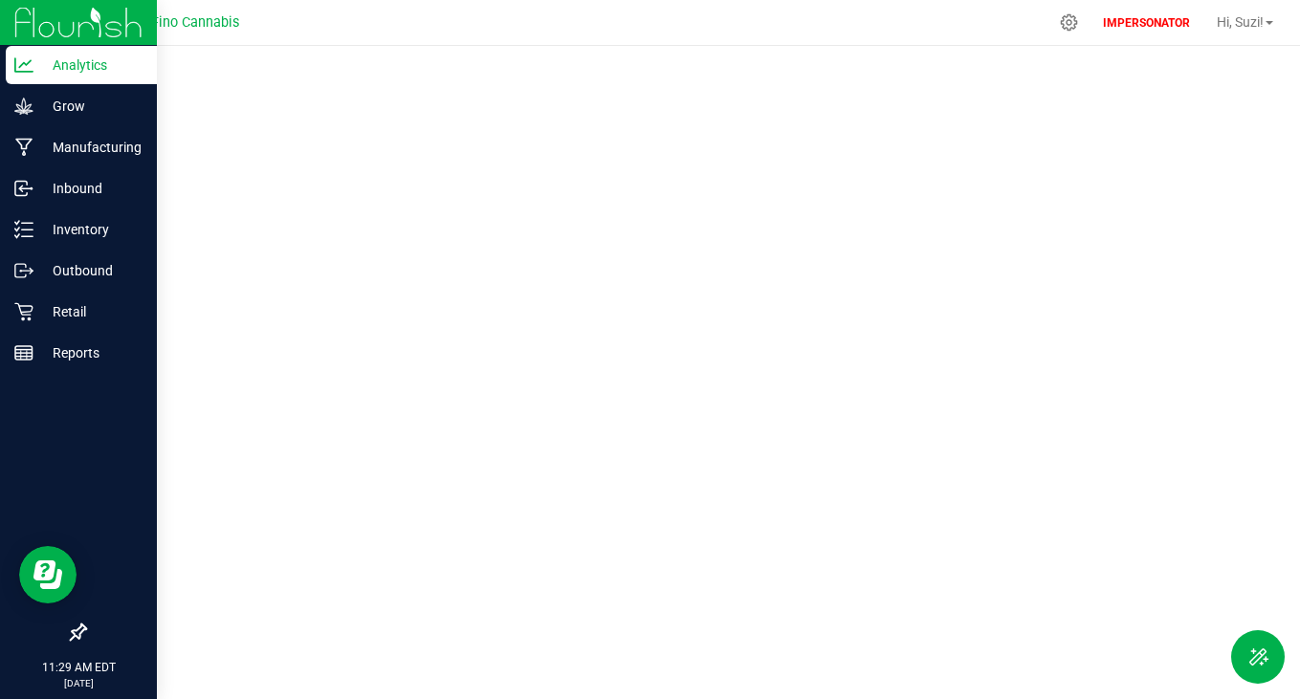
click at [1261, 473] on div at bounding box center [673, 367] width 1254 height 642
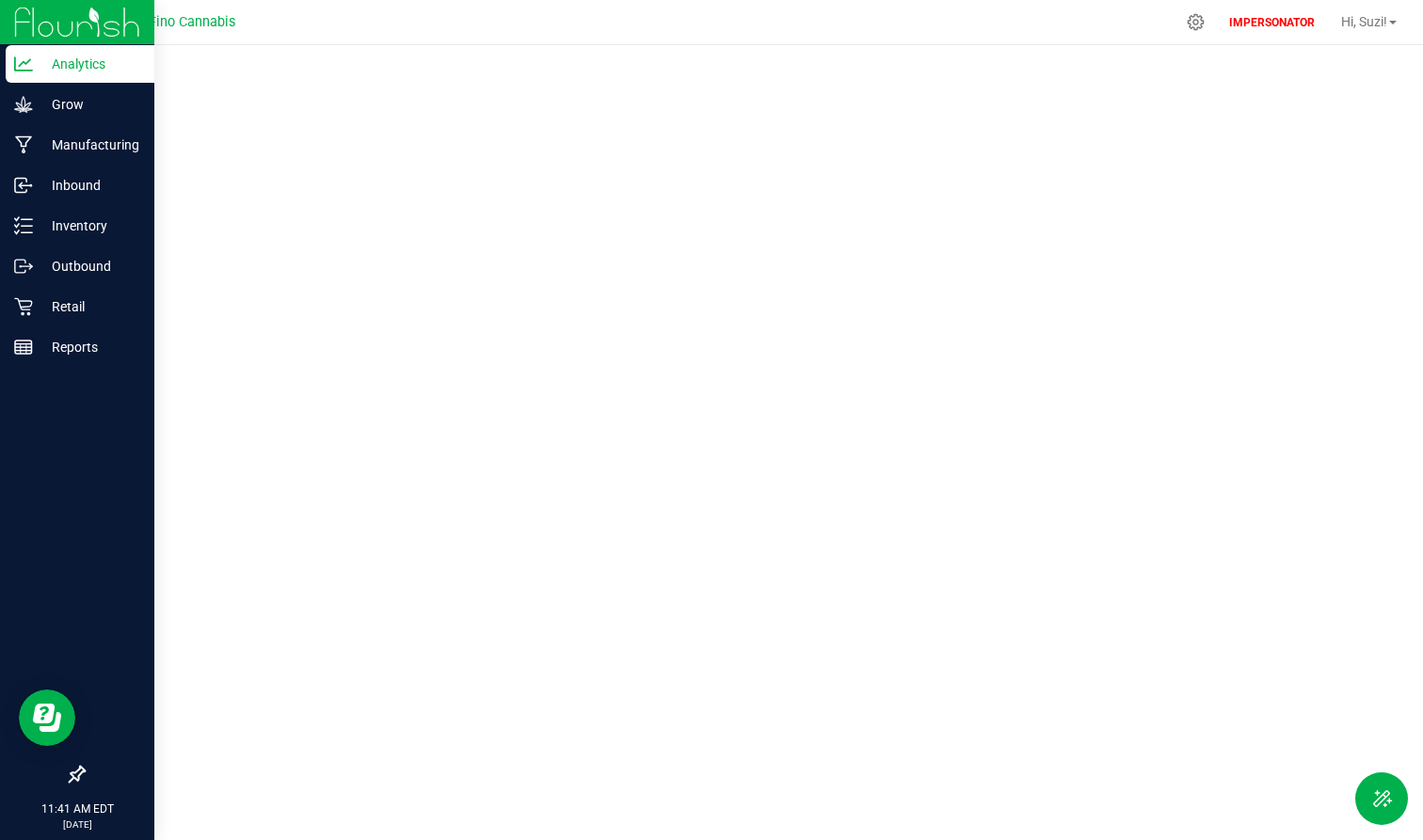
click at [1141, 40] on nav "Fino Cannabis IMPERSONATOR Hi, [PERSON_NAME]!" at bounding box center [734, 23] width 1378 height 45
drag, startPoint x: 140, startPoint y: 24, endPoint x: 256, endPoint y: 27, distance: 116.0
click at [256, 27] on div "Fino Cannabis" at bounding box center [191, 23] width 275 height 30
click at [268, 27] on div "Fino Cannabis" at bounding box center [191, 23] width 275 height 30
click at [667, 51] on div at bounding box center [734, 437] width 1378 height 784
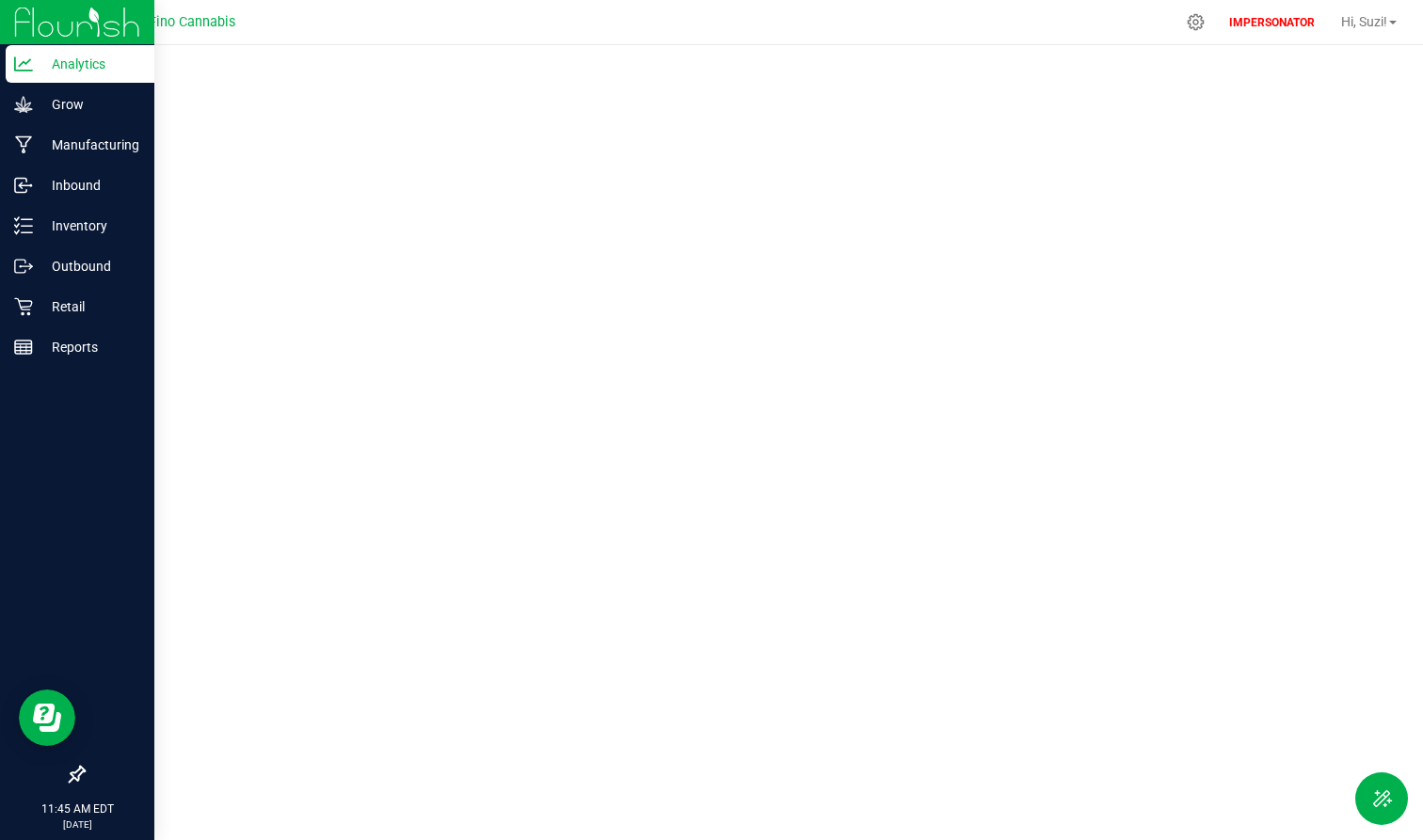
click at [1130, 52] on div at bounding box center [734, 437] width 1378 height 784
drag, startPoint x: 1385, startPoint y: 426, endPoint x: 1388, endPoint y: 329, distance: 97.0
click at [1264, 329] on div at bounding box center [734, 437] width 1378 height 784
